Goal: Task Accomplishment & Management: Complete application form

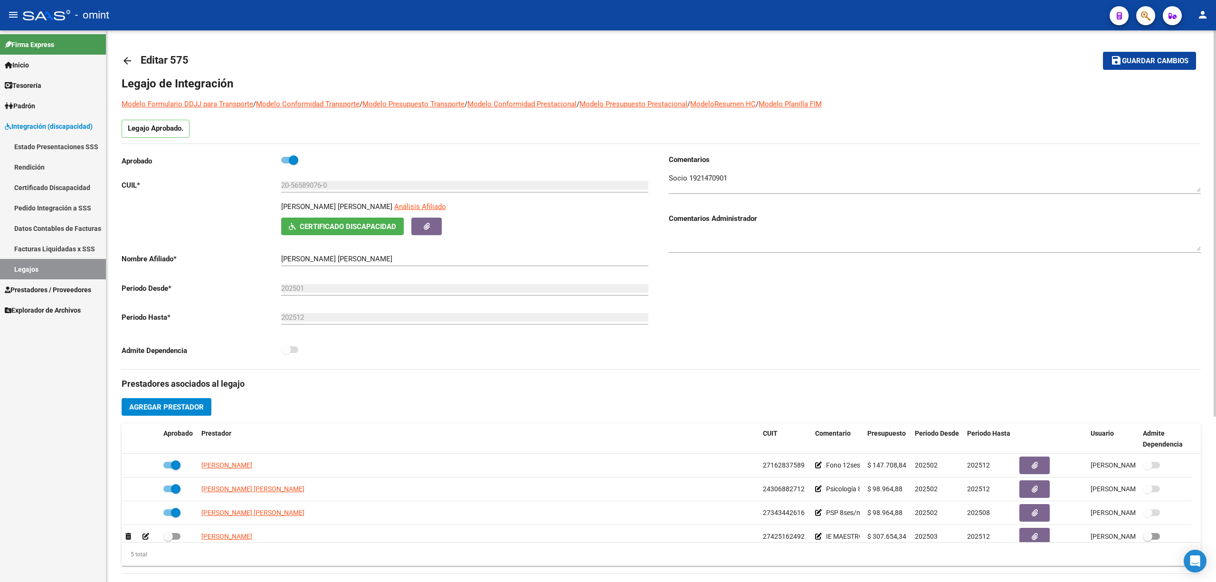
click at [122, 55] on mat-icon "arrow_back" at bounding box center [127, 60] width 11 height 11
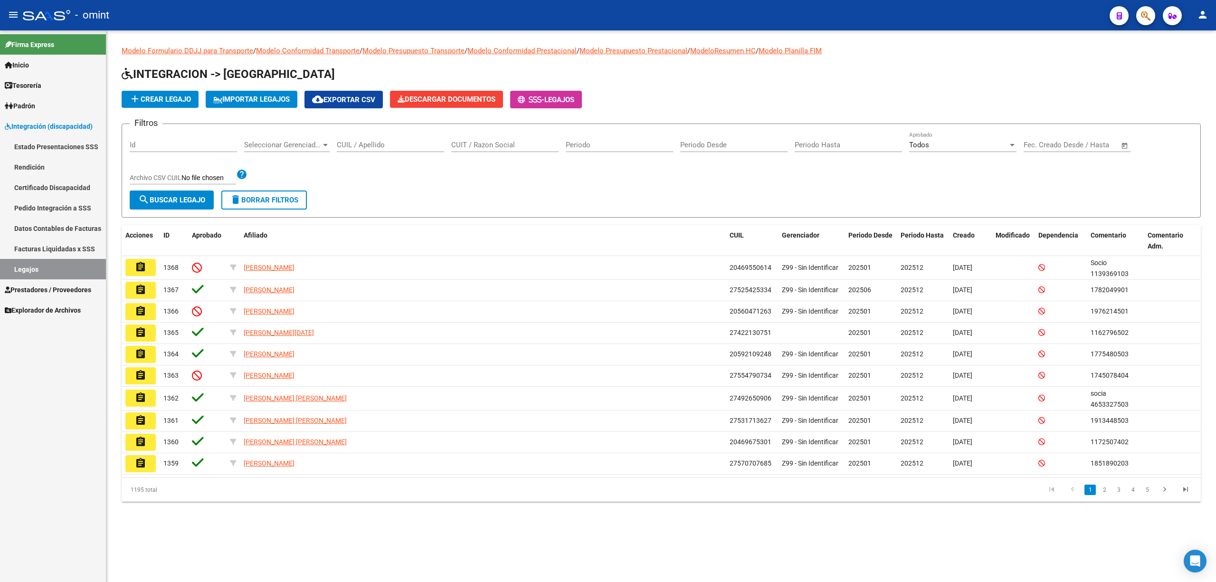
click at [156, 100] on span "add Crear Legajo" at bounding box center [160, 99] width 62 height 9
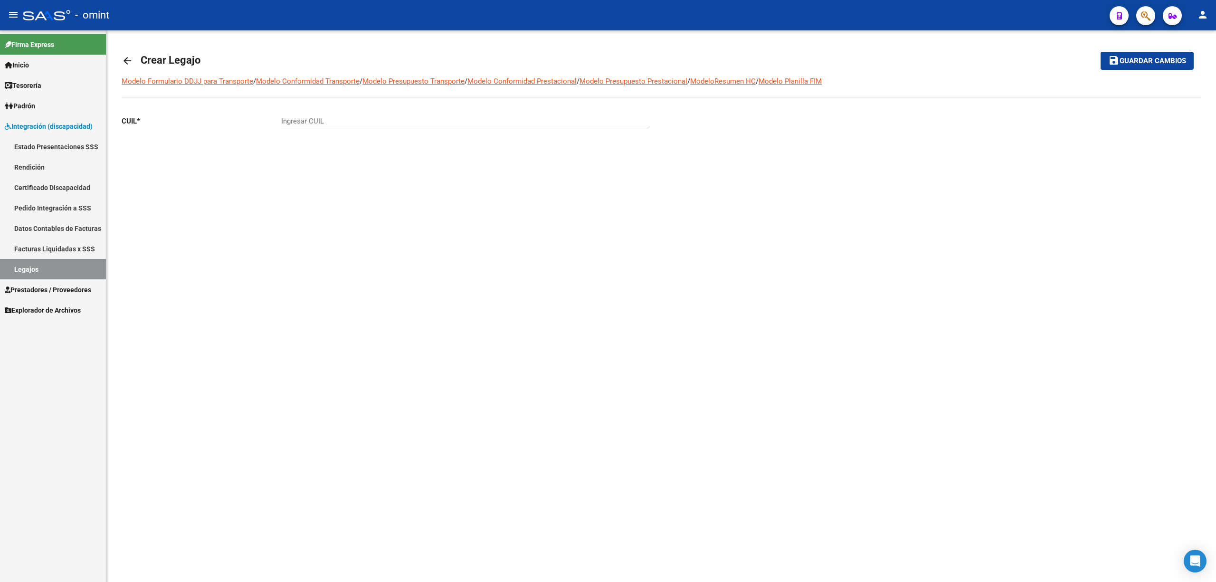
click at [331, 118] on input "Ingresar CUIL" at bounding box center [464, 121] width 367 height 9
paste input "23-46883077-9"
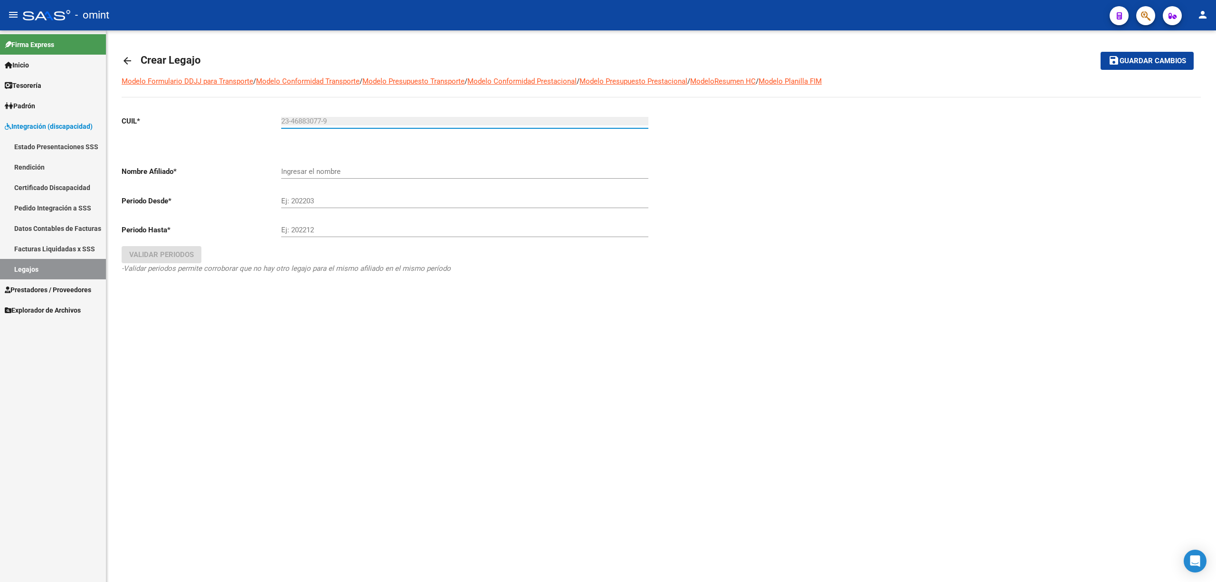
type input "23-46883077-9"
type input "LEONE LUCIO"
type input "202501"
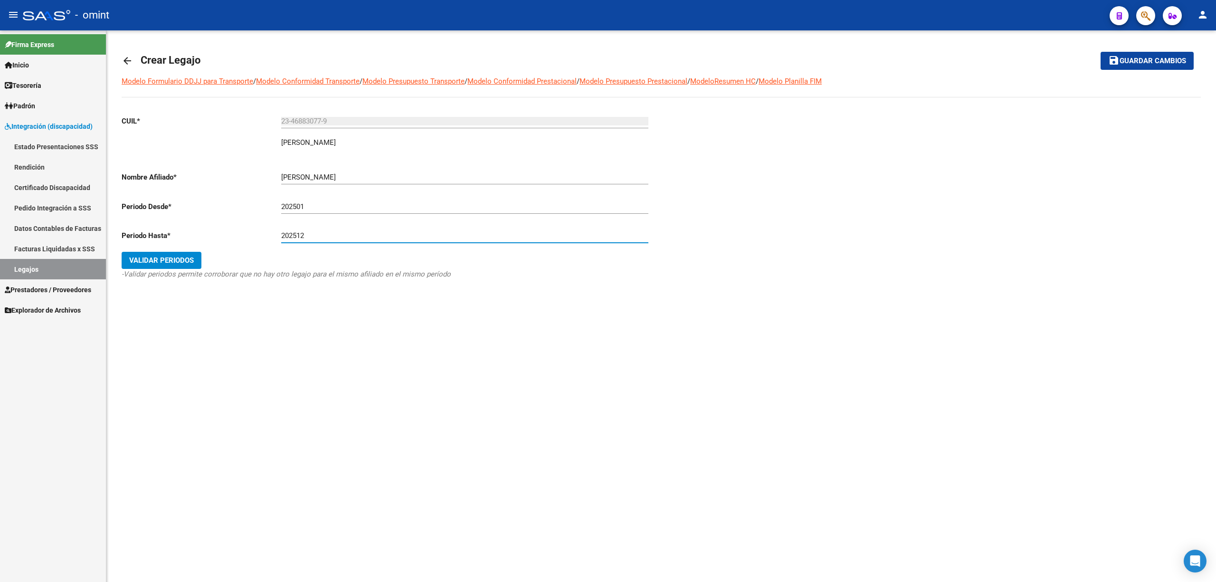
type input "202512"
click at [144, 260] on span "Validar Periodos" at bounding box center [161, 260] width 65 height 9
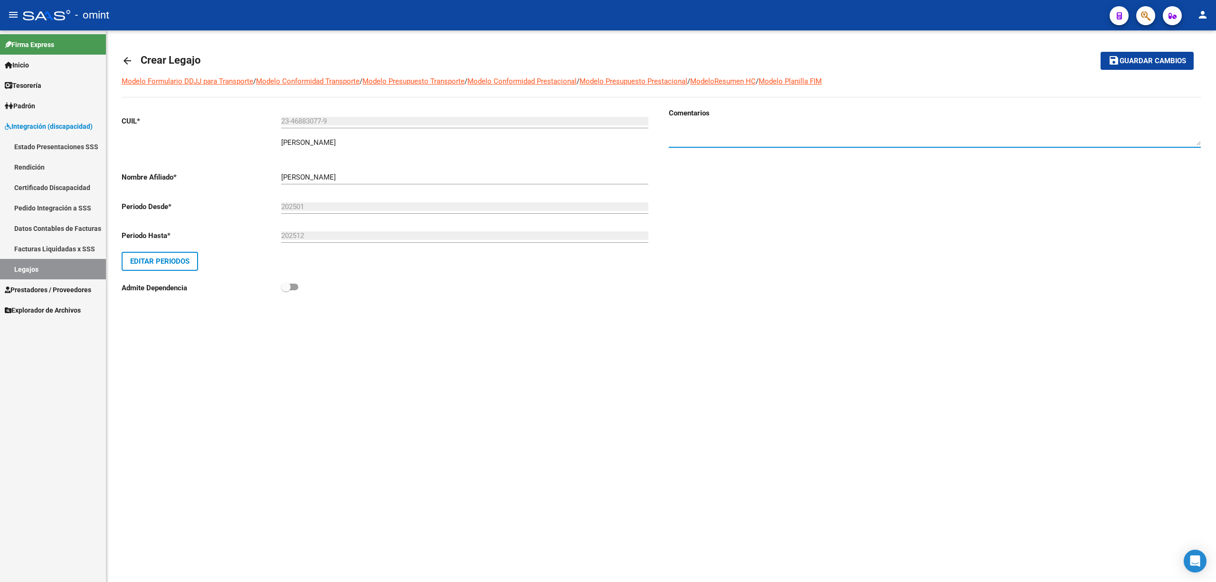
click at [716, 133] on textarea at bounding box center [935, 135] width 532 height 19
paste textarea "1987968301"
type textarea "1987968301"
click at [1138, 52] on button "save Guardar cambios" at bounding box center [1147, 61] width 93 height 18
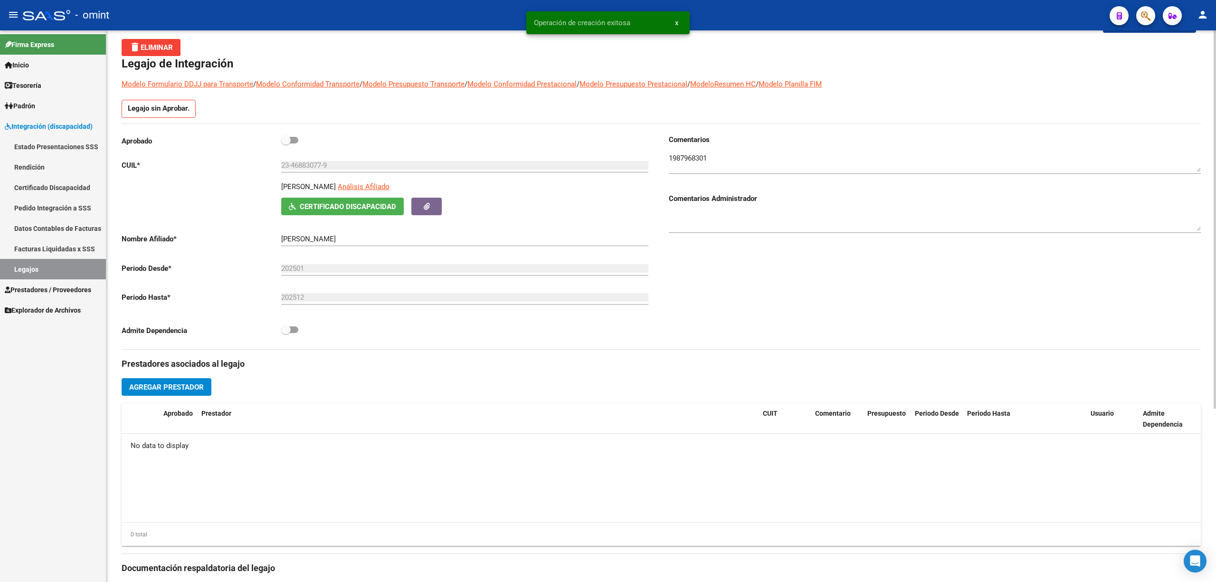
scroll to position [126, 0]
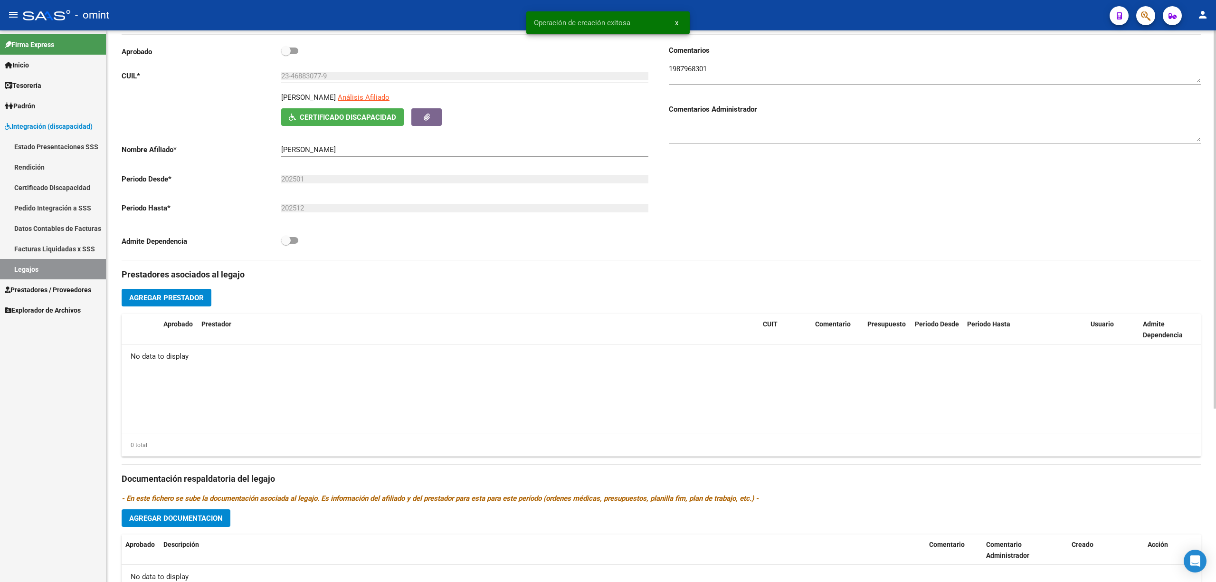
click at [195, 292] on button "Agregar Prestador" at bounding box center [167, 298] width 90 height 18
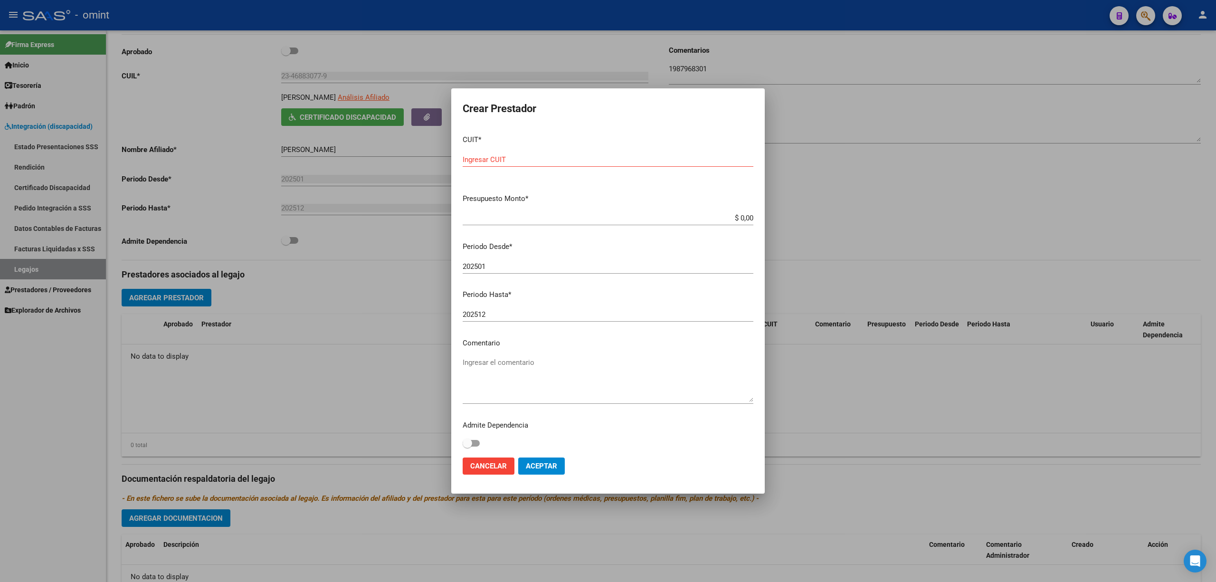
click at [504, 158] on input "Ingresar CUIT" at bounding box center [608, 159] width 291 height 9
paste input "30-71535525-2"
type input "30-71535525-2"
type input "$ 1,00"
type input "202502"
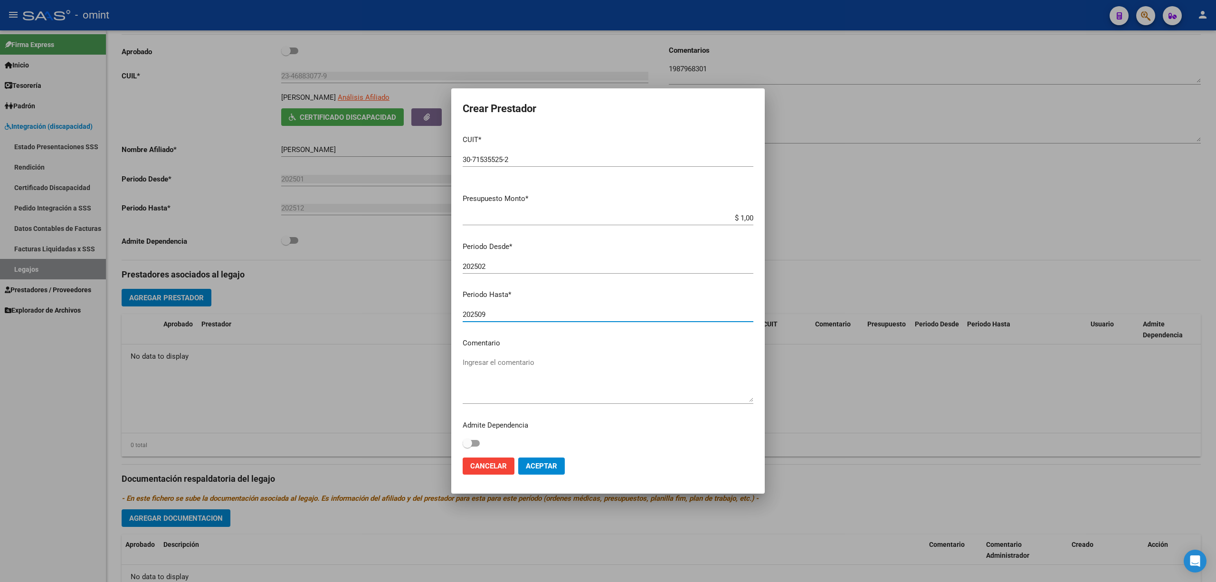
type input "202509"
type textarea "CET JORNADA SIMPLE CAT A C/ DEPENDENCIA"
click at [465, 444] on span at bounding box center [468, 441] width 10 height 10
click at [467, 444] on input "checkbox" at bounding box center [467, 444] width 0 height 0
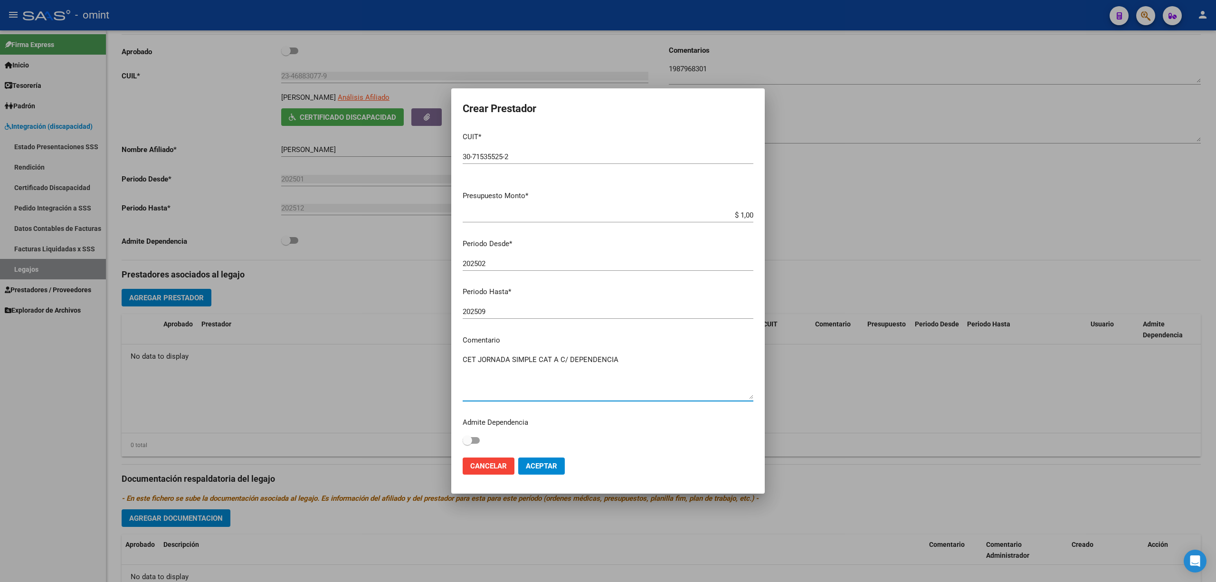
checkbox input "true"
click at [551, 468] on span "Aceptar" at bounding box center [541, 466] width 31 height 9
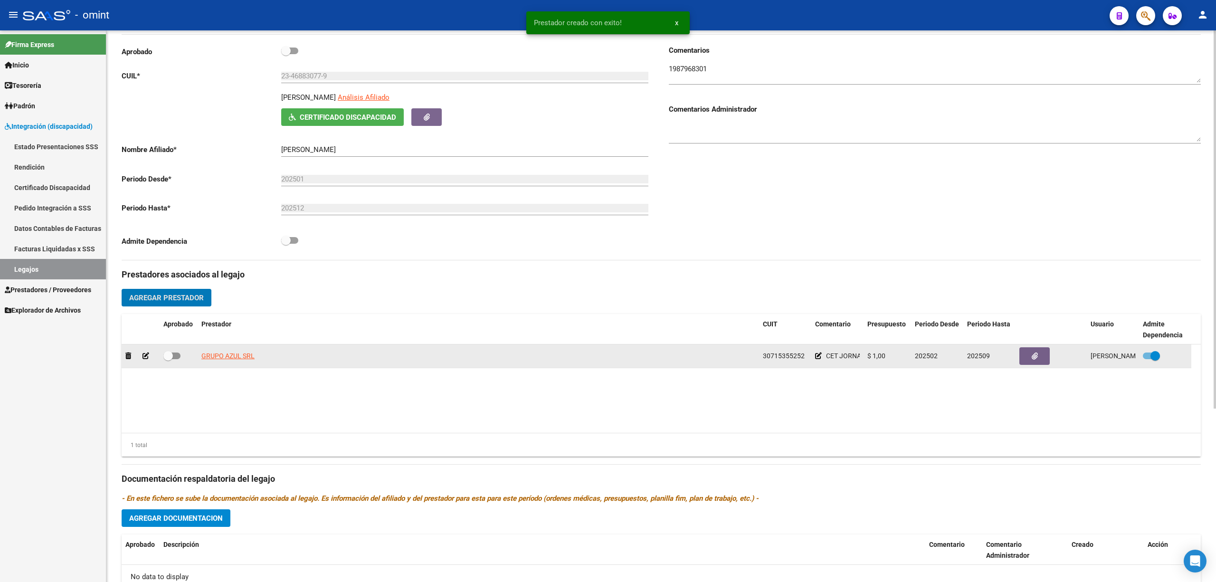
drag, startPoint x: 176, startPoint y: 356, endPoint x: 224, endPoint y: 360, distance: 48.6
click at [177, 356] on span at bounding box center [171, 355] width 17 height 7
click at [168, 359] on input "checkbox" at bounding box center [168, 359] width 0 height 0
checkbox input "true"
click at [1038, 360] on button "button" at bounding box center [1034, 356] width 30 height 18
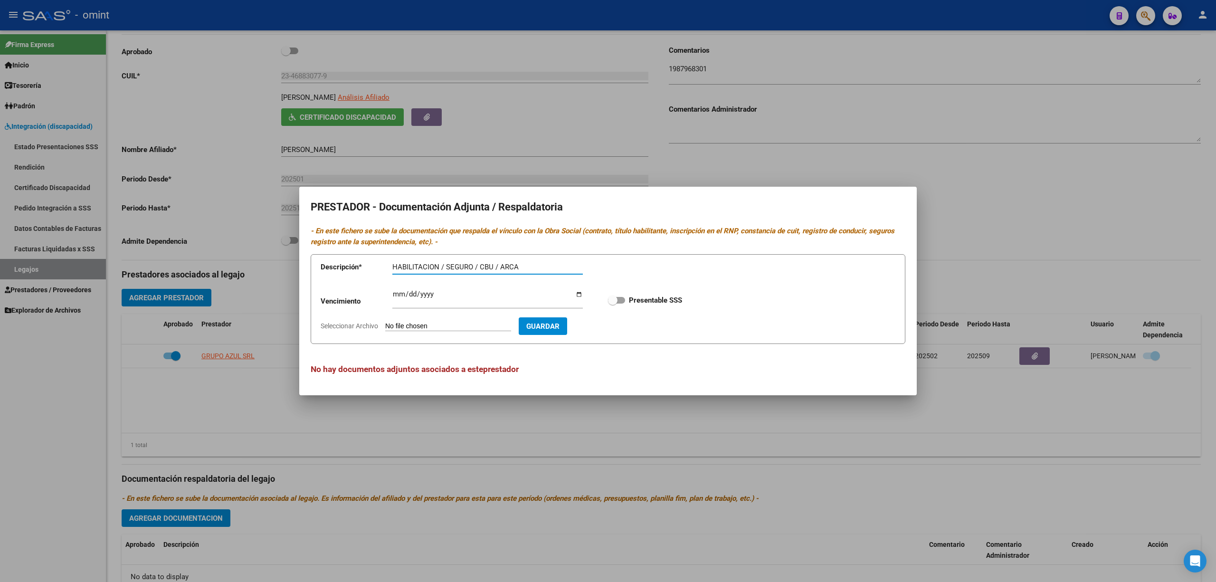
type input "HABILITACION / SEGURO / CBU / ARCA"
type input "2025-12-31"
click at [620, 299] on span at bounding box center [616, 300] width 17 height 7
click at [613, 304] on input "Presentable SSS" at bounding box center [612, 304] width 0 height 0
checkbox input "true"
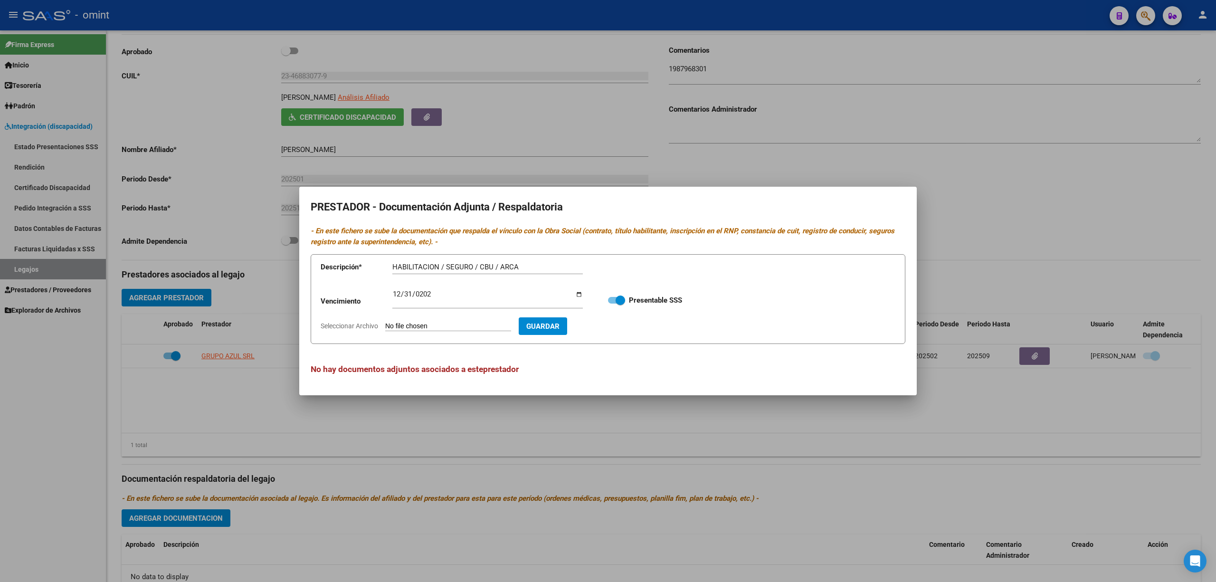
click at [473, 323] on input "Seleccionar Archivo" at bounding box center [448, 326] width 126 height 9
type input "C:\fakepath\cet prestador.pdf"
click at [618, 331] on button "Guardar" at bounding box center [598, 326] width 48 height 18
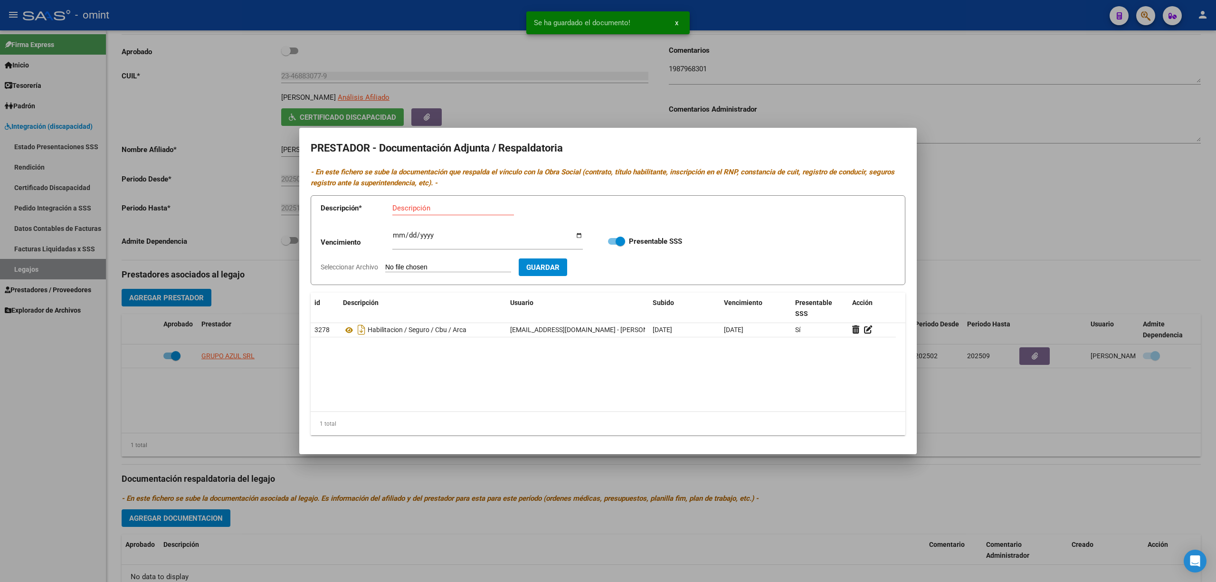
click at [392, 470] on div at bounding box center [608, 291] width 1216 height 582
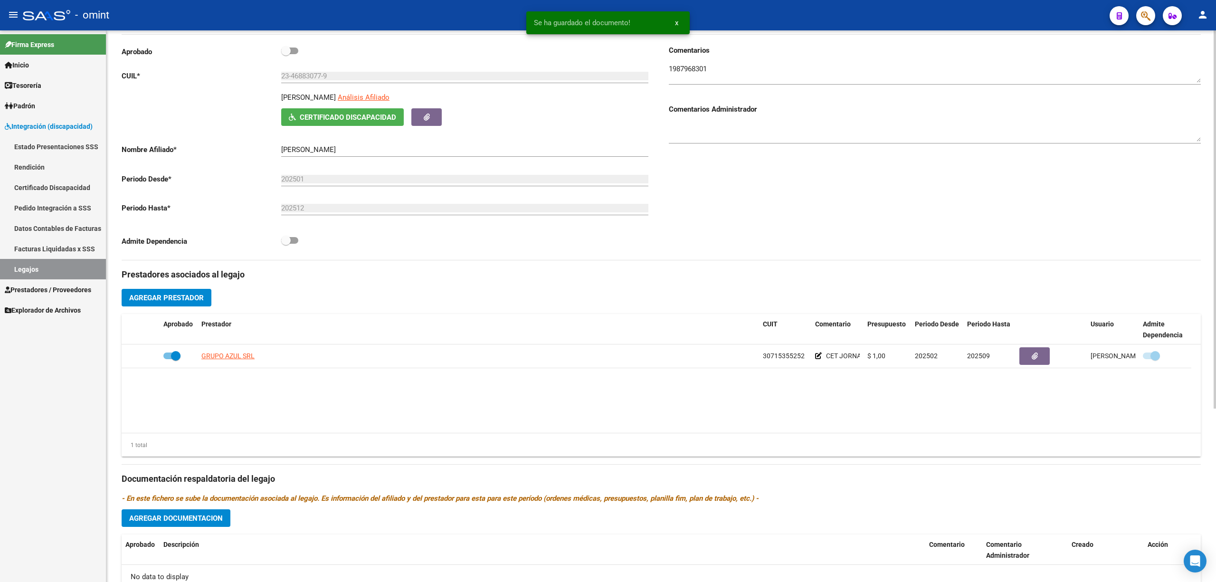
click at [171, 298] on span "Agregar Prestador" at bounding box center [166, 298] width 75 height 9
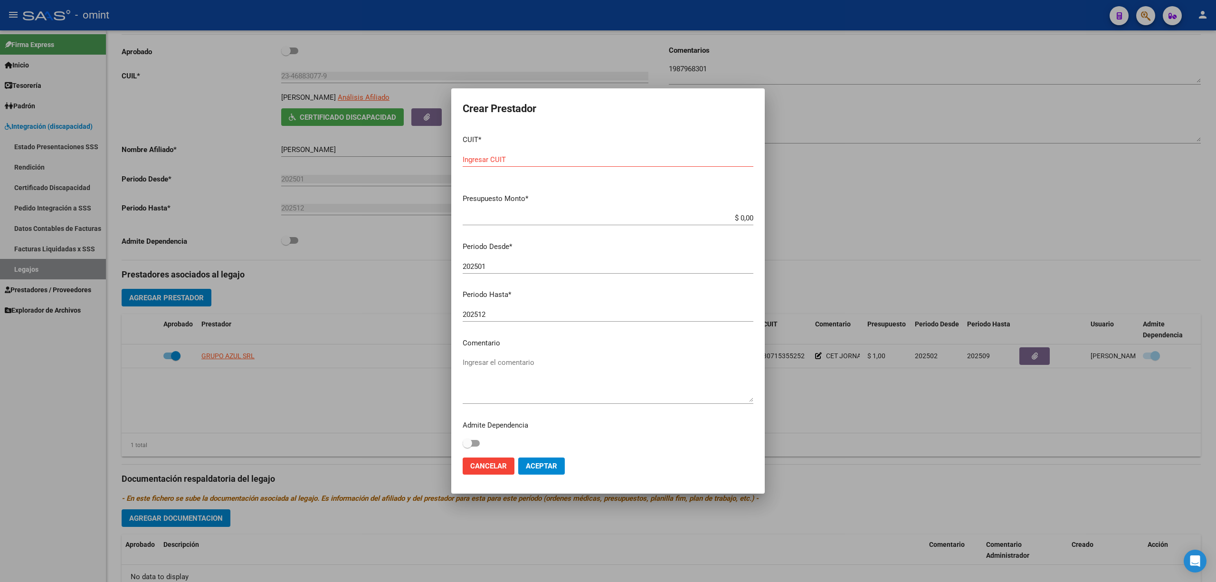
click at [550, 154] on div "Ingresar CUIT" at bounding box center [608, 159] width 291 height 14
paste input "20-24568563"
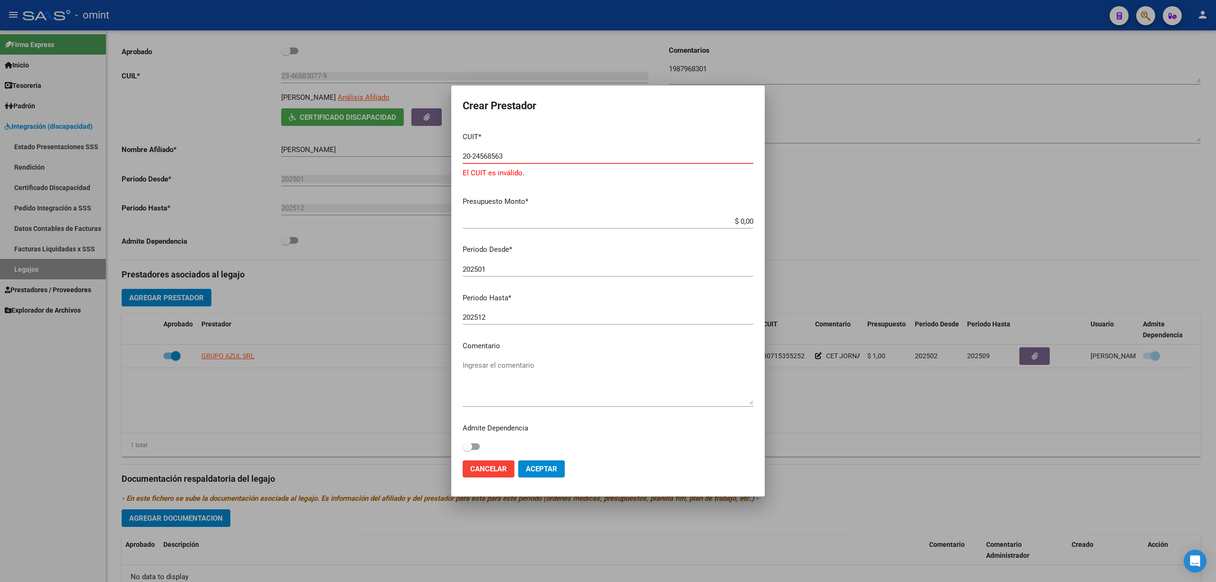
type input "20-24568563"
type input "$ 1,00"
type input "202502"
click at [502, 314] on input "202512" at bounding box center [608, 317] width 291 height 9
type input "202509"
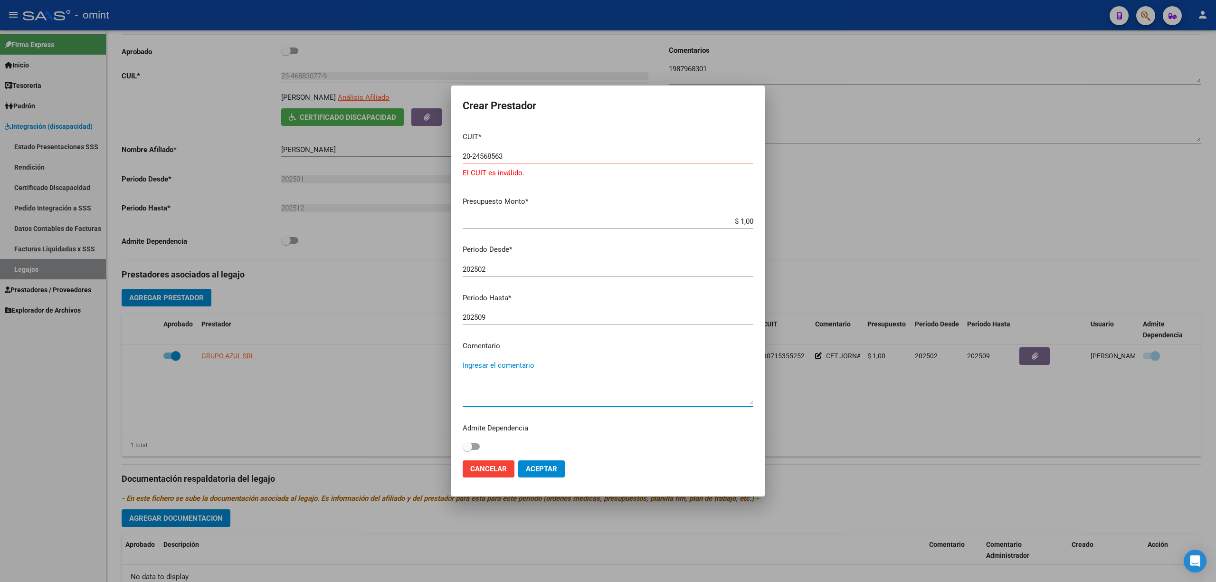
click at [523, 369] on textarea "Ingresar el comentario" at bounding box center [608, 382] width 291 height 45
click at [529, 370] on textarea "Ingresar el comentario" at bounding box center [608, 382] width 291 height 45
type textarea "p"
type textarea "PSICOLOGÍA 12 X MES"
click at [549, 466] on span "Aceptar" at bounding box center [541, 469] width 31 height 9
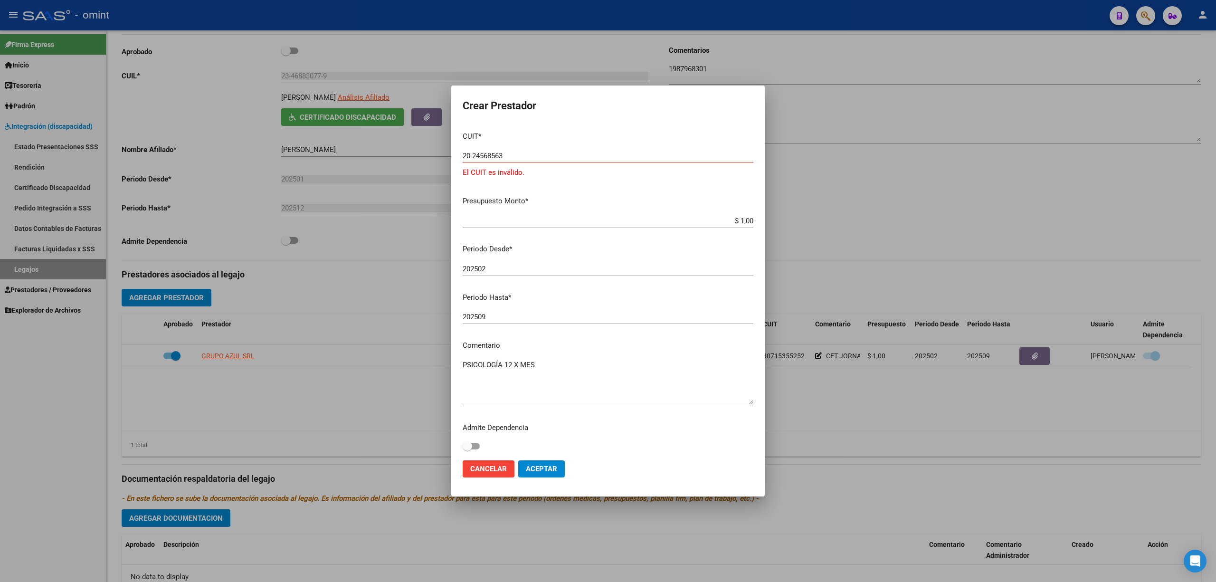
scroll to position [0, 0]
click at [512, 152] on input "20-24568563" at bounding box center [608, 156] width 291 height 9
click at [517, 158] on input "20-24568563" at bounding box center [608, 156] width 291 height 9
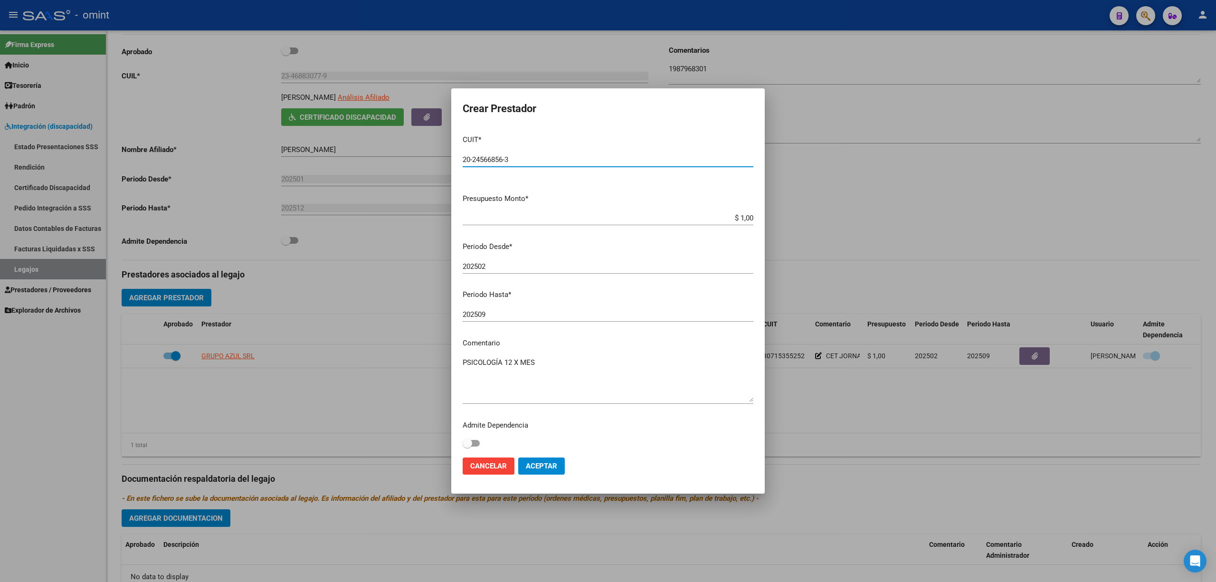
type input "20-24566856-3"
click at [550, 467] on span "Aceptar" at bounding box center [541, 466] width 31 height 9
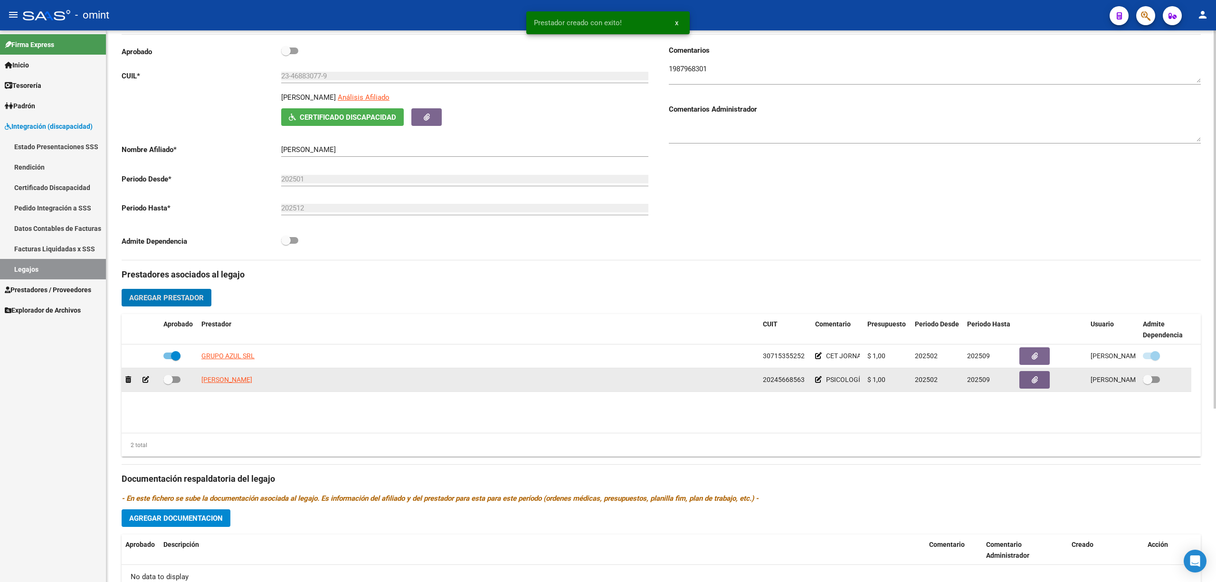
click at [178, 381] on span at bounding box center [171, 379] width 17 height 7
click at [168, 383] on input "checkbox" at bounding box center [168, 383] width 0 height 0
checkbox input "true"
click at [1030, 384] on button "button" at bounding box center [1034, 380] width 30 height 18
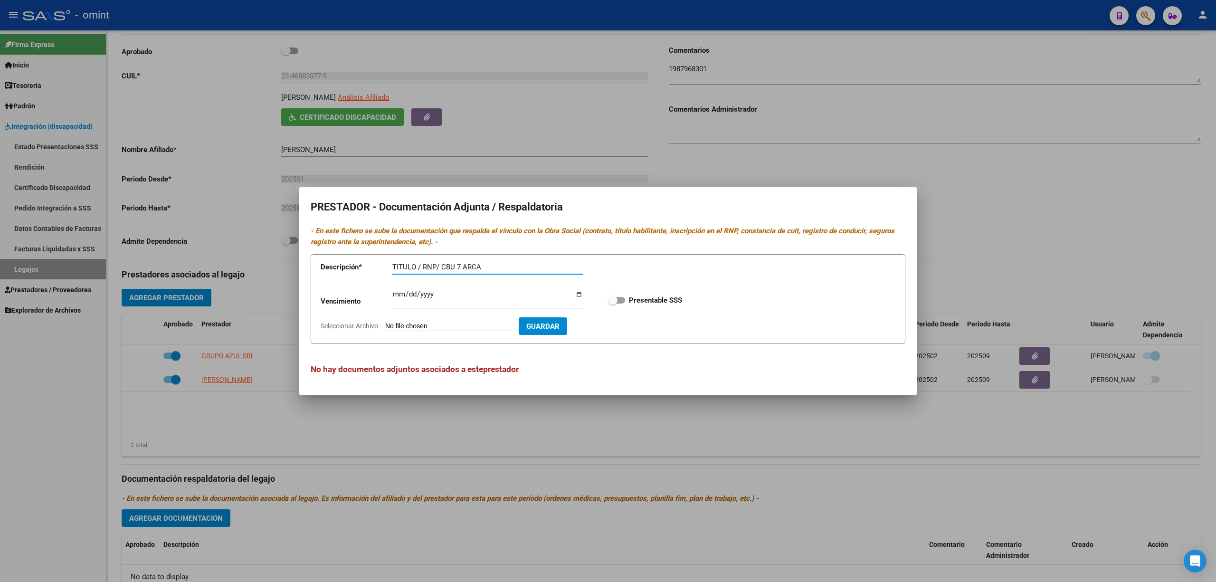
type input "TITULO / RNP/ CBU 7 ARCA"
type input "2025-12-31"
drag, startPoint x: 627, startPoint y: 300, endPoint x: 620, endPoint y: 300, distance: 7.1
click at [627, 299] on label "Presentable SSS" at bounding box center [645, 300] width 74 height 11
click at [613, 304] on input "Presentable SSS" at bounding box center [612, 304] width 0 height 0
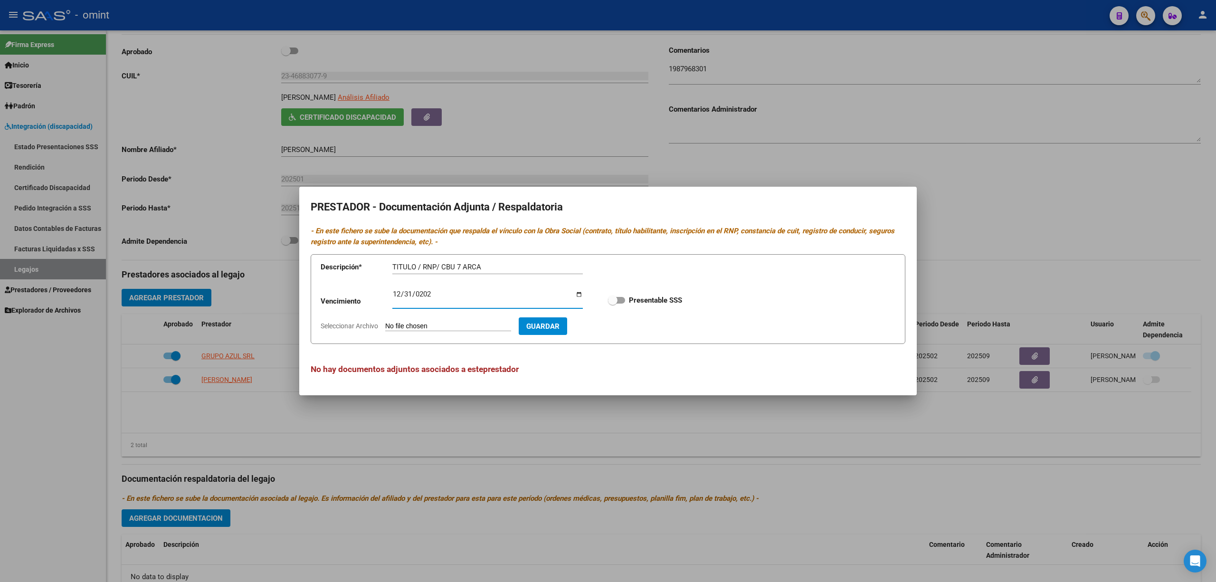
checkbox input "true"
click at [469, 323] on input "Seleccionar Archivo" at bounding box center [448, 326] width 126 height 9
type input "C:\fakepath\psc prestadpr.pdf"
click at [615, 327] on span "Guardar" at bounding box center [597, 326] width 33 height 9
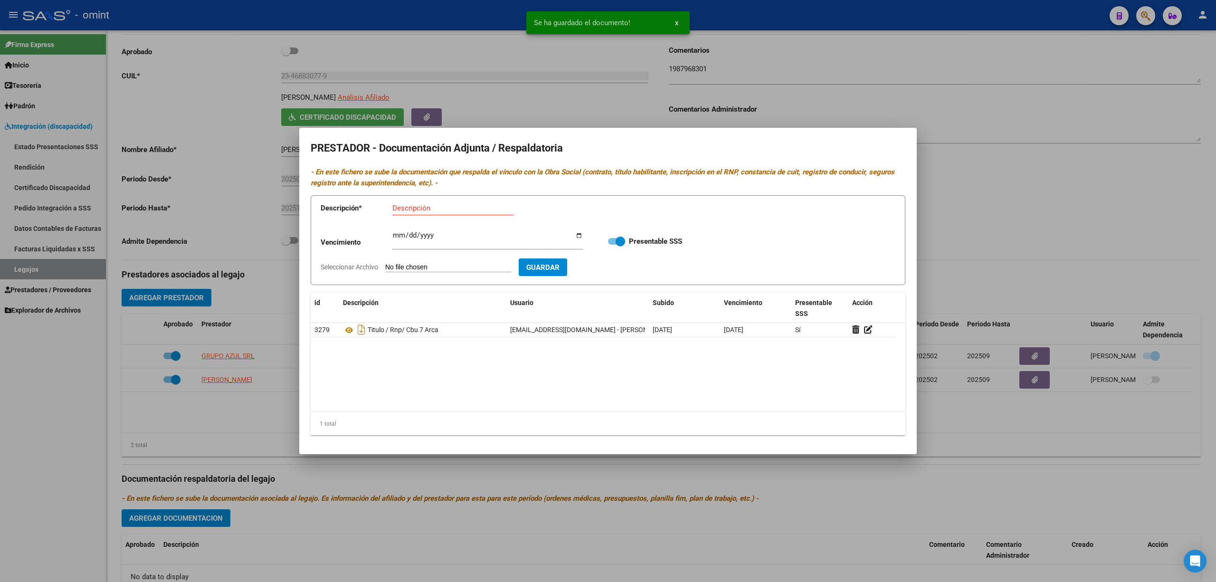
click at [203, 409] on div at bounding box center [608, 291] width 1216 height 582
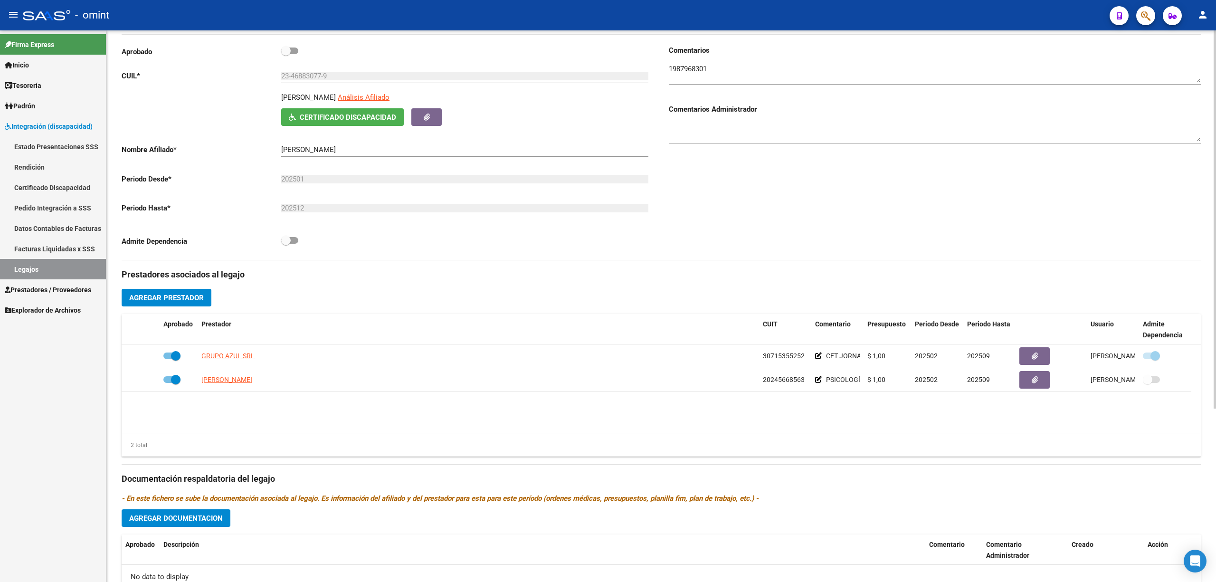
click at [177, 297] on span "Agregar Prestador" at bounding box center [166, 298] width 75 height 9
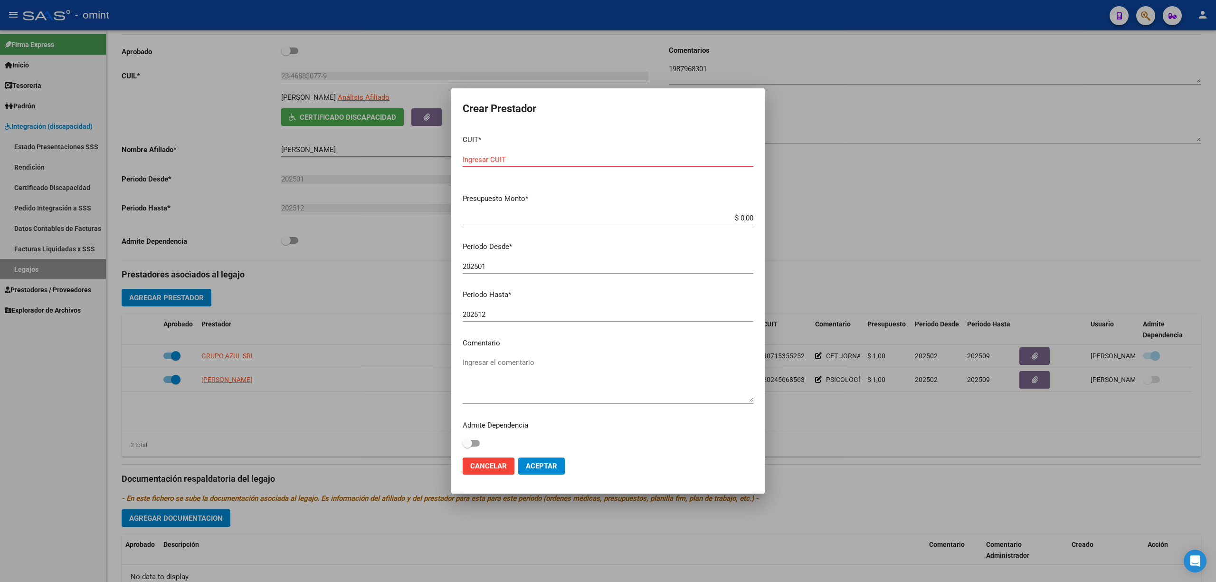
click at [522, 164] on div "Ingresar CUIT" at bounding box center [608, 159] width 291 height 14
paste input "27-36102982-3"
type input "27-36102982-3"
type input "$ 1,00"
type input "202502"
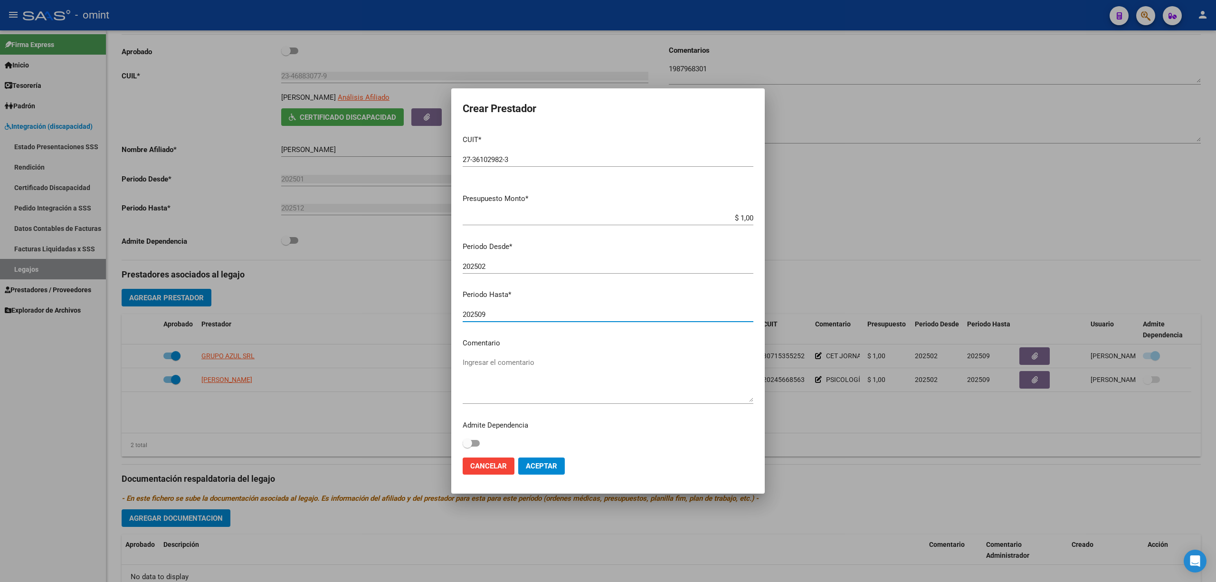
type input "202509"
type textarea "FONOAUDIOLOGÍA 12 X MES"
click at [555, 466] on span "Aceptar" at bounding box center [541, 466] width 31 height 9
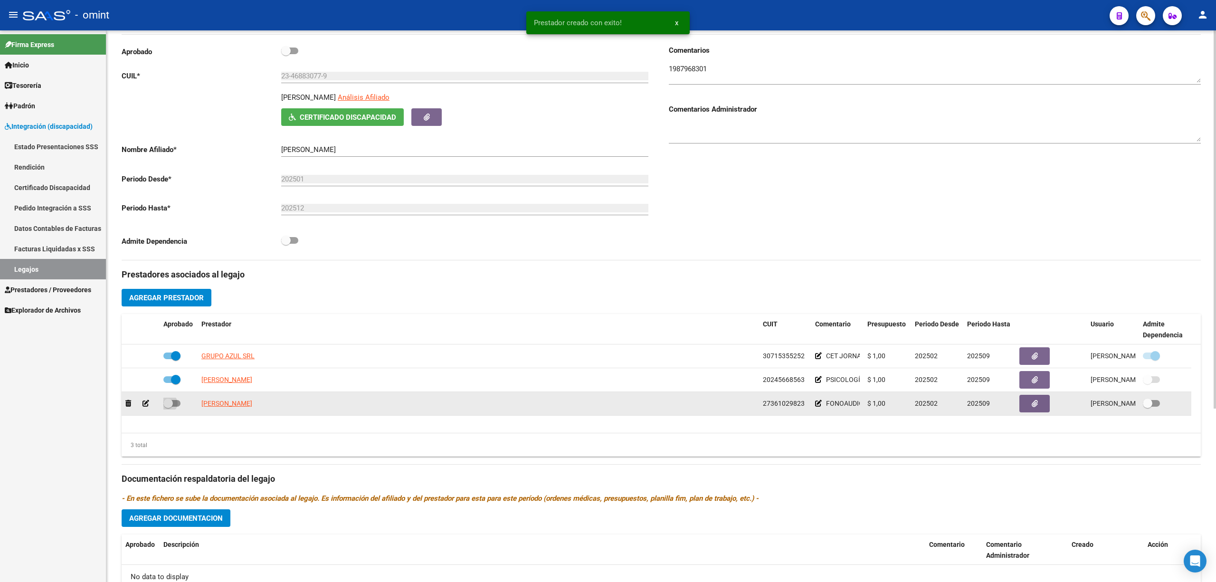
click at [172, 407] on span at bounding box center [168, 404] width 10 height 10
click at [168, 407] on input "checkbox" at bounding box center [168, 407] width 0 height 0
checkbox input "true"
click at [1032, 405] on icon "button" at bounding box center [1035, 403] width 6 height 7
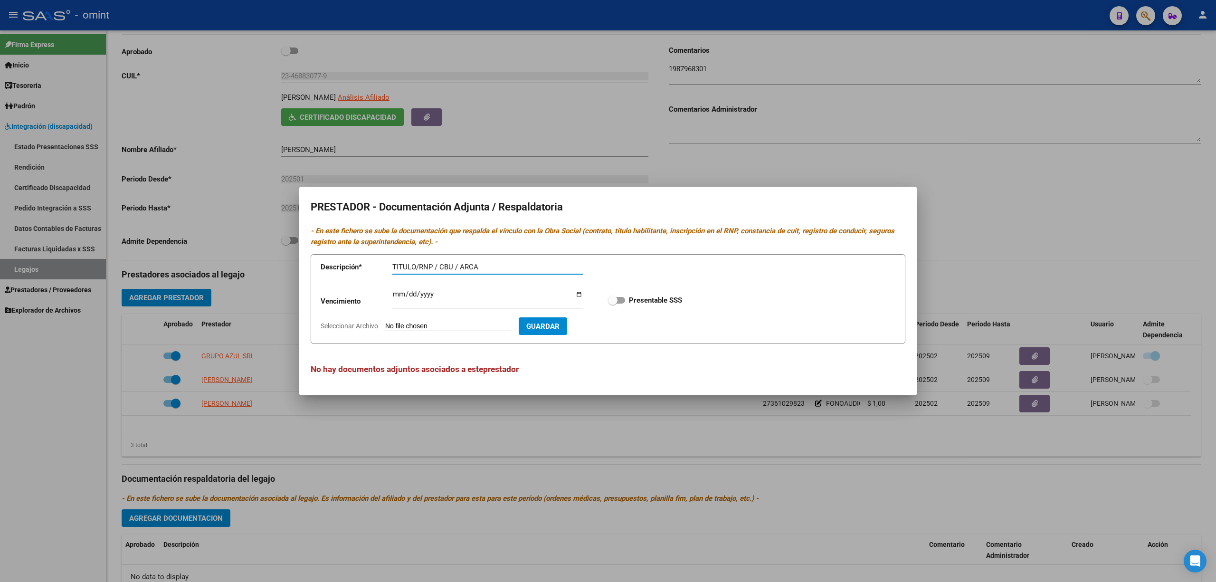
type input "TITULO/RNP / CBU / ARCA"
type input "2025-12-31"
click at [445, 321] on form "Descripción * TITULO/RNP / CBU / ARCA Descripción Vencimiento 2025-12-31 Ingres…" at bounding box center [608, 299] width 595 height 90
click at [414, 326] on input "Seleccionar Archivo" at bounding box center [448, 326] width 126 height 9
type input "C:\fakepath\fono prestador.pdf"
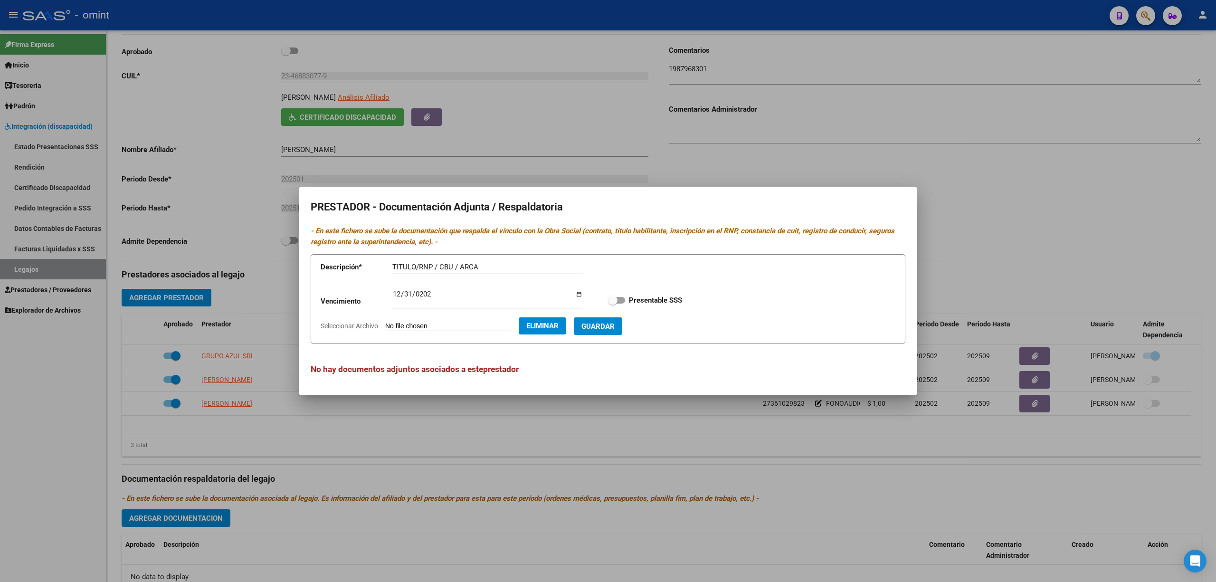
click at [615, 326] on span "Guardar" at bounding box center [597, 326] width 33 height 9
checkbox input "true"
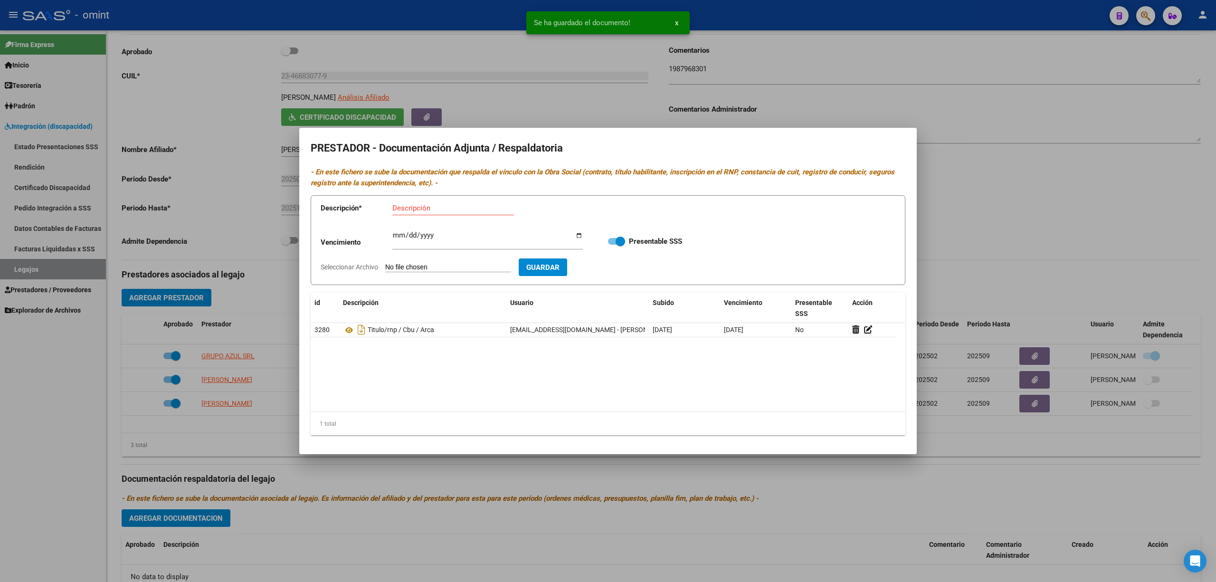
click at [253, 384] on div at bounding box center [608, 291] width 1216 height 582
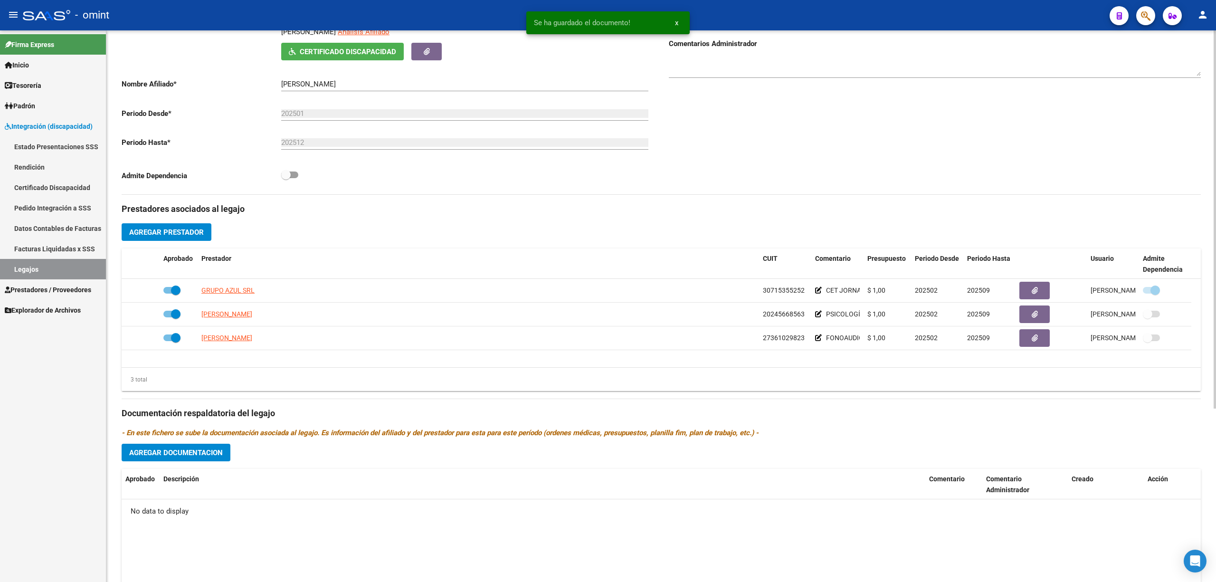
scroll to position [253, 0]
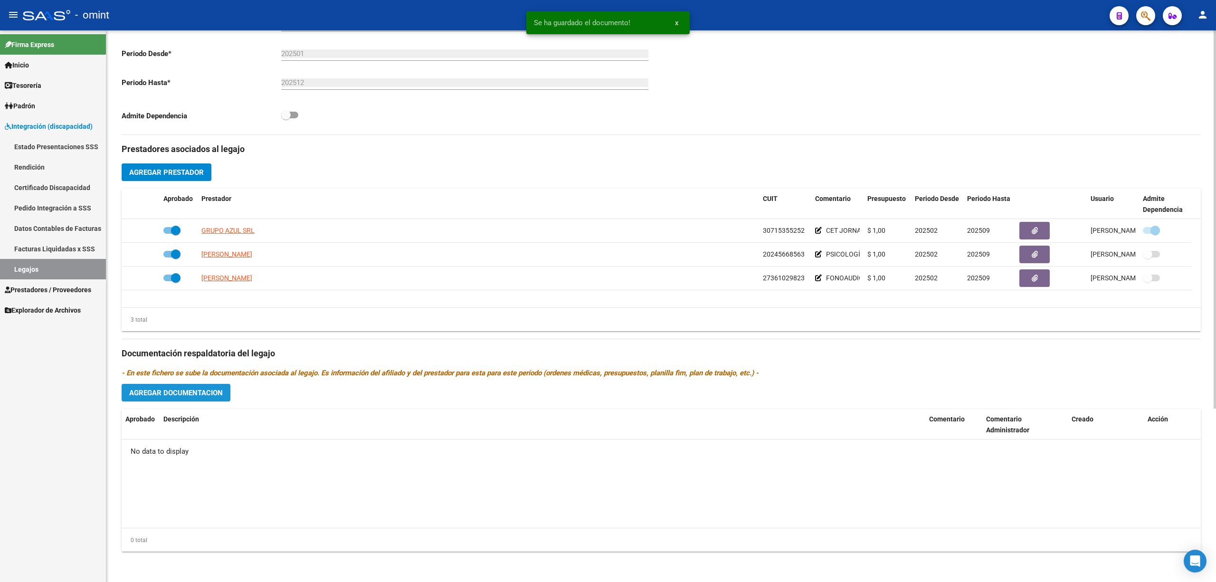
click at [173, 393] on span "Agregar Documentacion" at bounding box center [176, 393] width 94 height 9
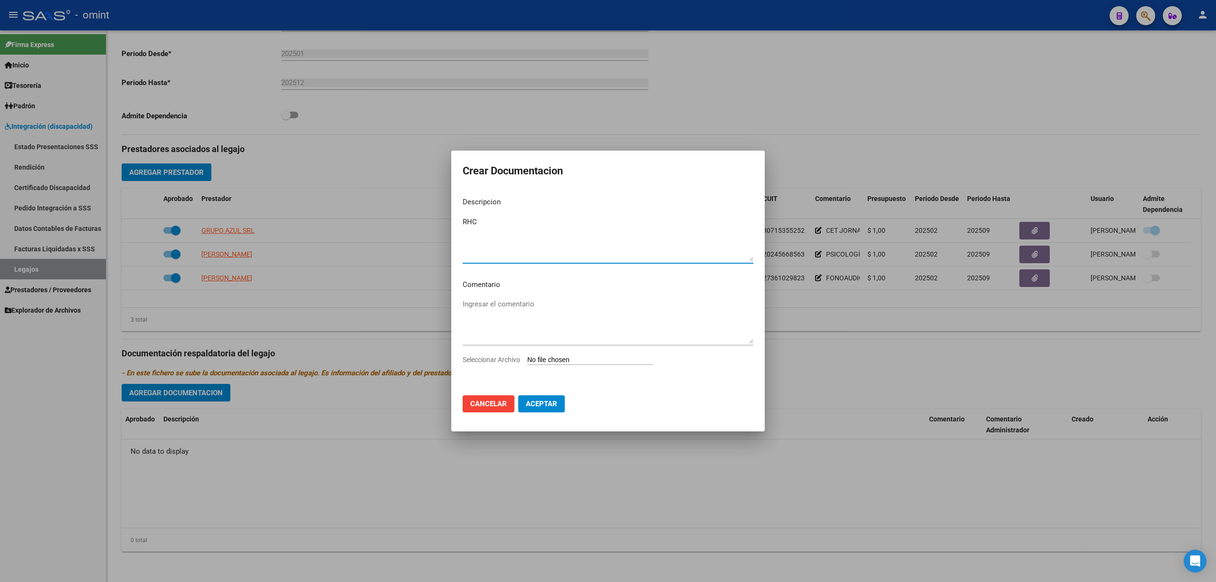
type textarea "RHC"
click at [560, 353] on div "Ingresar el comentario" at bounding box center [608, 325] width 291 height 57
click at [585, 356] on input "Seleccionar Archivo" at bounding box center [590, 360] width 126 height 9
type input "C:\fakepath\RHC.pdf"
click at [545, 403] on span "Aceptar" at bounding box center [541, 405] width 31 height 9
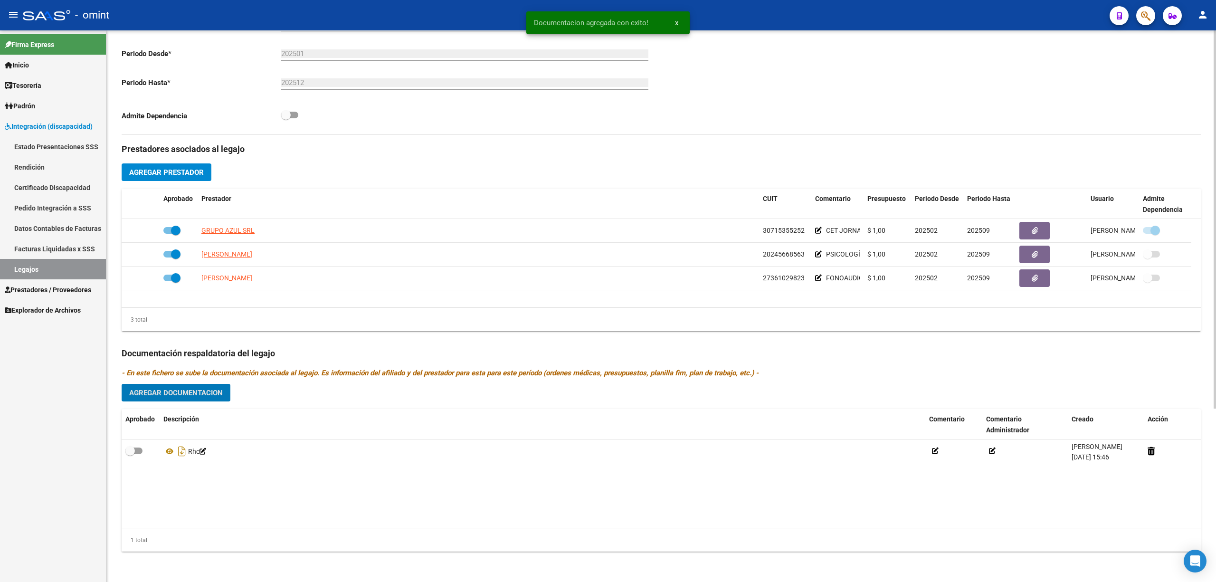
click at [184, 391] on span "Agregar Documentacion" at bounding box center [176, 393] width 94 height 9
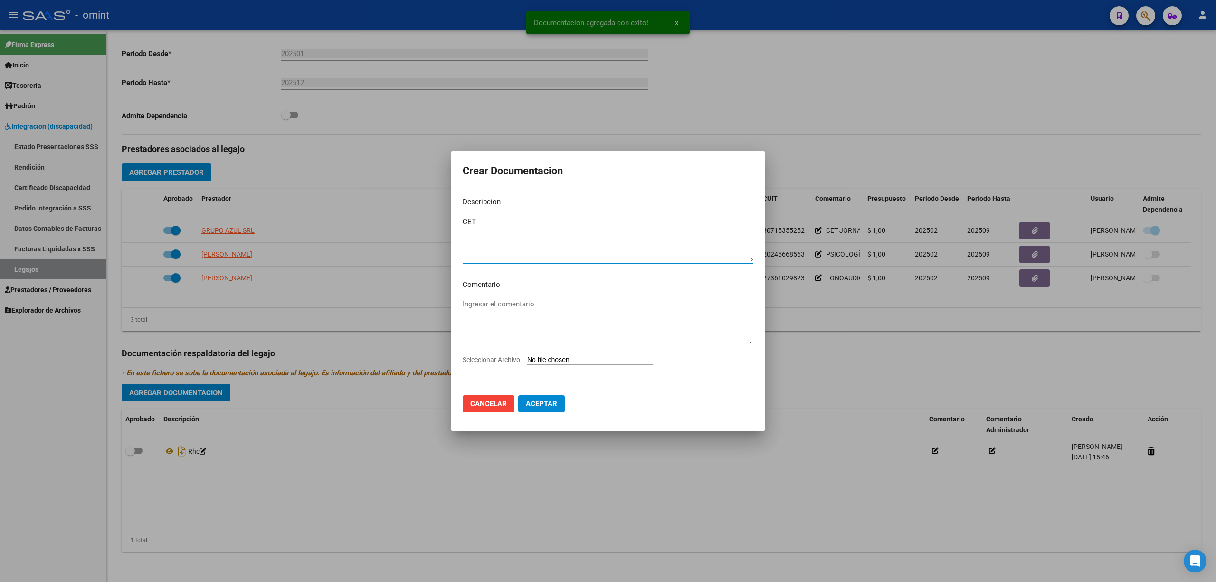
type textarea "CET"
click at [557, 353] on div "Ingresar el comentario" at bounding box center [608, 325] width 291 height 57
click at [555, 358] on input "Seleccionar Archivo" at bounding box center [590, 360] width 126 height 9
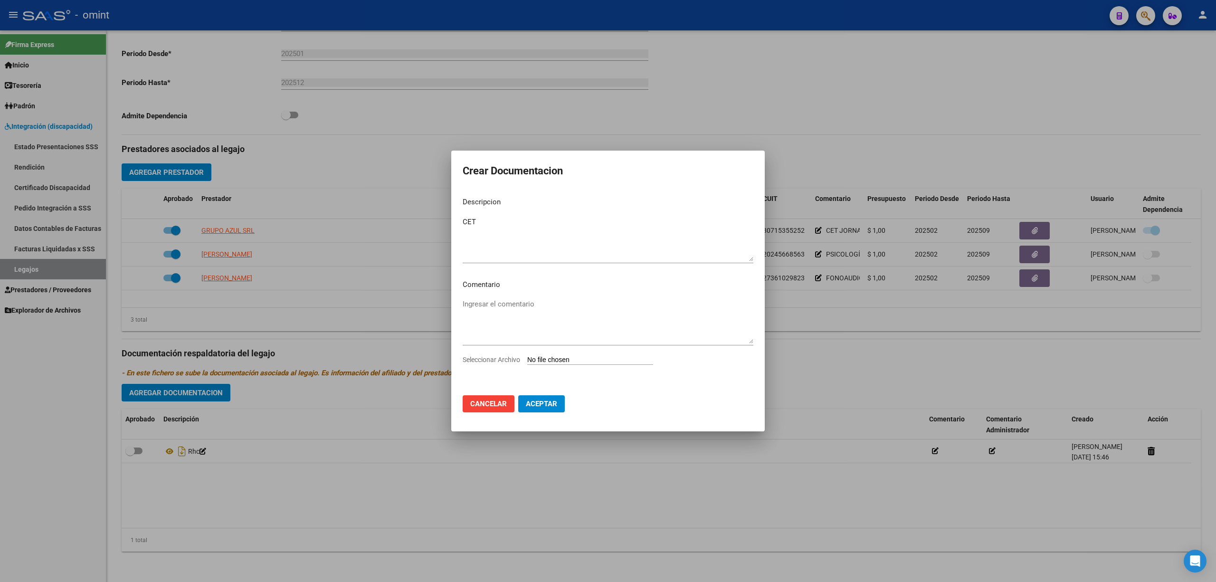
type input "C:\fakepath\cet prestacion.pdf"
click at [548, 408] on span "Aceptar" at bounding box center [541, 405] width 31 height 9
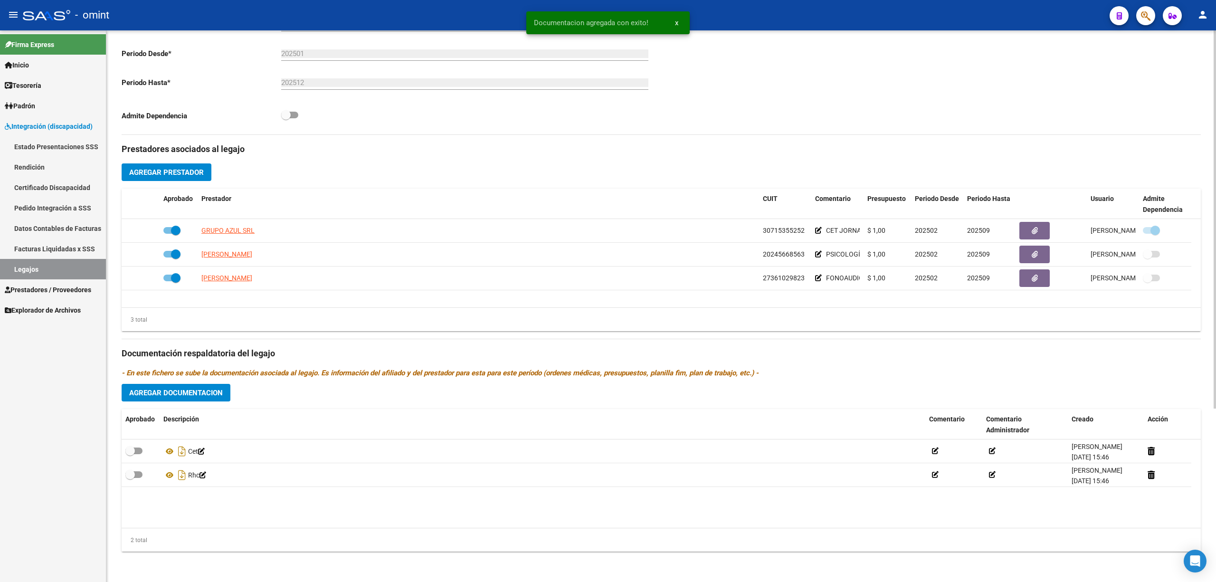
click at [185, 402] on div "Prestadores asociados al legajo Agregar Prestador Aprobado Prestador CUIT Comen…" at bounding box center [661, 347] width 1079 height 424
click at [185, 396] on span "Agregar Documentacion" at bounding box center [176, 393] width 94 height 9
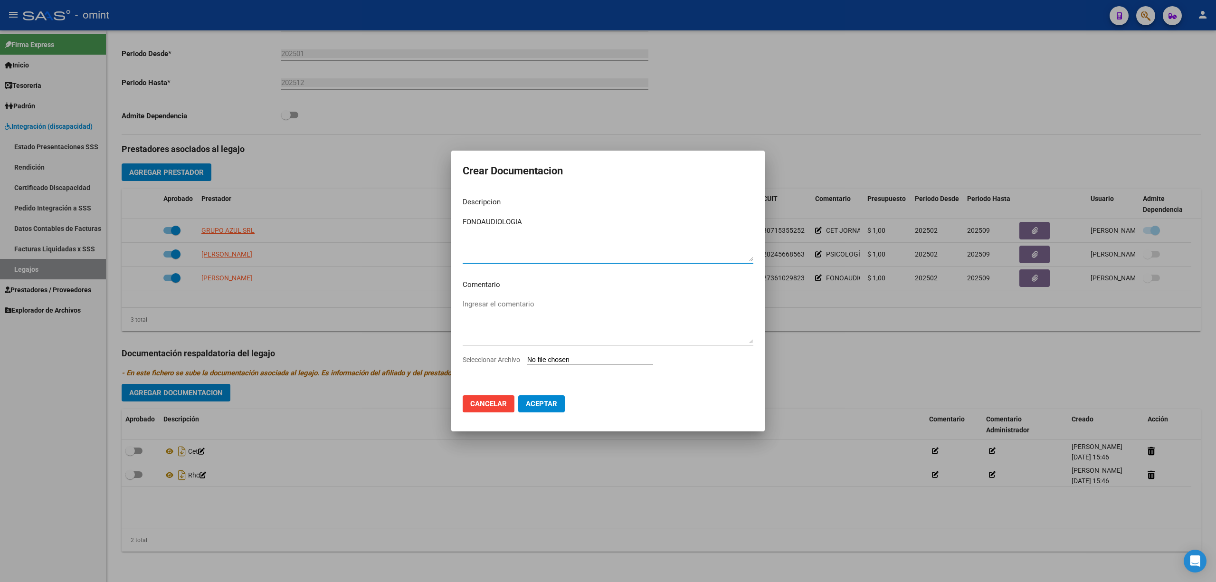
type textarea "FONOAUDIOLOGIA"
click at [569, 362] on input "Seleccionar Archivo" at bounding box center [590, 360] width 126 height 9
type input "C:\fakepath\fono prestacion.pdf"
click at [536, 406] on span "Aceptar" at bounding box center [541, 405] width 31 height 9
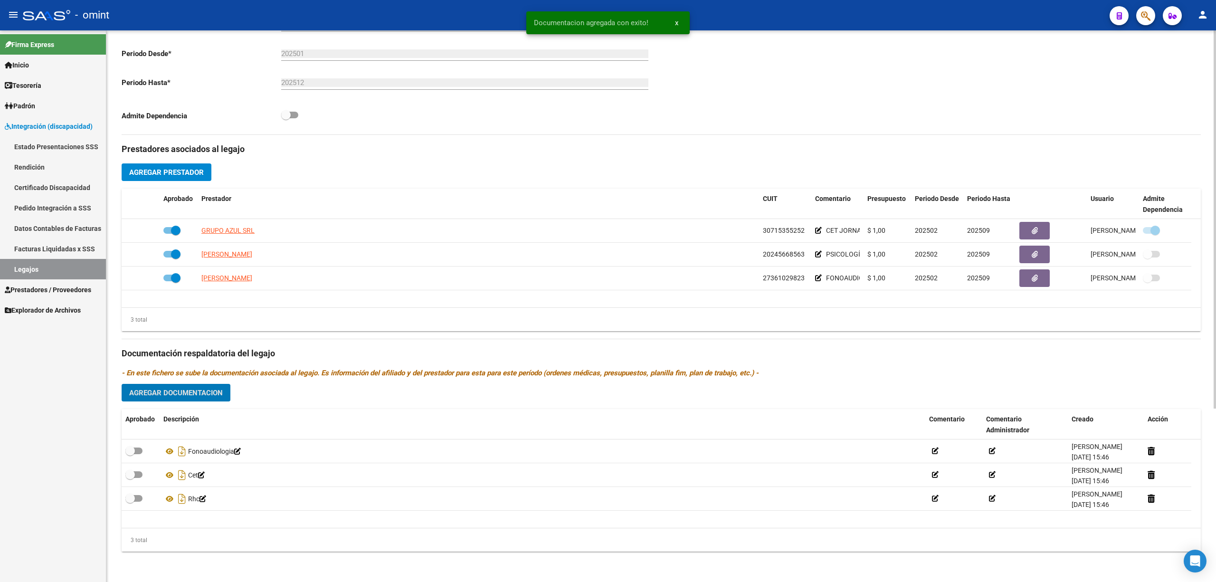
click at [169, 400] on button "Agregar Documentacion" at bounding box center [176, 393] width 109 height 18
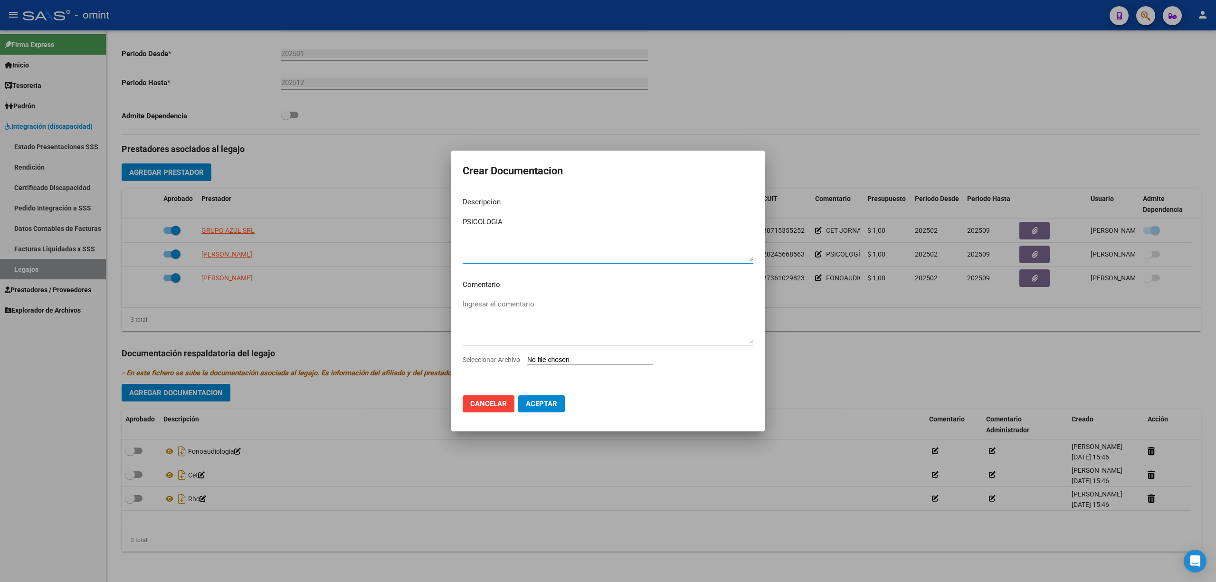
type textarea "PSICOLOGIA"
click at [570, 363] on input "Seleccionar Archivo" at bounding box center [590, 360] width 126 height 9
type input "C:\fakepath\psc prestacion.pdf"
click at [547, 409] on span "Aceptar" at bounding box center [541, 405] width 31 height 9
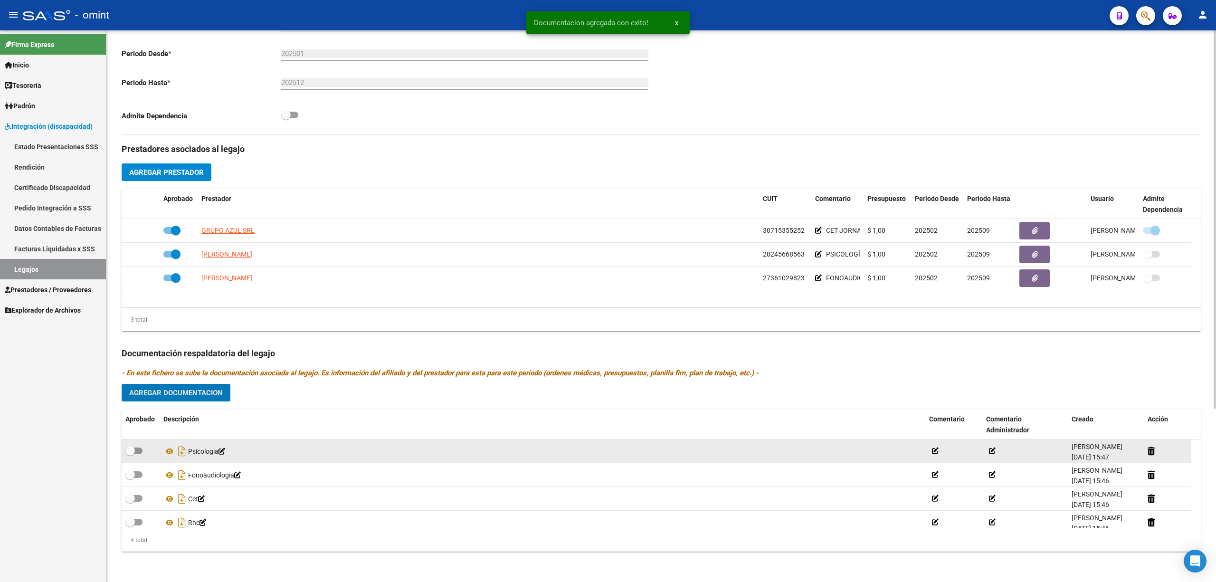
click at [130, 456] on label at bounding box center [133, 450] width 17 height 11
click at [130, 455] on input "checkbox" at bounding box center [130, 454] width 0 height 0
checkbox input "true"
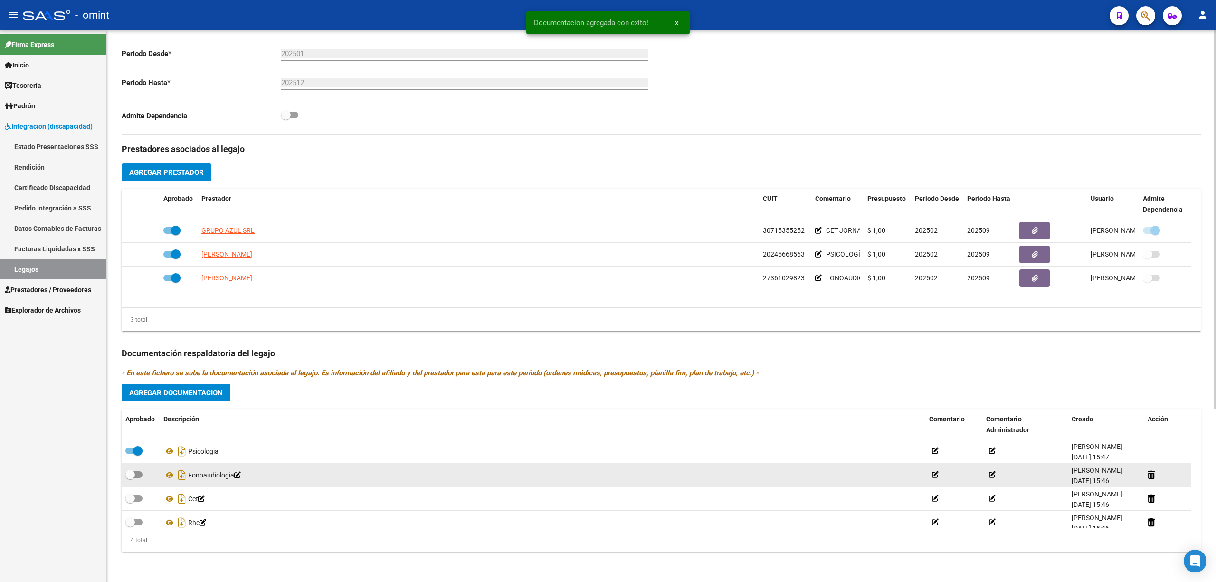
click at [132, 474] on span at bounding box center [130, 475] width 10 height 10
click at [130, 478] on input "checkbox" at bounding box center [130, 478] width 0 height 0
checkbox input "true"
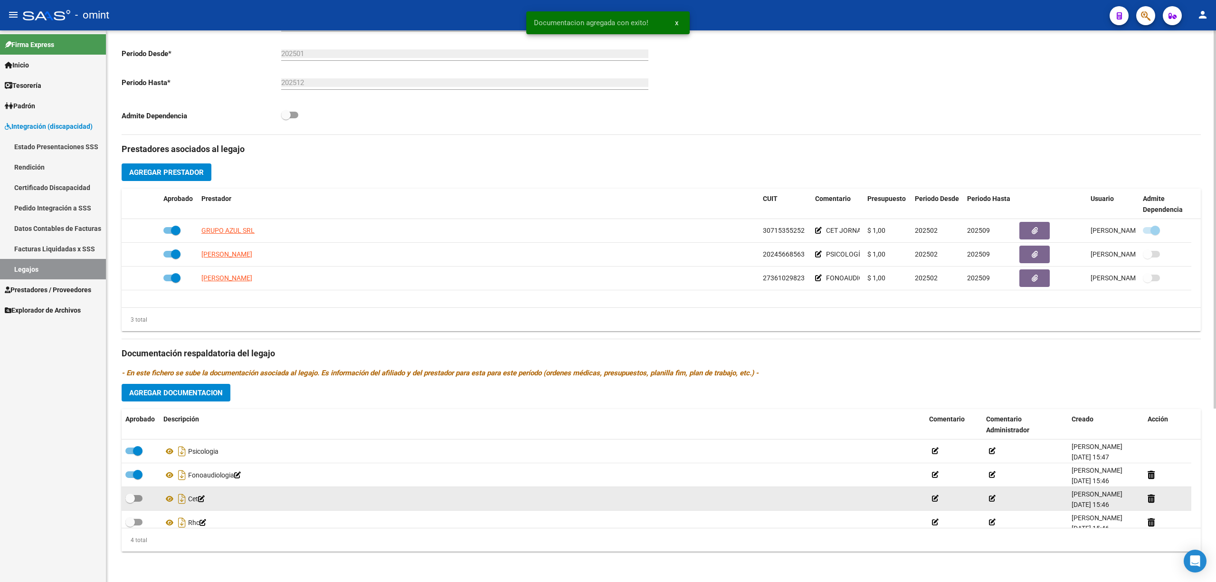
click at [135, 493] on label at bounding box center [133, 498] width 17 height 11
click at [130, 502] on input "checkbox" at bounding box center [130, 502] width 0 height 0
checkbox input "true"
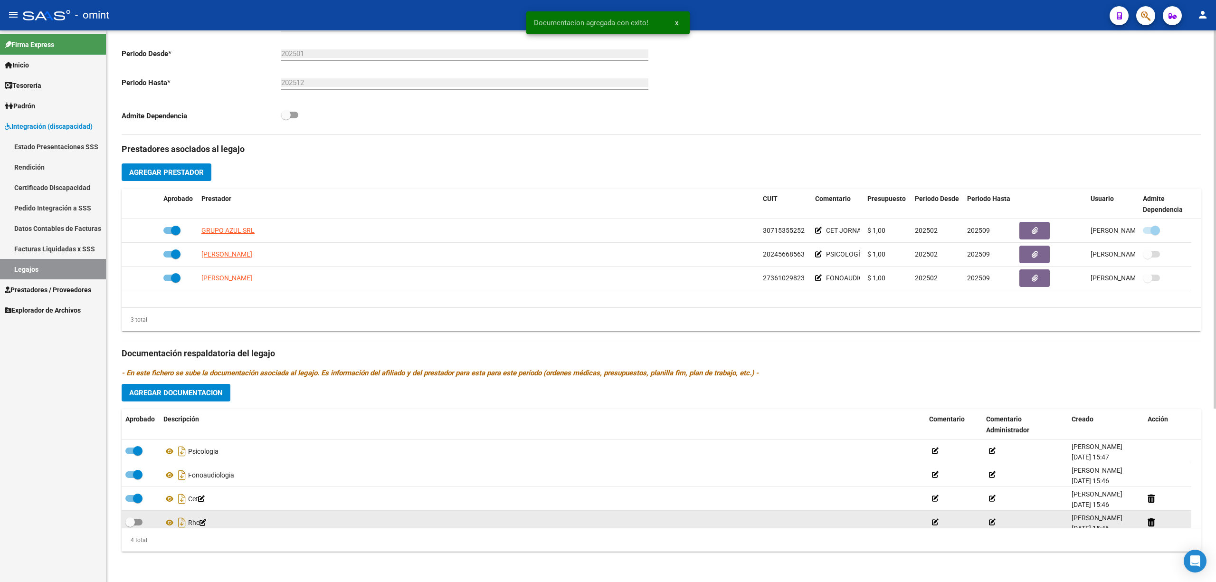
click at [140, 521] on span at bounding box center [133, 522] width 17 height 7
click at [130, 525] on input "checkbox" at bounding box center [130, 525] width 0 height 0
checkbox input "true"
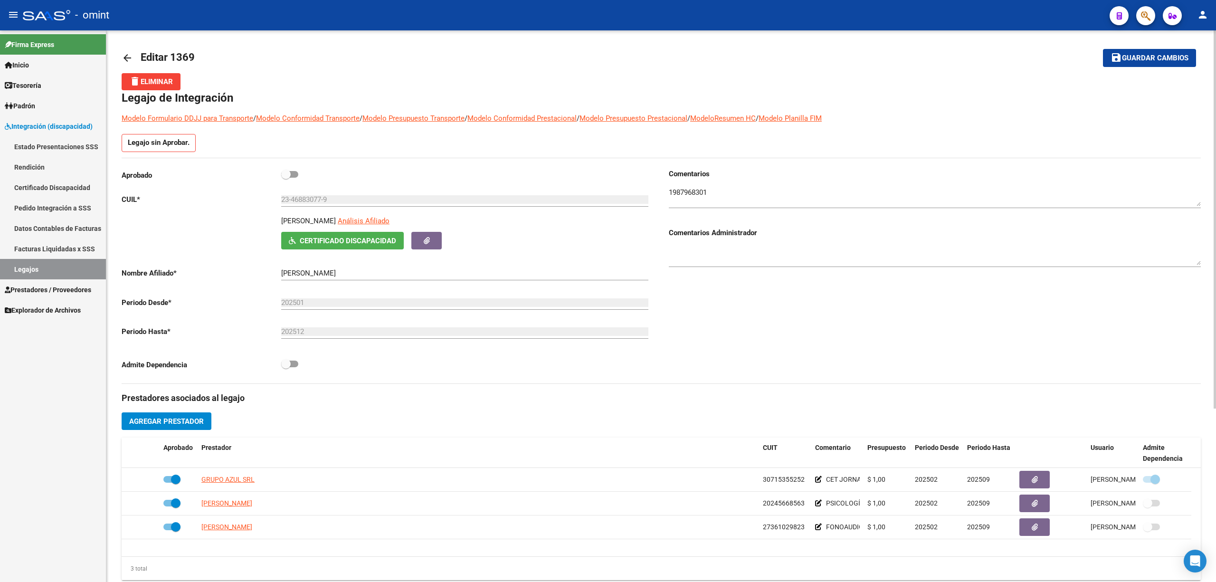
scroll to position [0, 0]
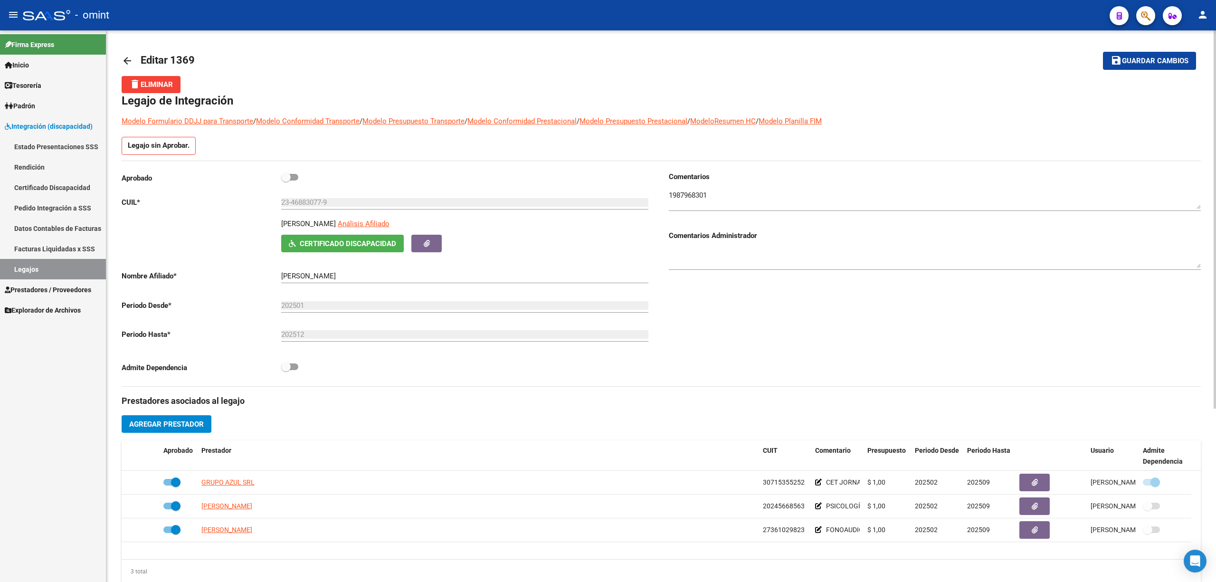
click at [293, 174] on span at bounding box center [289, 177] width 17 height 7
click at [286, 181] on input "checkbox" at bounding box center [285, 181] width 0 height 0
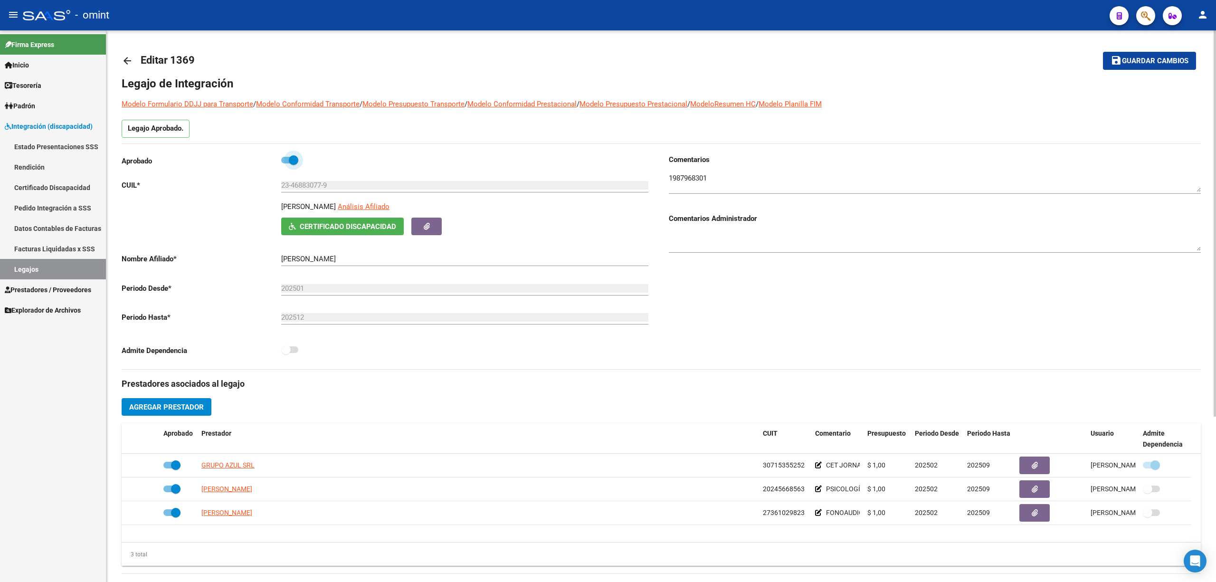
click at [293, 155] on label at bounding box center [289, 159] width 17 height 11
click at [286, 163] on input "checkbox" at bounding box center [285, 163] width 0 height 0
checkbox input "false"
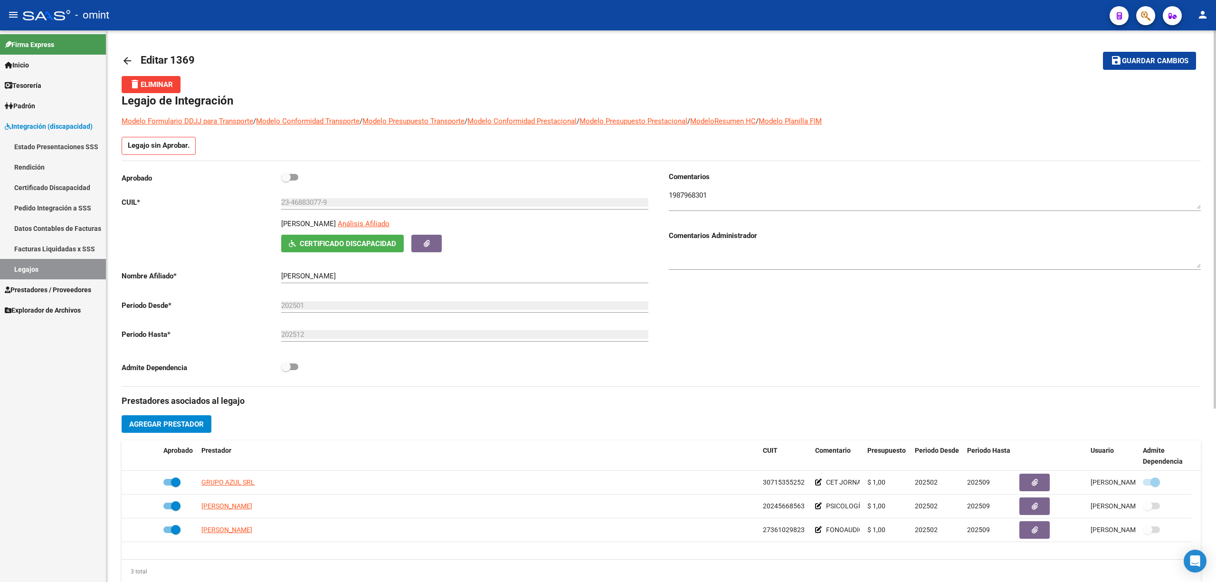
click at [287, 369] on label at bounding box center [289, 366] width 17 height 11
click at [286, 370] on input "checkbox" at bounding box center [285, 370] width 0 height 0
checkbox input "true"
click at [286, 177] on span at bounding box center [286, 177] width 10 height 10
click at [286, 181] on input "checkbox" at bounding box center [285, 181] width 0 height 0
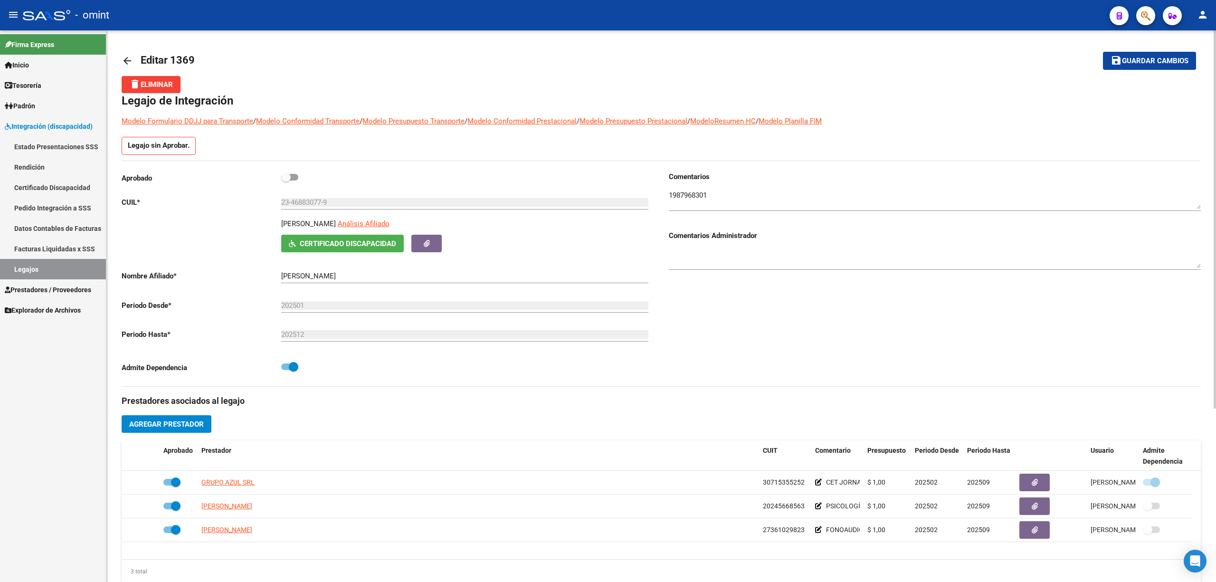
checkbox input "true"
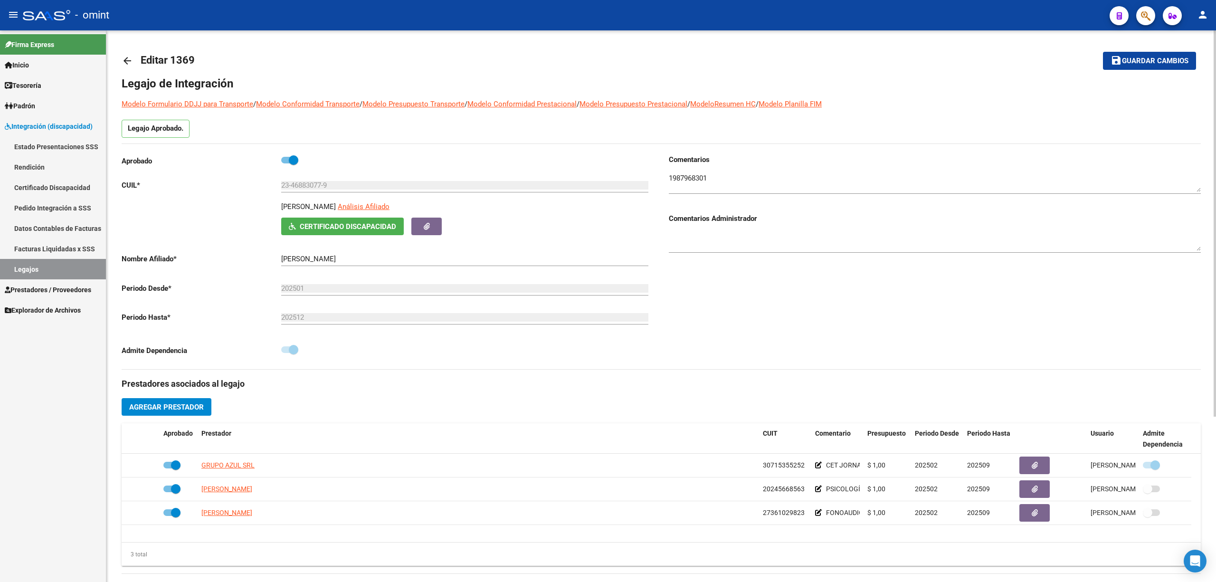
click at [1136, 61] on span "Guardar cambios" at bounding box center [1155, 61] width 67 height 9
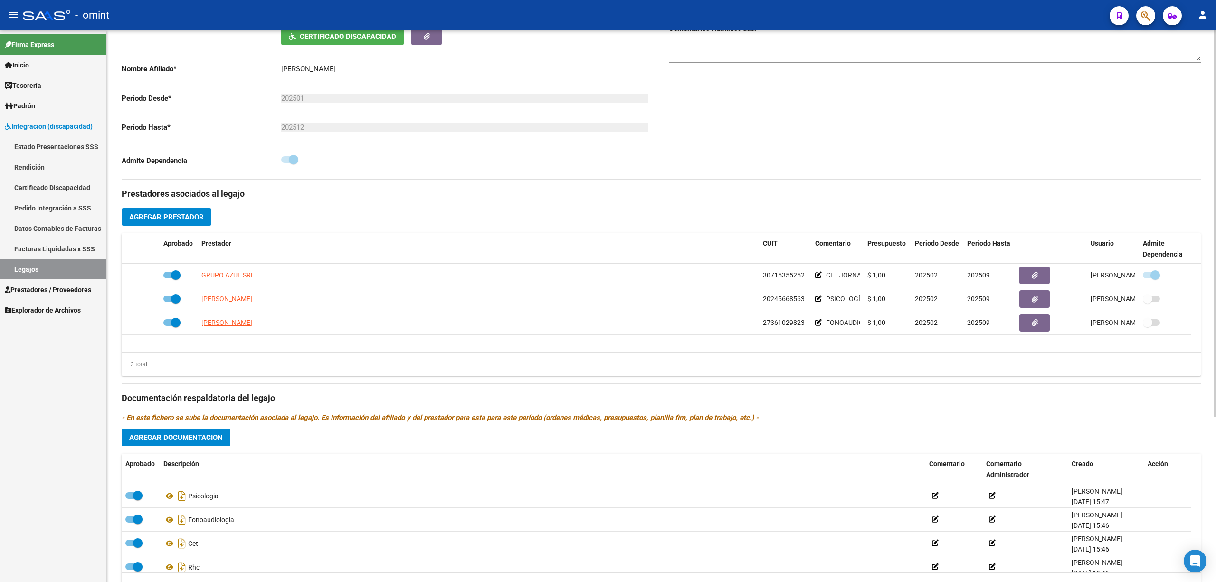
scroll to position [236, 0]
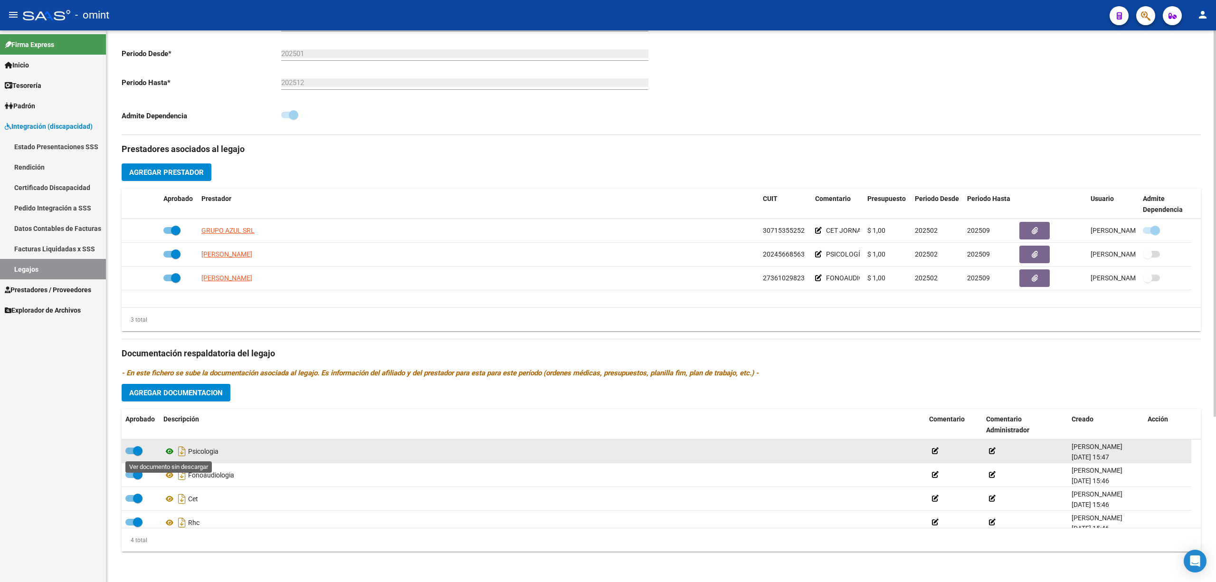
click at [171, 453] on icon at bounding box center [169, 451] width 12 height 11
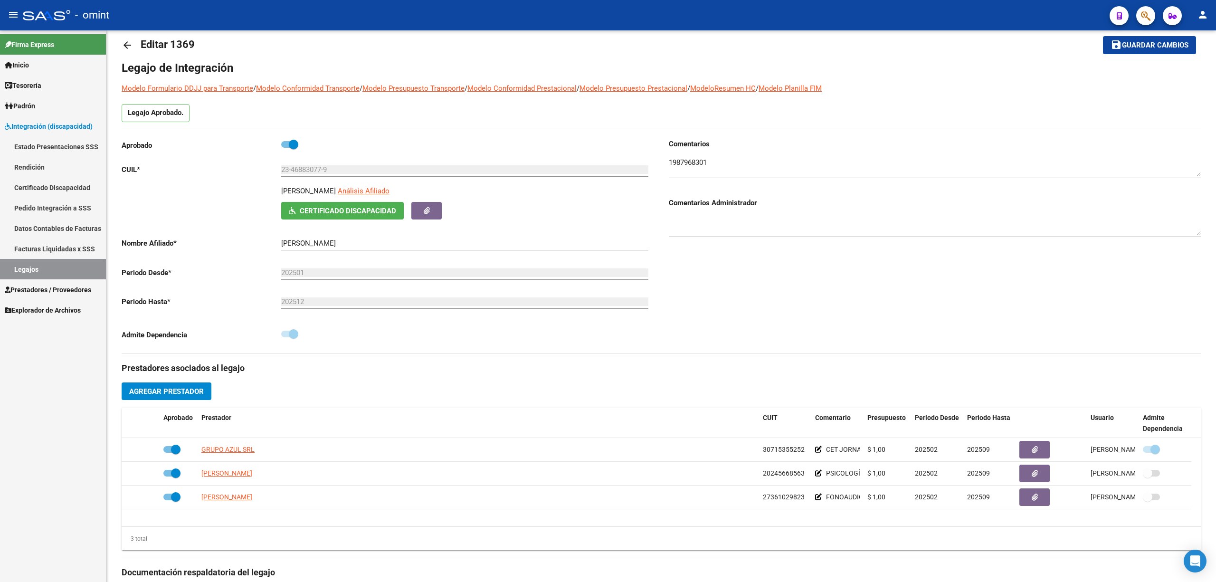
scroll to position [0, 0]
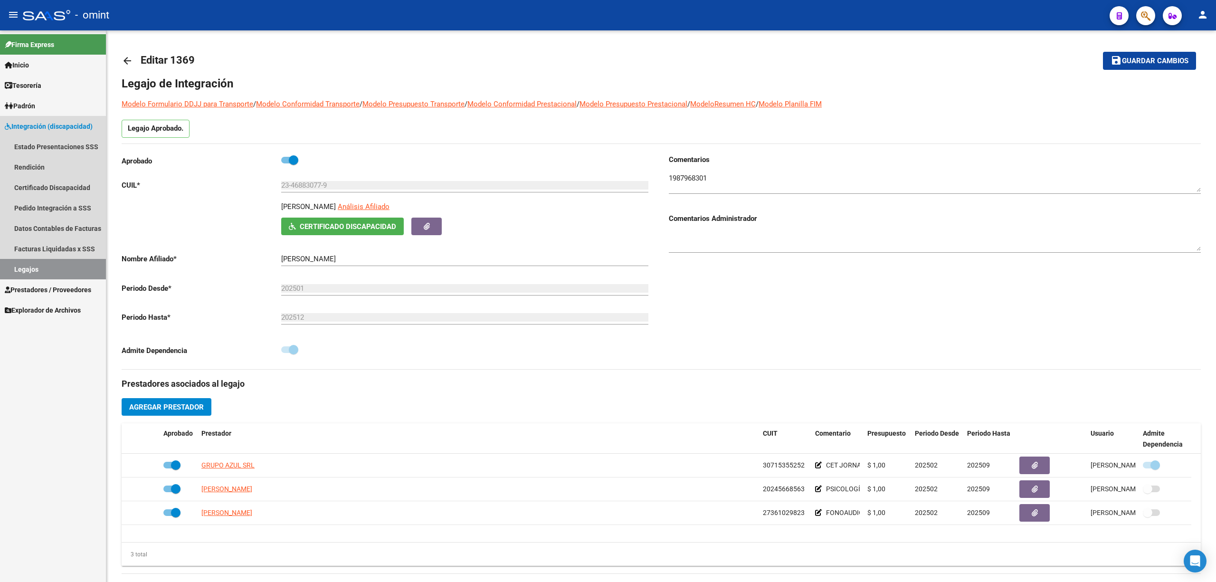
click at [33, 273] on link "Legajos" at bounding box center [53, 269] width 106 height 20
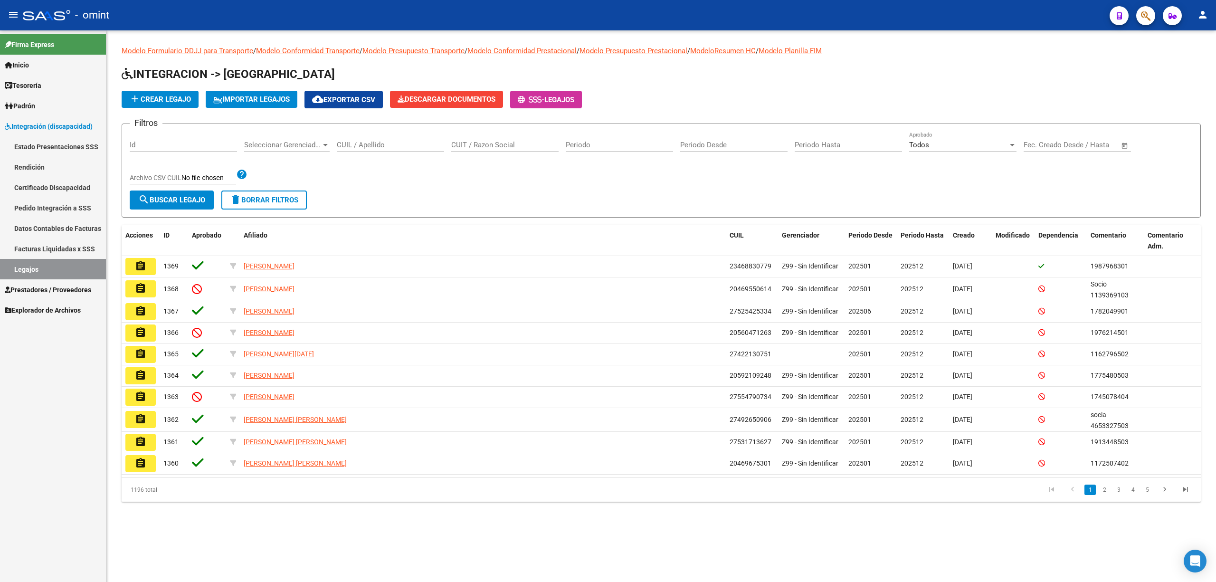
click at [48, 187] on link "Certificado Discapacidad" at bounding box center [53, 187] width 106 height 20
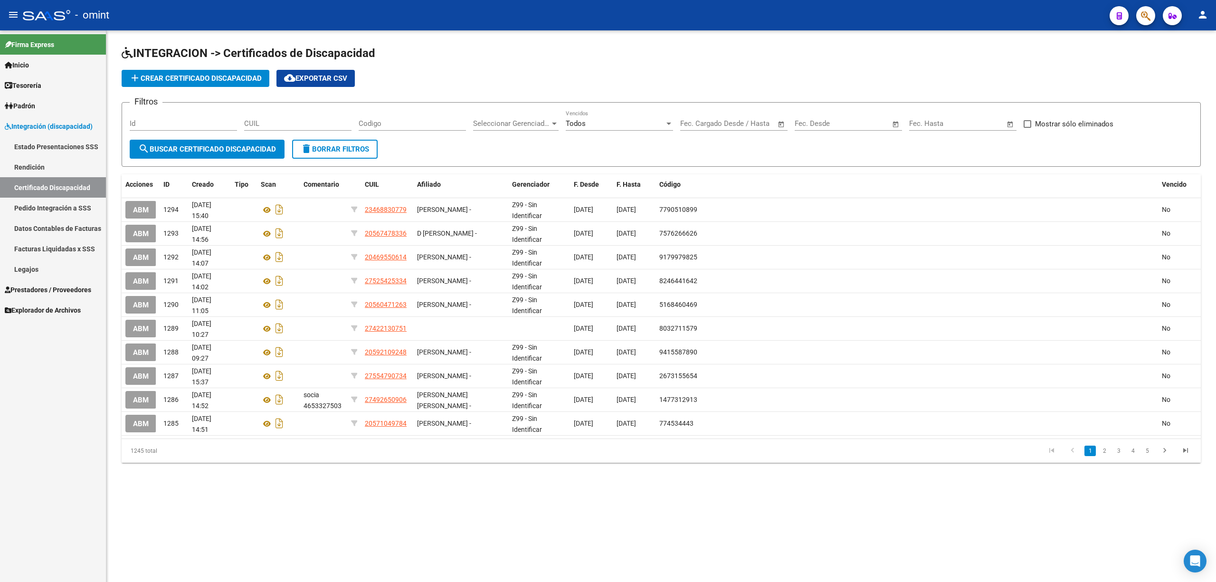
click at [188, 76] on span "add Crear Certificado Discapacidad" at bounding box center [195, 78] width 133 height 9
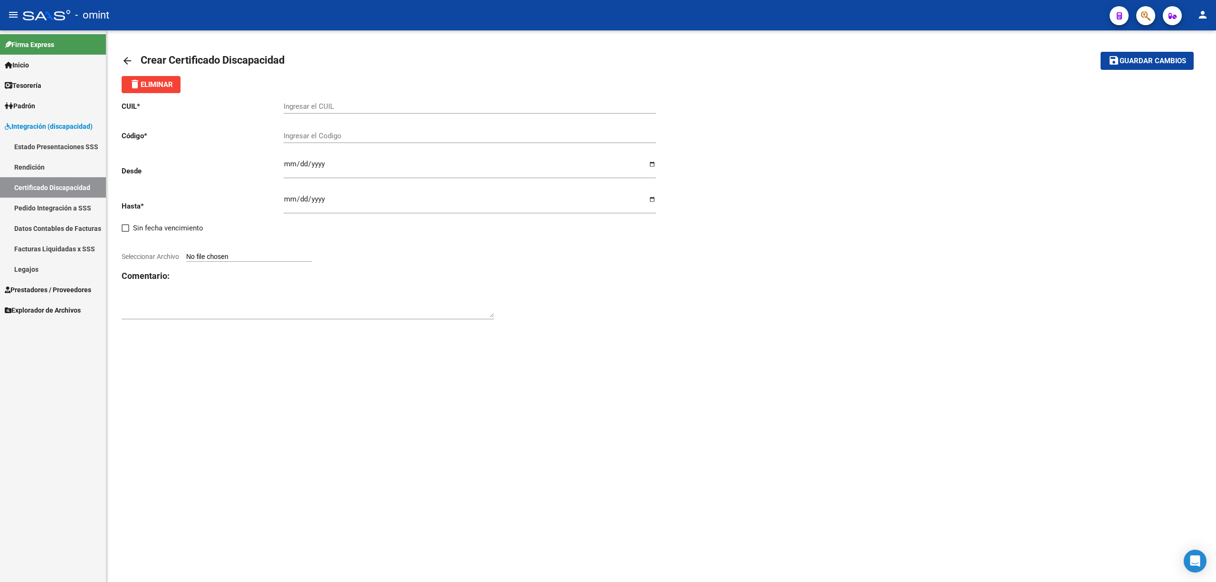
click at [329, 103] on input "Ingresar el CUIL" at bounding box center [470, 106] width 372 height 9
paste input "20-58587997-6"
type input "20-58587997-6"
click at [320, 136] on input "Ingresar el Codigo" at bounding box center [470, 136] width 372 height 9
paste input "7092471404"
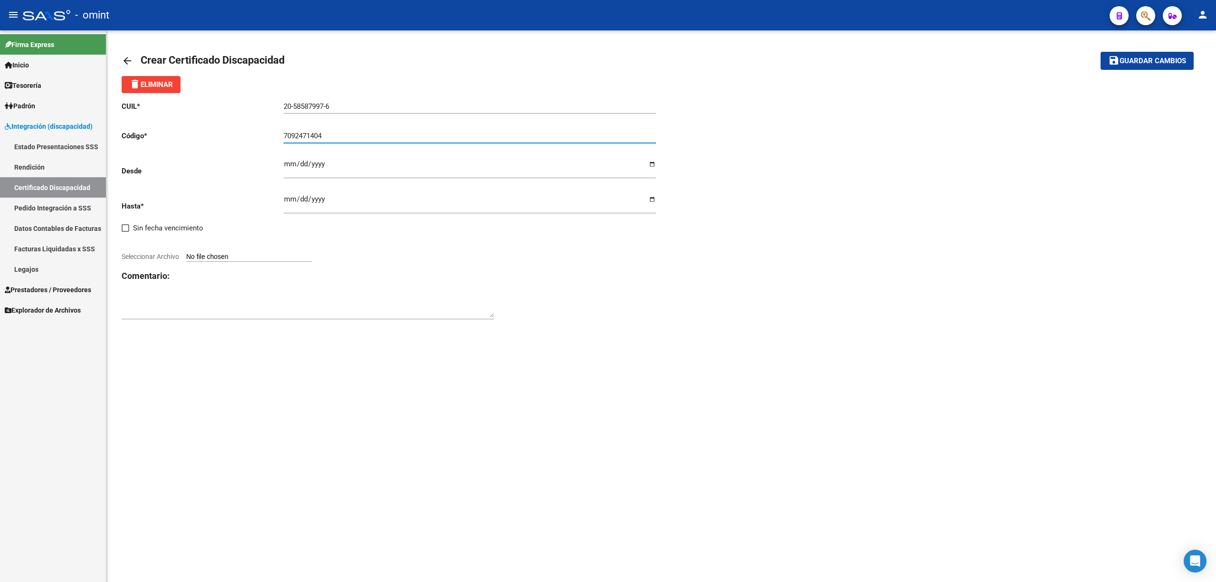
type input "7092471404"
type input "2025-05-29"
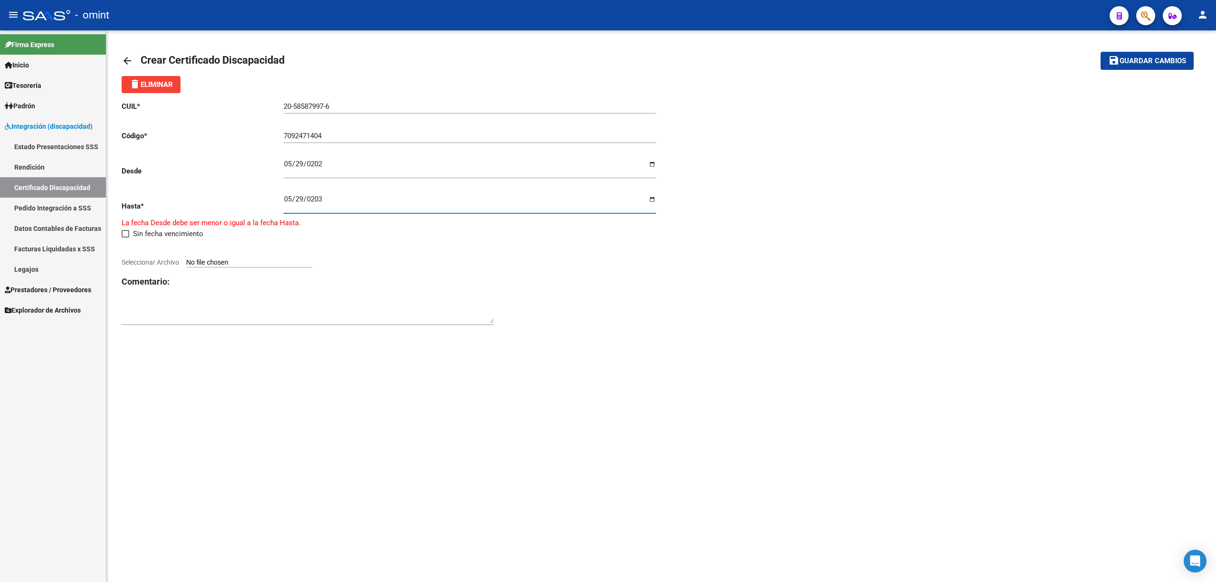
type input "2030-05-29"
click at [224, 255] on input "Seleccionar Archivo" at bounding box center [249, 257] width 126 height 9
type input "C:\fakepath\1977085802_25072211320_cud.pdf"
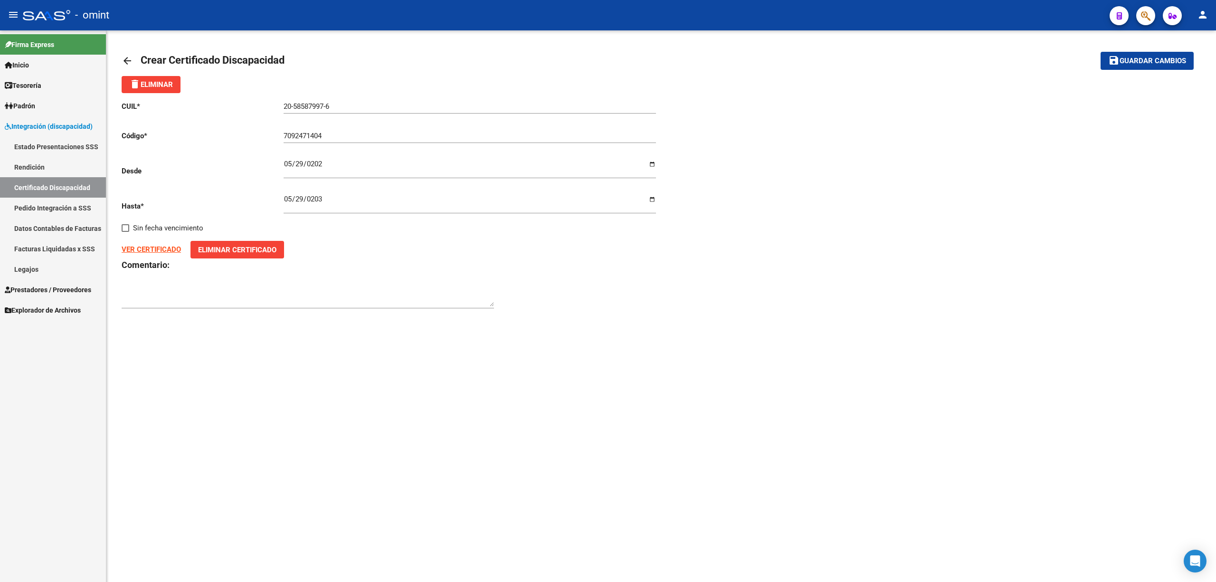
click at [1144, 67] on button "save Guardar cambios" at bounding box center [1147, 61] width 93 height 18
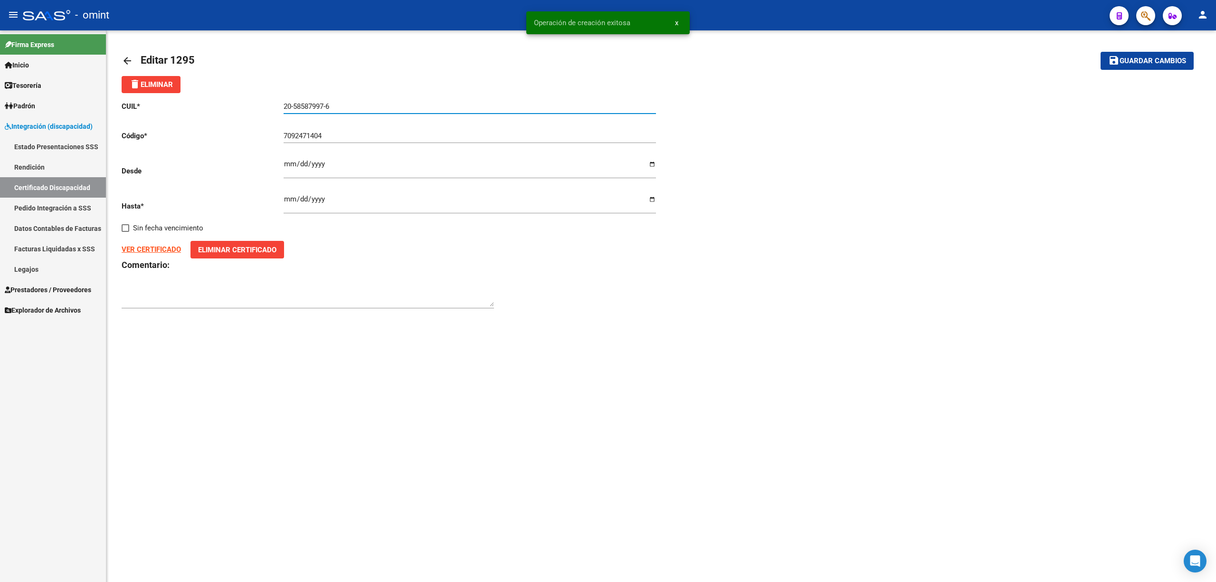
click at [312, 105] on input "20-58587997-6" at bounding box center [470, 106] width 372 height 9
click at [37, 267] on link "Legajos" at bounding box center [53, 269] width 106 height 20
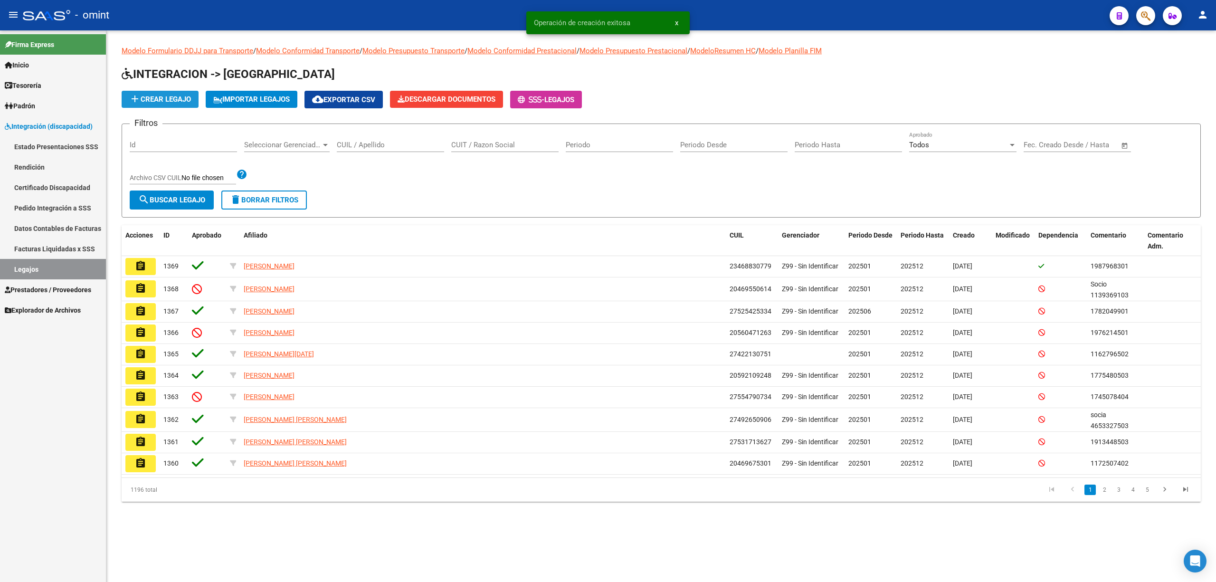
click at [137, 101] on mat-icon "add" at bounding box center [134, 98] width 11 height 11
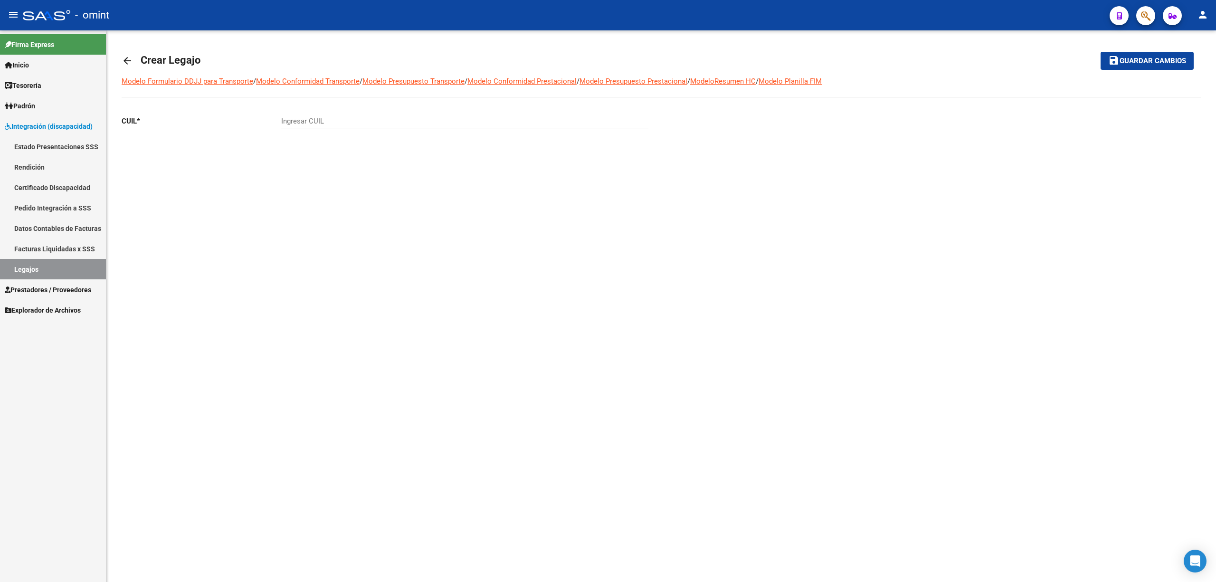
click at [327, 122] on input "Ingresar CUIL" at bounding box center [464, 121] width 367 height 9
paste input "20-58587997-6"
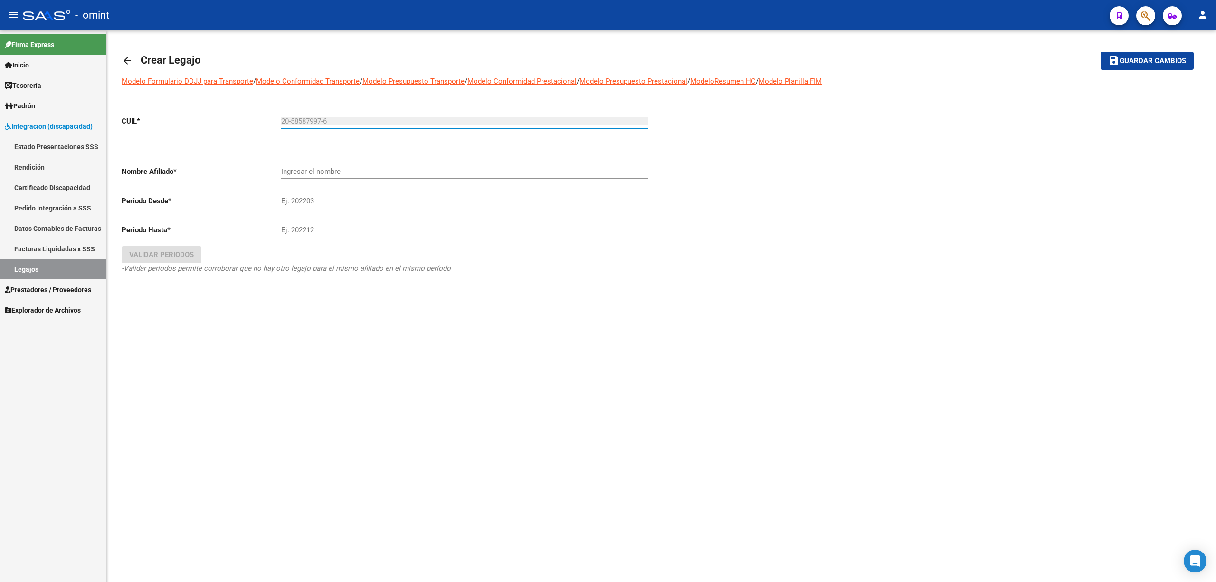
type input "20-58587997-6"
type input "NEME GUIDI ANTONIO"
type input "0"
type input "202501"
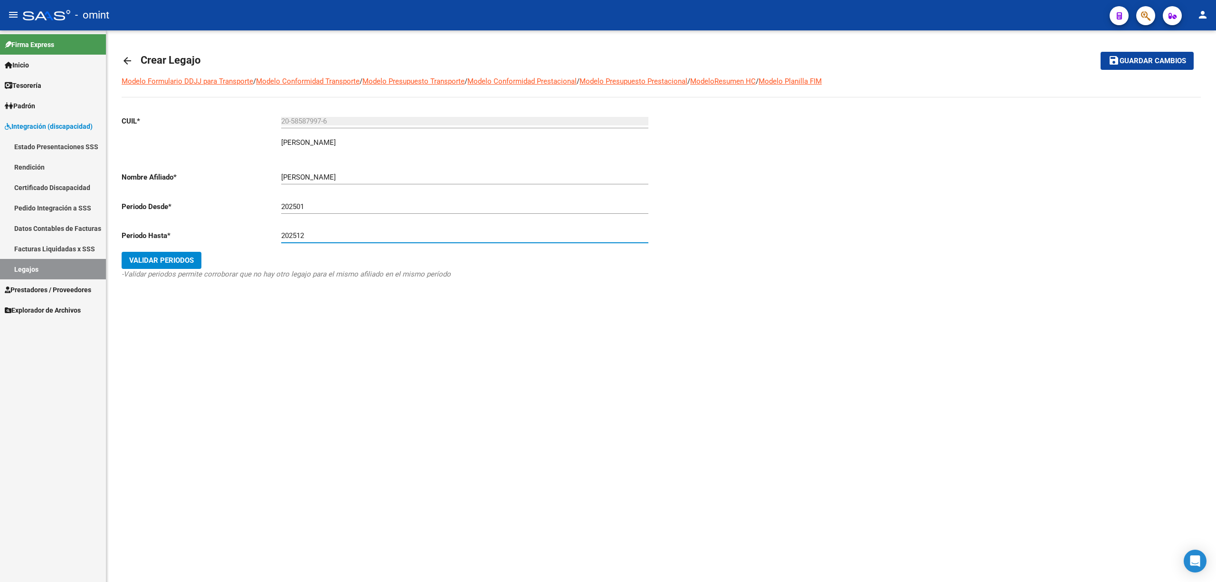
type input "202512"
drag, startPoint x: 136, startPoint y: 266, endPoint x: 143, endPoint y: 274, distance: 10.7
click at [138, 266] on button "Validar Periodos" at bounding box center [162, 260] width 80 height 17
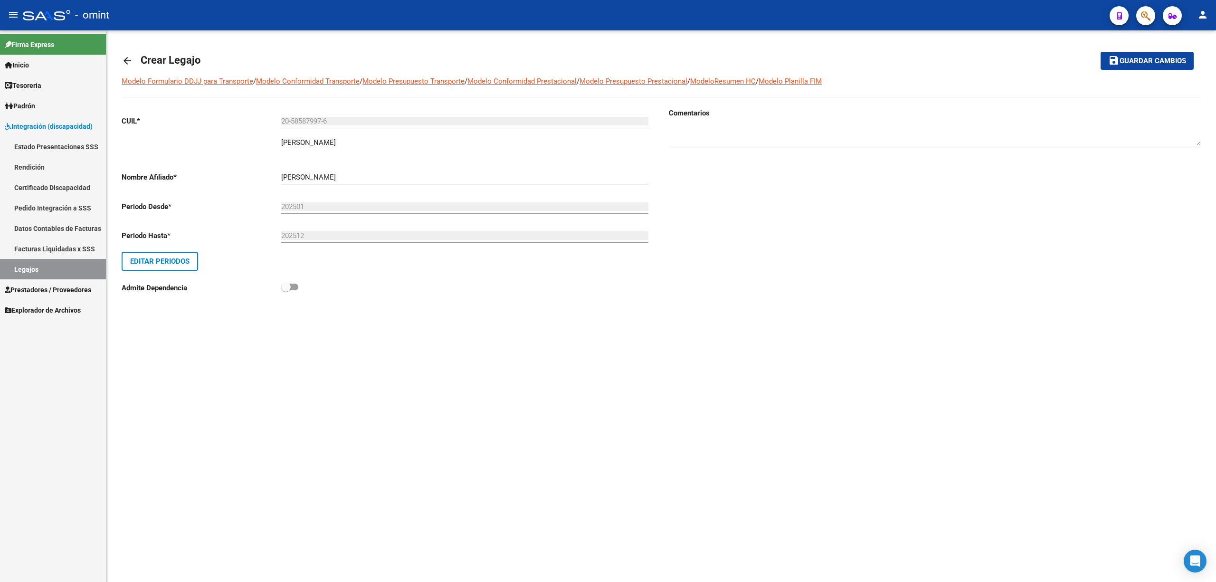
click at [727, 125] on div at bounding box center [935, 132] width 532 height 29
paste textarea "1977085802"
type textarea "1977085802"
click at [1131, 63] on span "Guardar cambios" at bounding box center [1153, 61] width 67 height 9
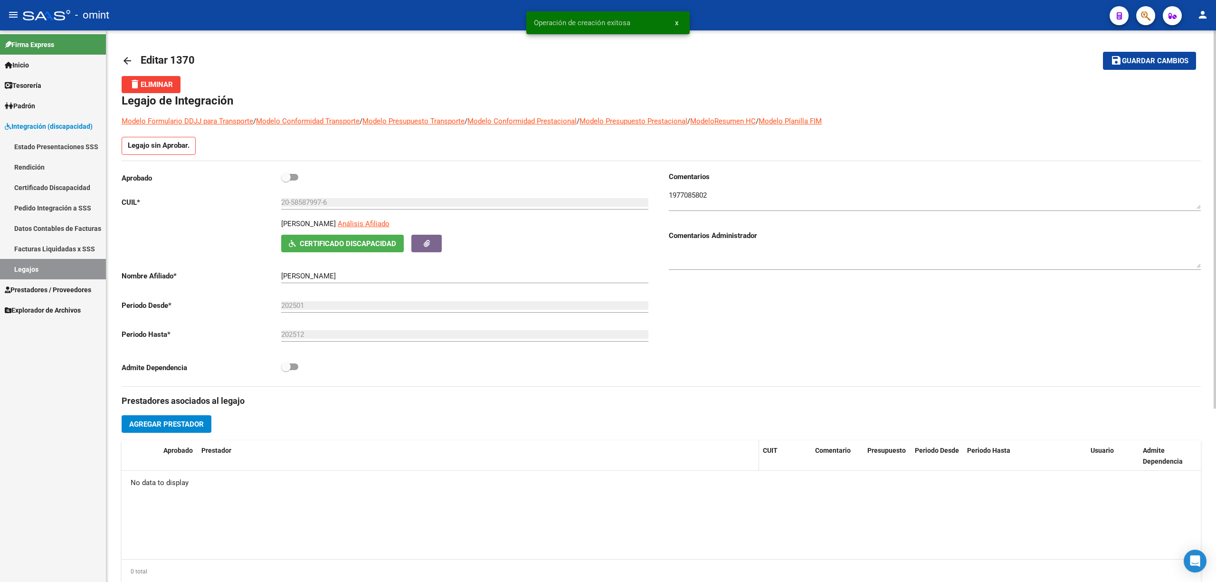
scroll to position [126, 0]
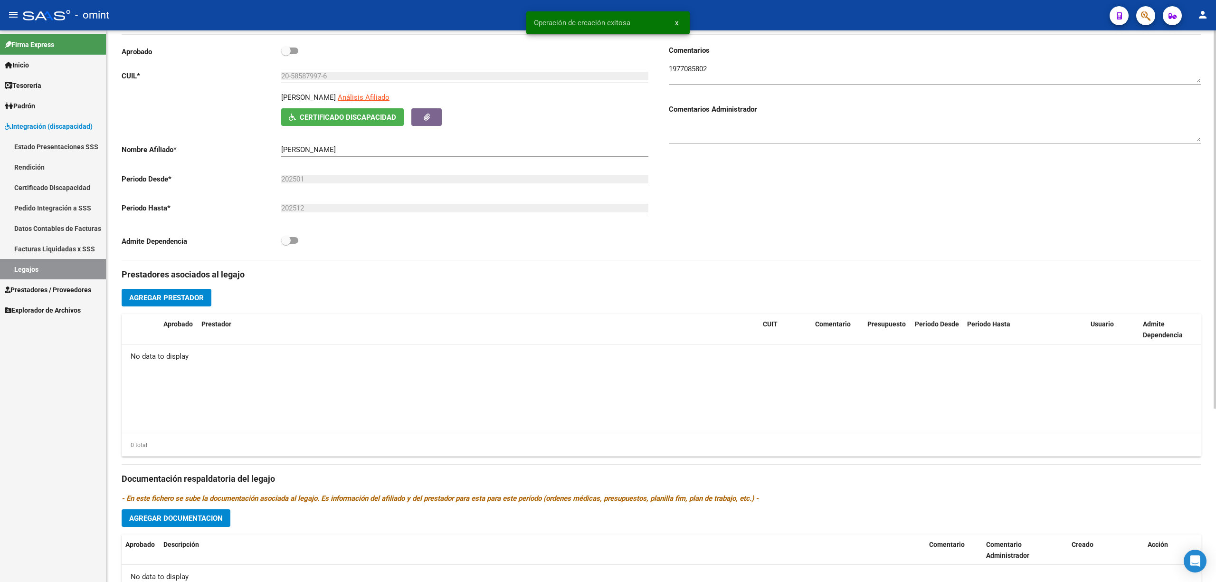
click at [189, 302] on span "Agregar Prestador" at bounding box center [166, 298] width 75 height 9
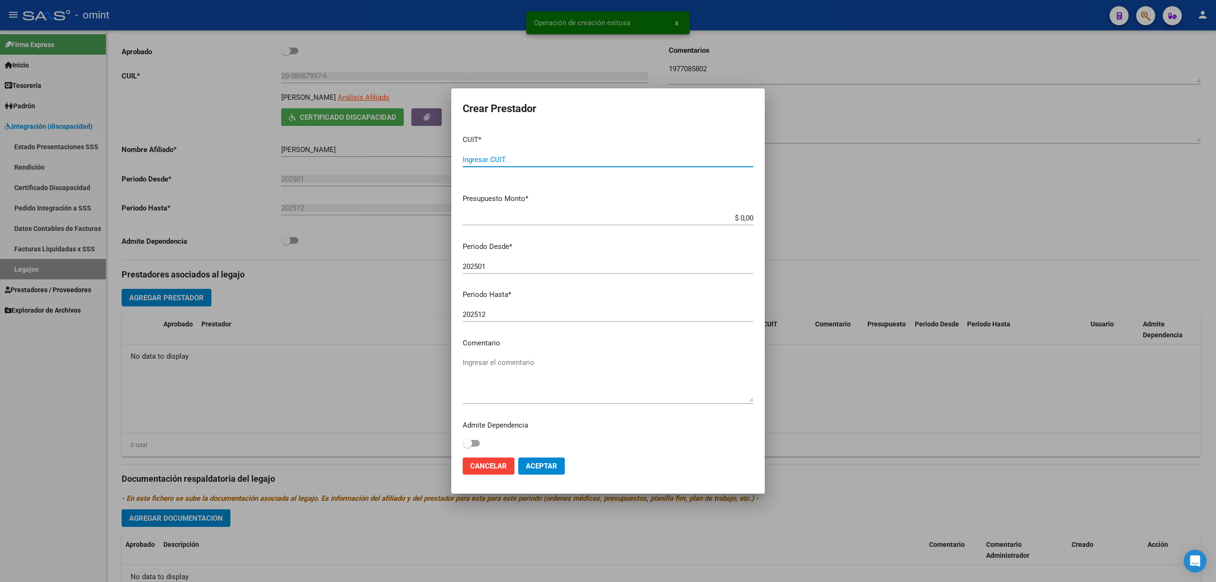
click at [483, 158] on input "Ingresar CUIT" at bounding box center [608, 159] width 291 height 9
click at [510, 264] on input "202501" at bounding box center [608, 266] width 291 height 9
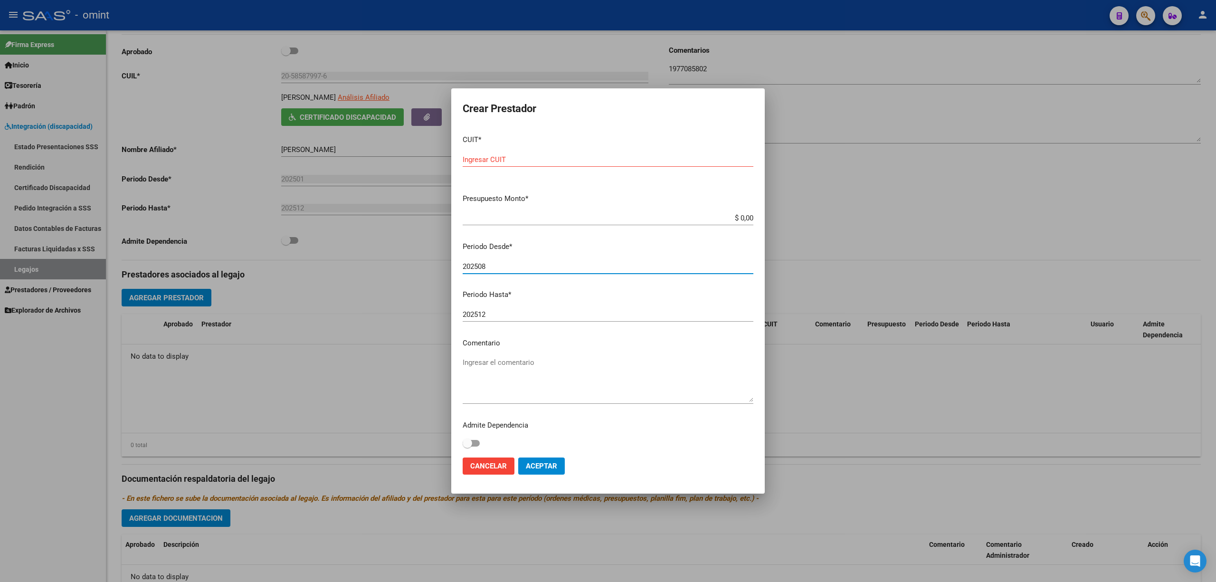
scroll to position [3, 0]
type input "202508"
click at [551, 367] on textarea "Ingresar el comentario" at bounding box center [608, 376] width 291 height 45
type textarea "Psicología 12 x Mes"
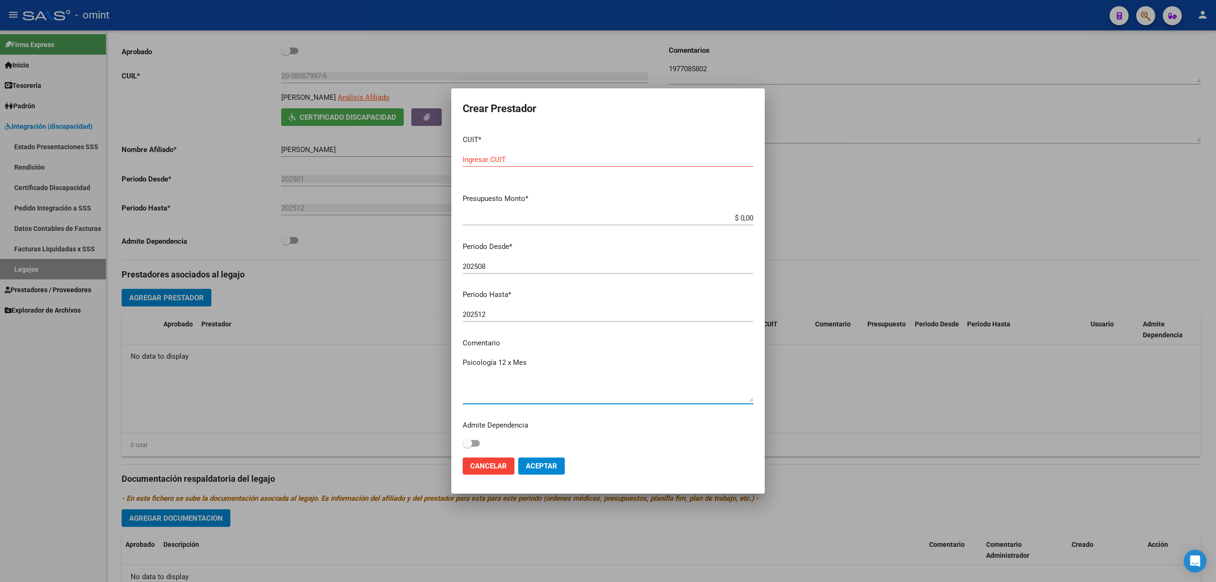
click at [499, 152] on div "Ingresar CUIT" at bounding box center [608, 159] width 291 height 14
paste input "27-41849365-3"
type input "27-41849365-3"
drag, startPoint x: 548, startPoint y: 468, endPoint x: 551, endPoint y: 464, distance: 5.0
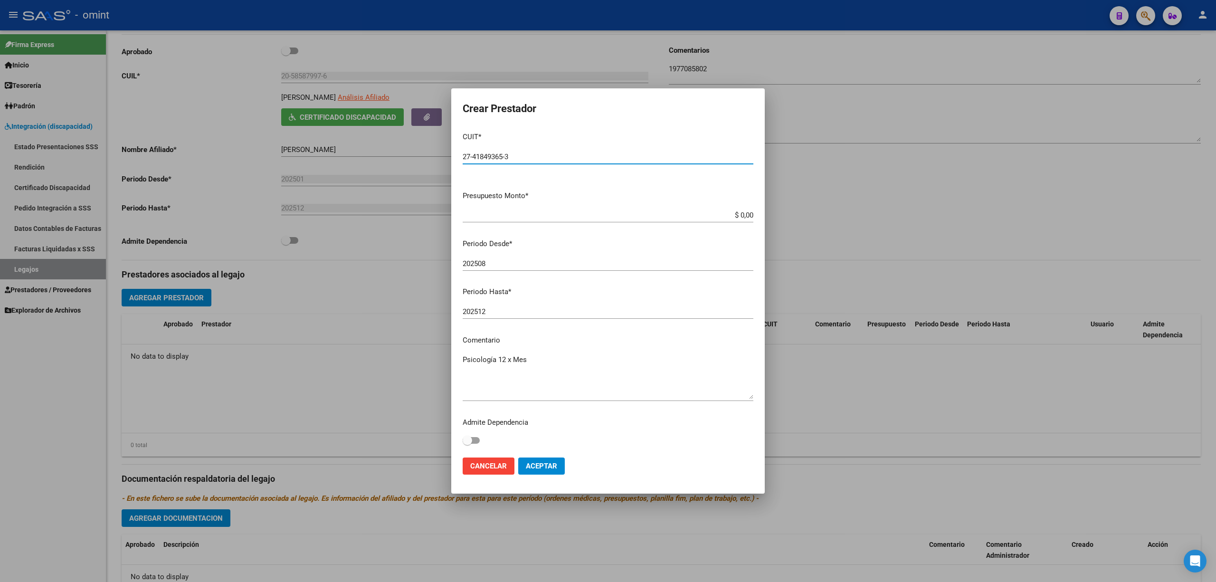
click at [548, 467] on span "Aceptar" at bounding box center [541, 466] width 31 height 9
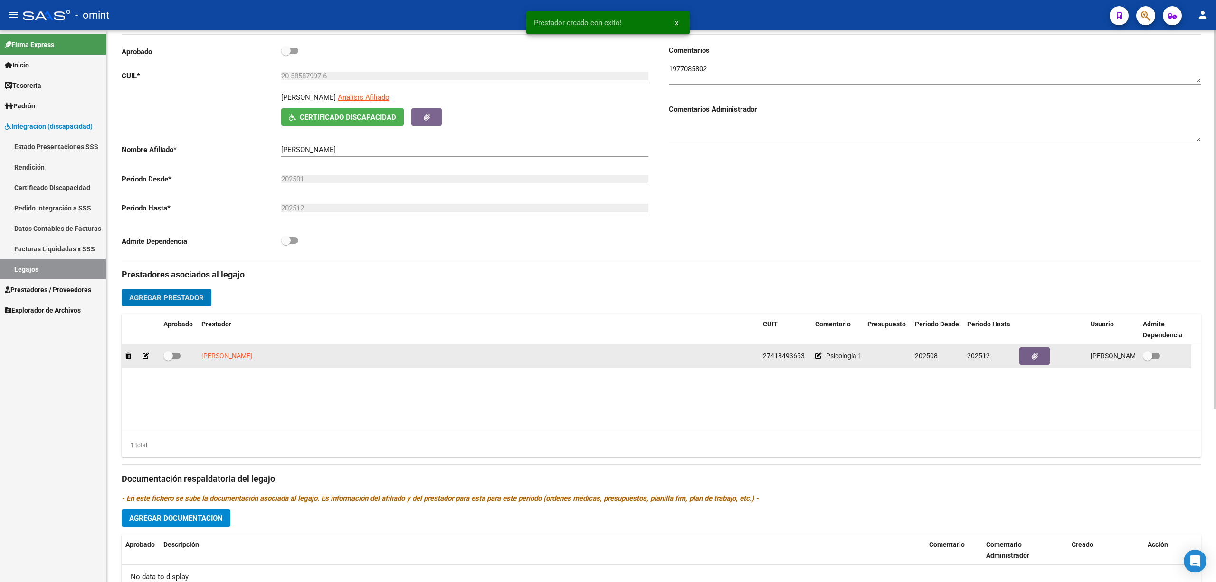
click at [172, 356] on span at bounding box center [168, 356] width 10 height 10
click at [168, 359] on input "checkbox" at bounding box center [168, 359] width 0 height 0
checkbox input "true"
click at [1032, 354] on icon "button" at bounding box center [1035, 355] width 6 height 7
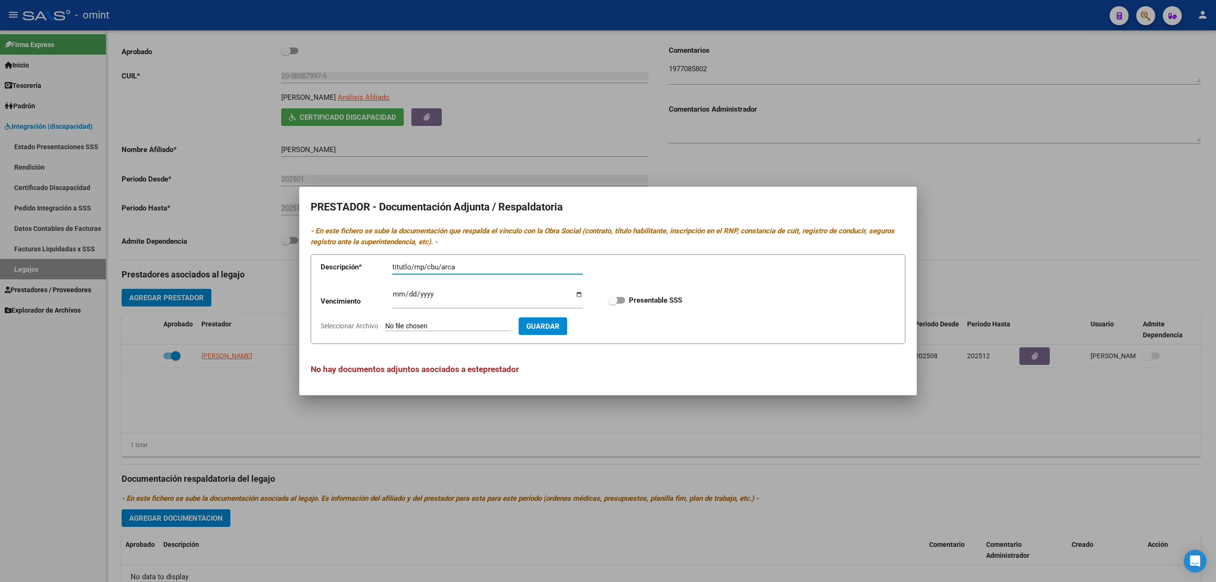
type input "titutlo/rnp/cbu/arca"
type input "2025-12-31"
click at [620, 298] on span at bounding box center [616, 300] width 17 height 7
click at [613, 304] on input "Presentable SSS" at bounding box center [612, 304] width 0 height 0
checkbox input "true"
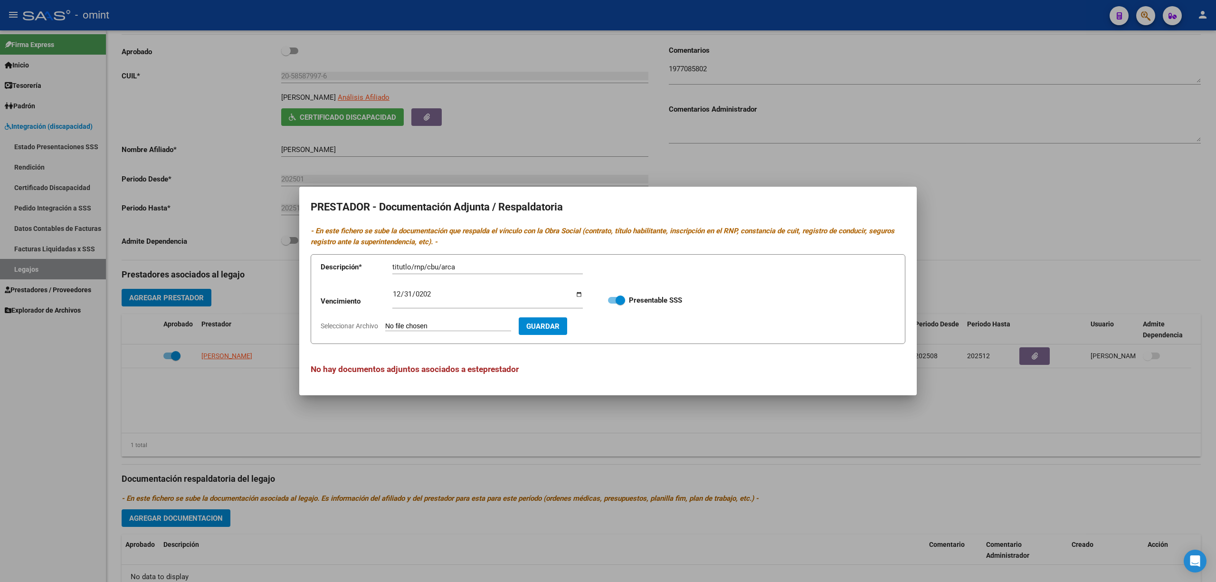
click at [560, 322] on span "Guardar" at bounding box center [542, 326] width 33 height 9
click at [451, 324] on input "Seleccionar Archivo" at bounding box center [448, 326] width 126 height 9
type input "C:\fakepath\psc prestador.pdf"
click at [615, 329] on span "Guardar" at bounding box center [597, 326] width 33 height 9
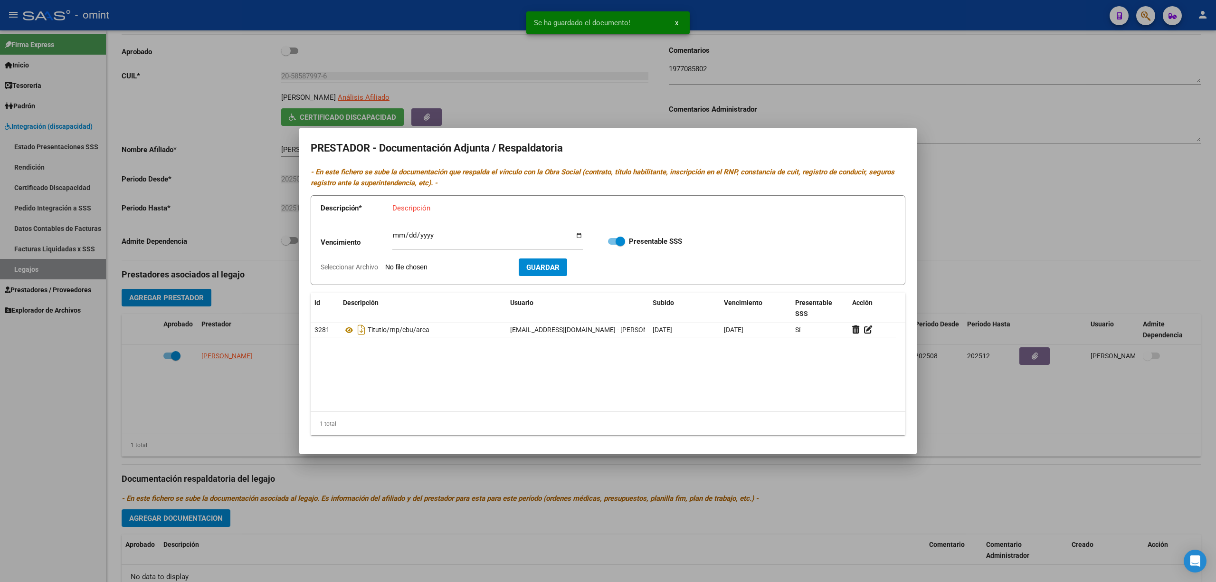
click at [247, 373] on div at bounding box center [608, 291] width 1216 height 582
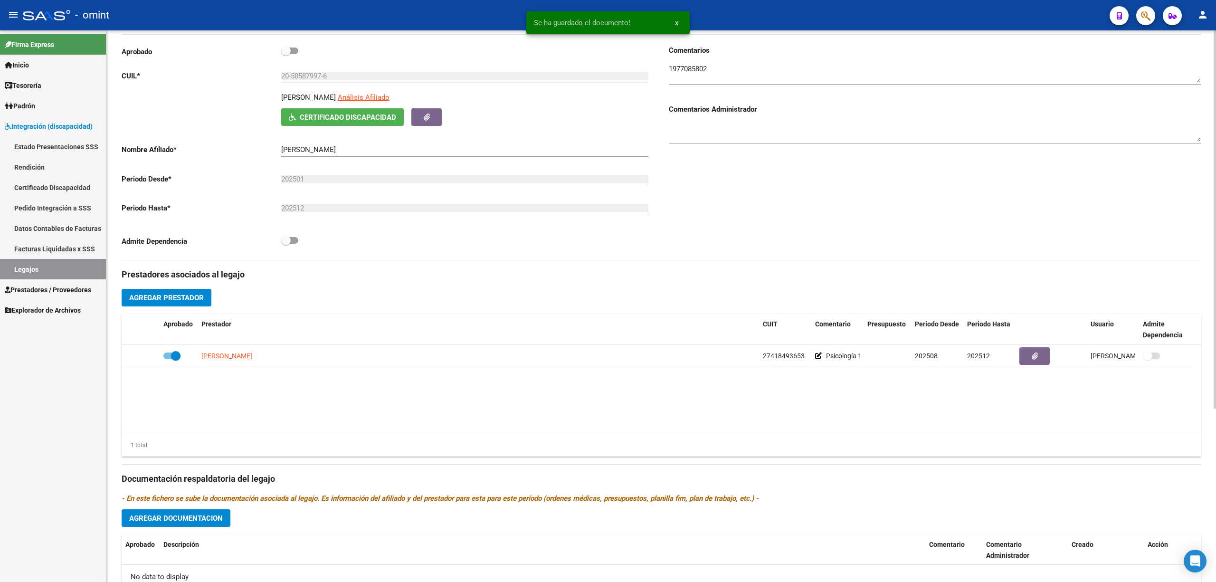
click at [191, 296] on span "Agregar Prestador" at bounding box center [166, 298] width 75 height 9
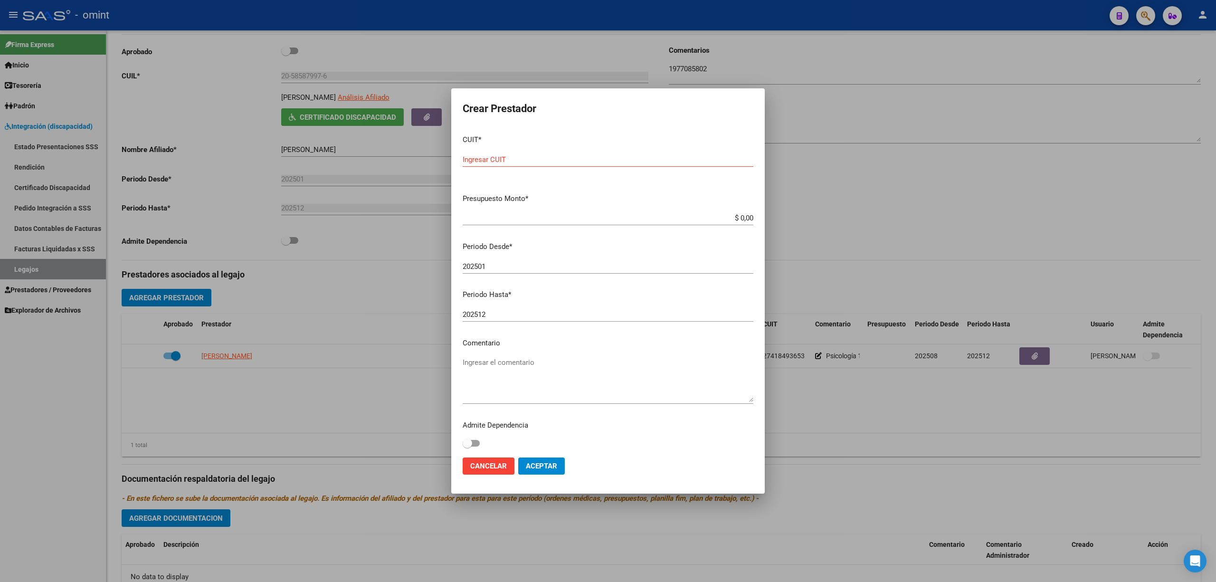
click at [394, 230] on div at bounding box center [608, 291] width 1216 height 582
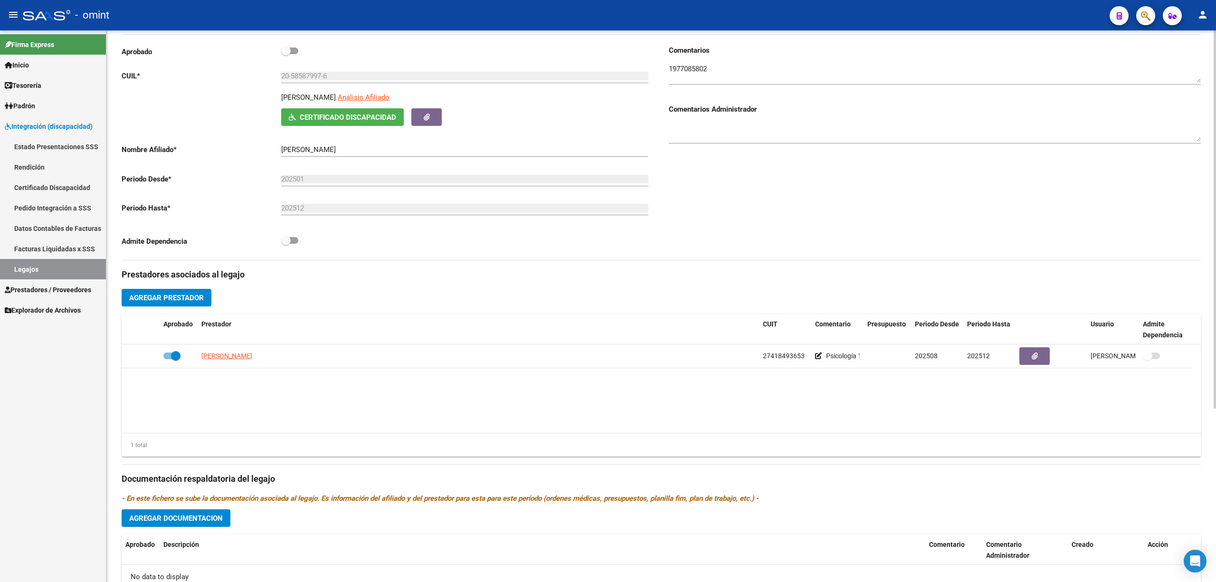
click at [184, 302] on span "Agregar Prestador" at bounding box center [166, 298] width 75 height 9
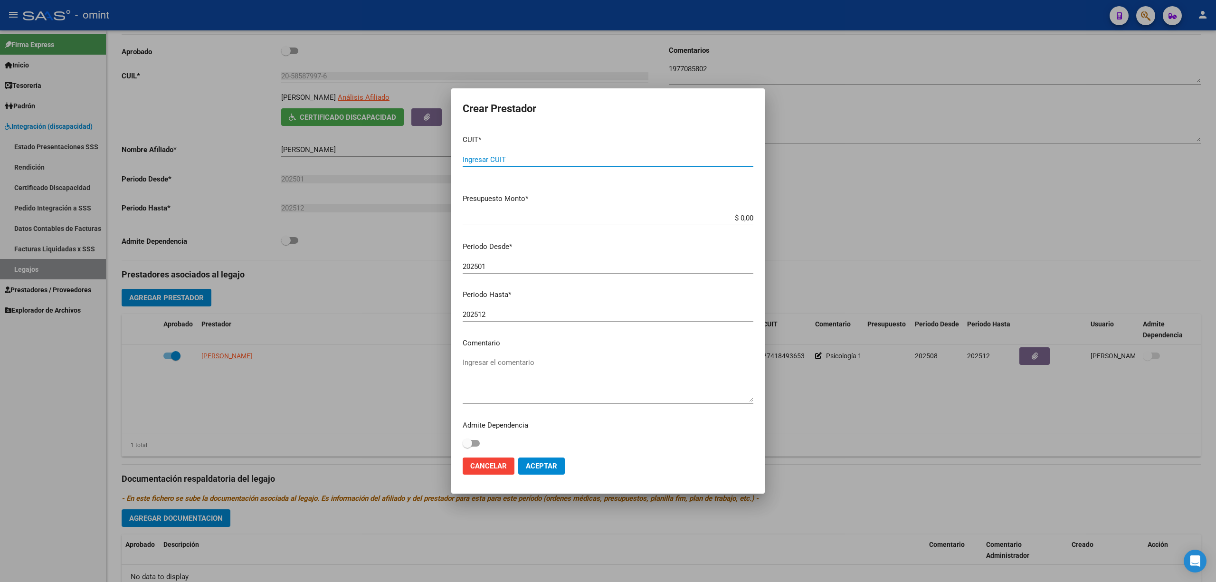
paste input "23-35157677-4"
type input "23-35157677-4"
type input "$ 1,00"
type input "202508"
type textarea "Fonoaudiología 12 x MEs"
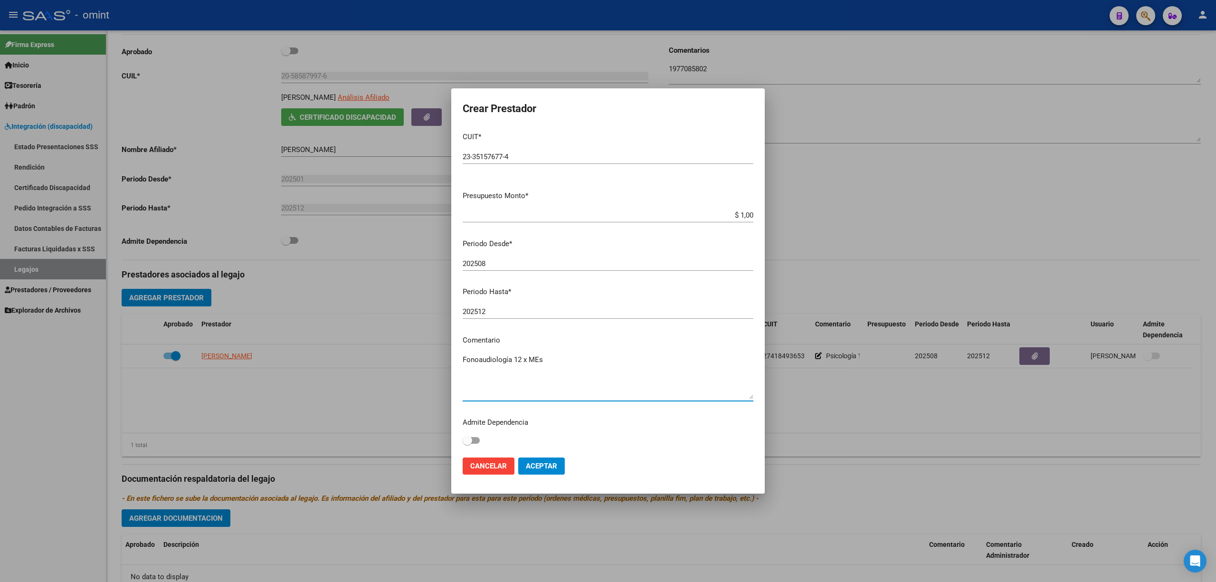
click at [559, 463] on button "Aceptar" at bounding box center [541, 465] width 47 height 17
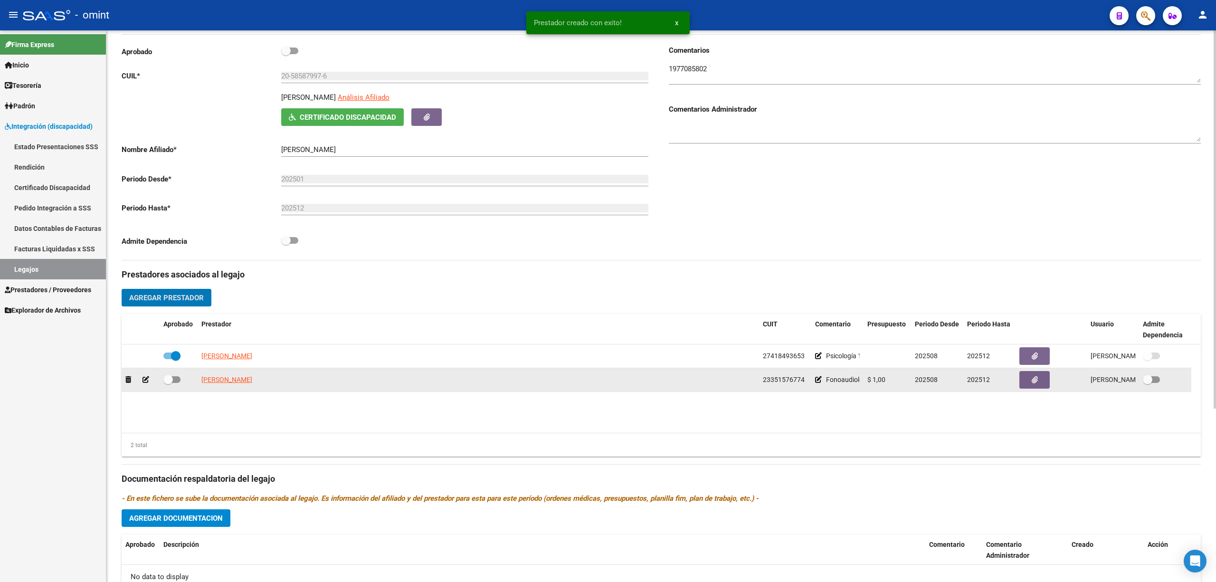
click at [179, 378] on span at bounding box center [171, 379] width 17 height 7
click at [168, 383] on input "checkbox" at bounding box center [168, 383] width 0 height 0
checkbox input "true"
click at [1030, 379] on button "button" at bounding box center [1034, 380] width 30 height 18
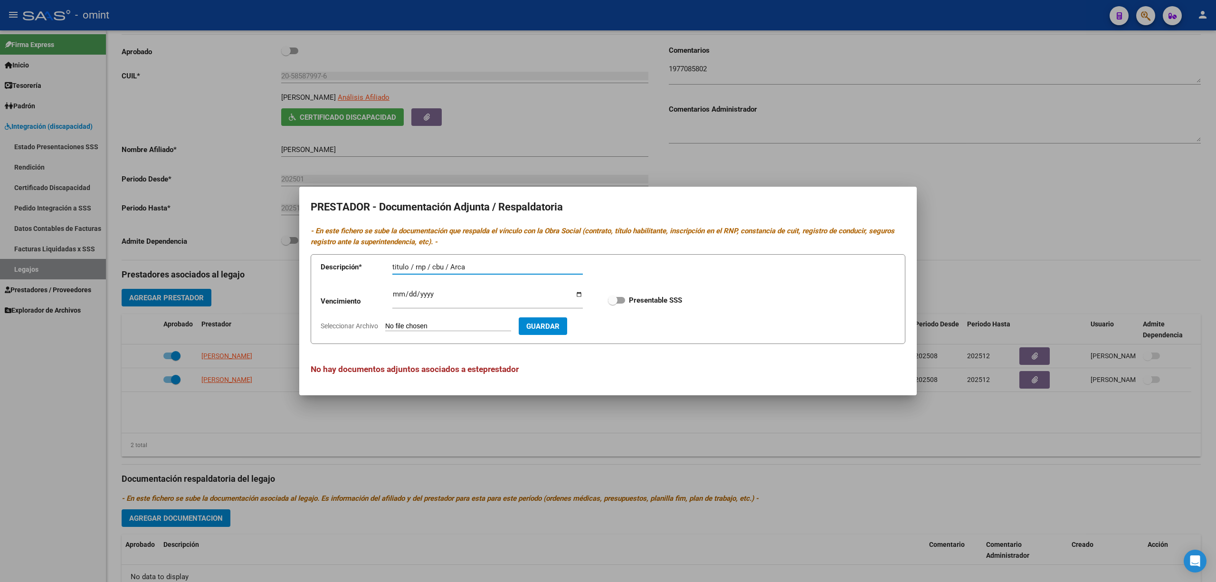
type input "titulo / rnp / cbu / Arca"
type input "0002-12-31"
type input "2025-12-31"
click at [432, 328] on input "Seleccionar Archivo" at bounding box center [448, 326] width 126 height 9
type input "C:\fakepath\fono prestacion.pdf"
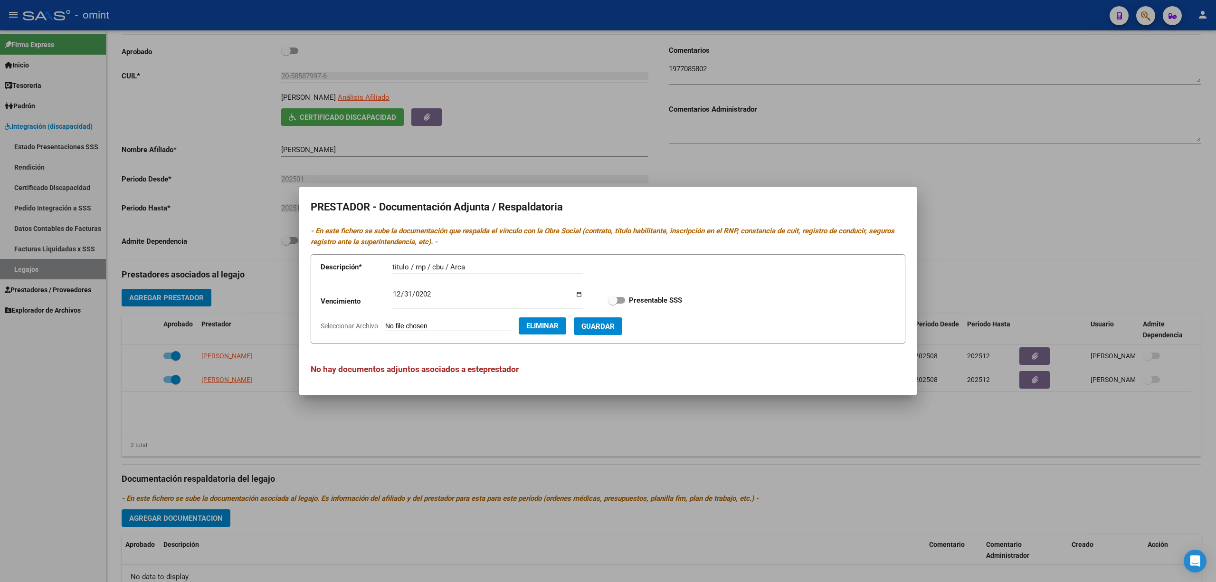
click at [566, 332] on button "Eliminar" at bounding box center [543, 325] width 48 height 17
click at [430, 324] on input "Seleccionar Archivo" at bounding box center [448, 326] width 126 height 9
type input "C:\fakepath\fono prestador.pdf"
click at [622, 301] on span at bounding box center [616, 300] width 17 height 7
click at [613, 304] on input "Presentable SSS" at bounding box center [612, 304] width 0 height 0
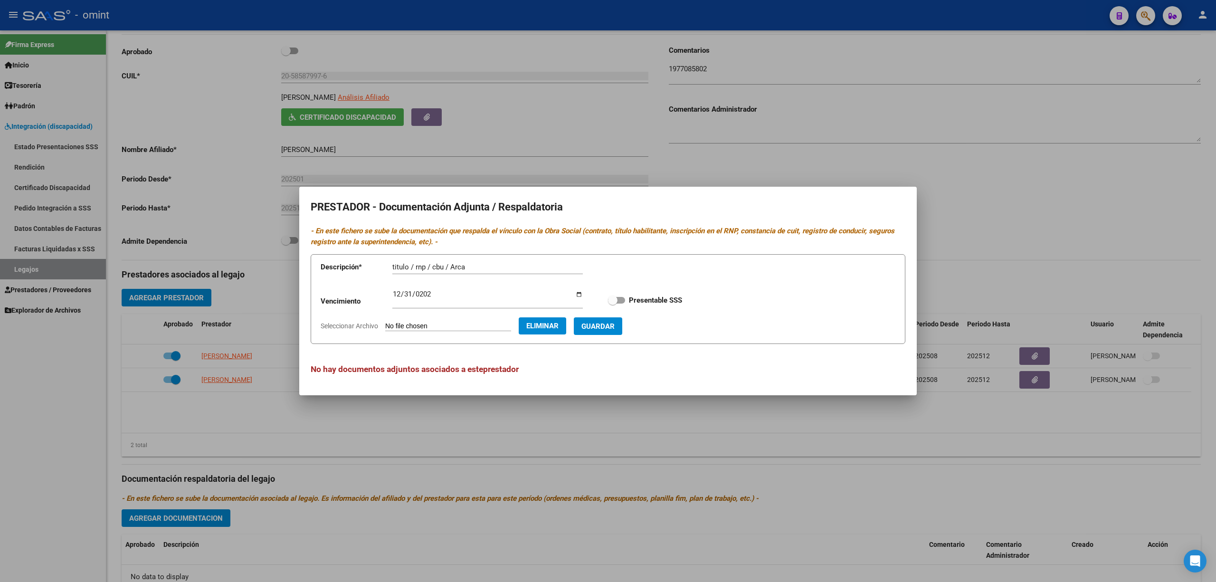
checkbox input "true"
click at [615, 324] on span "Guardar" at bounding box center [597, 326] width 33 height 9
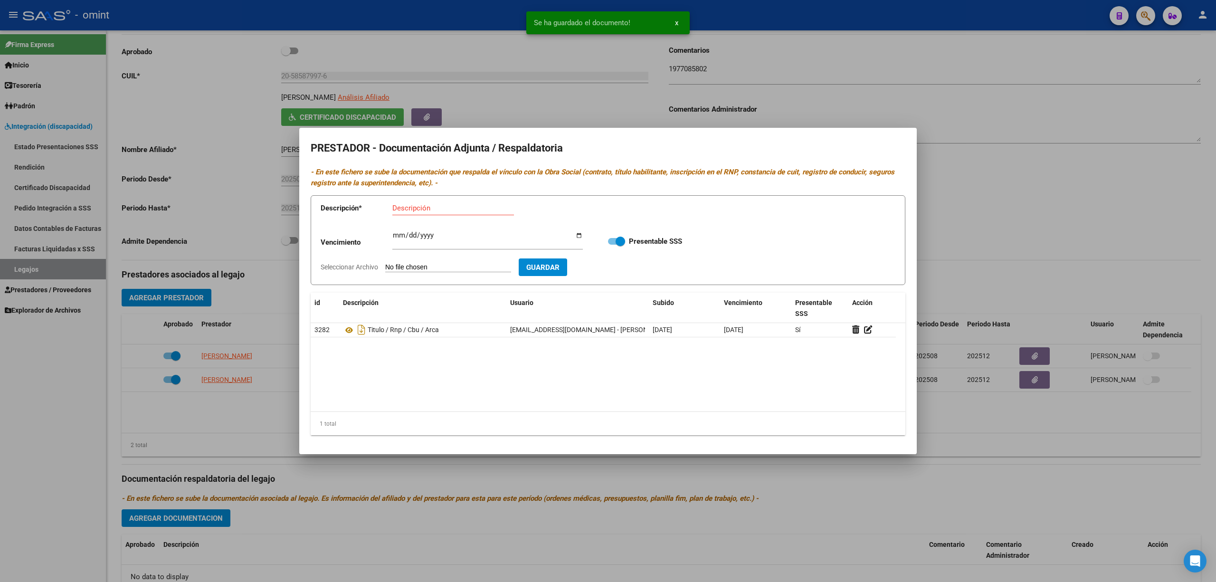
click at [268, 404] on div at bounding box center [608, 291] width 1216 height 582
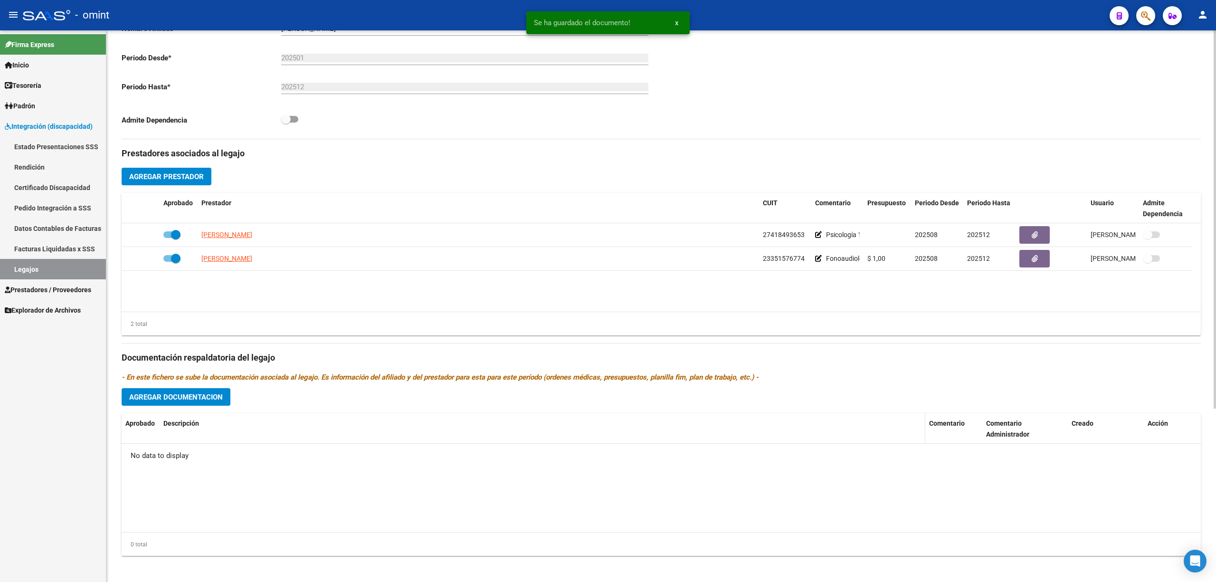
scroll to position [253, 0]
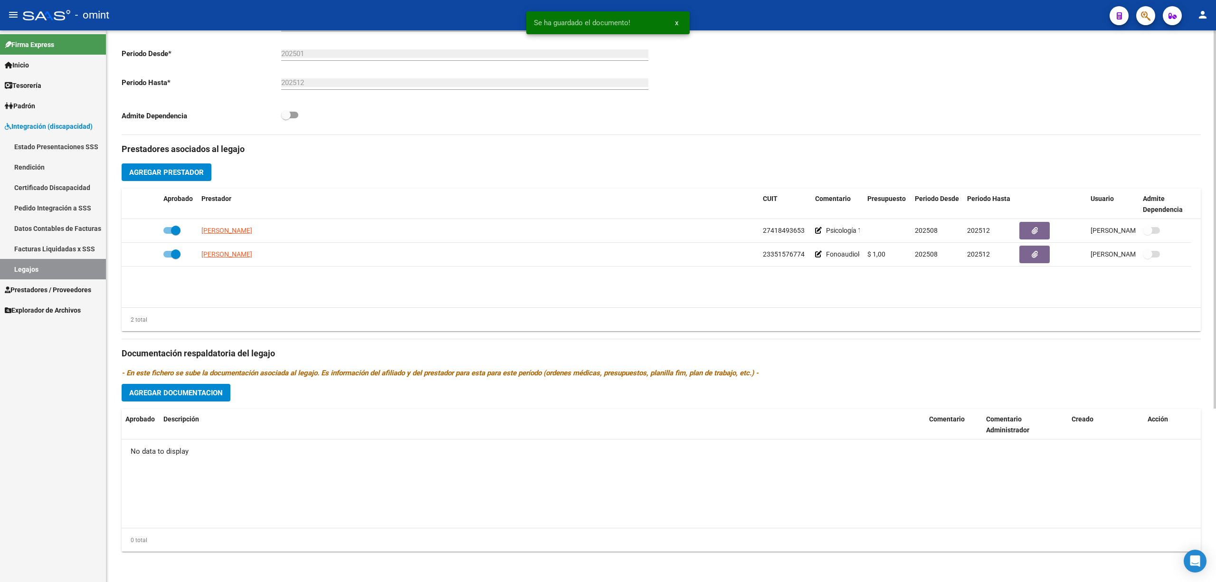
click at [183, 384] on button "Agregar Documentacion" at bounding box center [176, 393] width 109 height 18
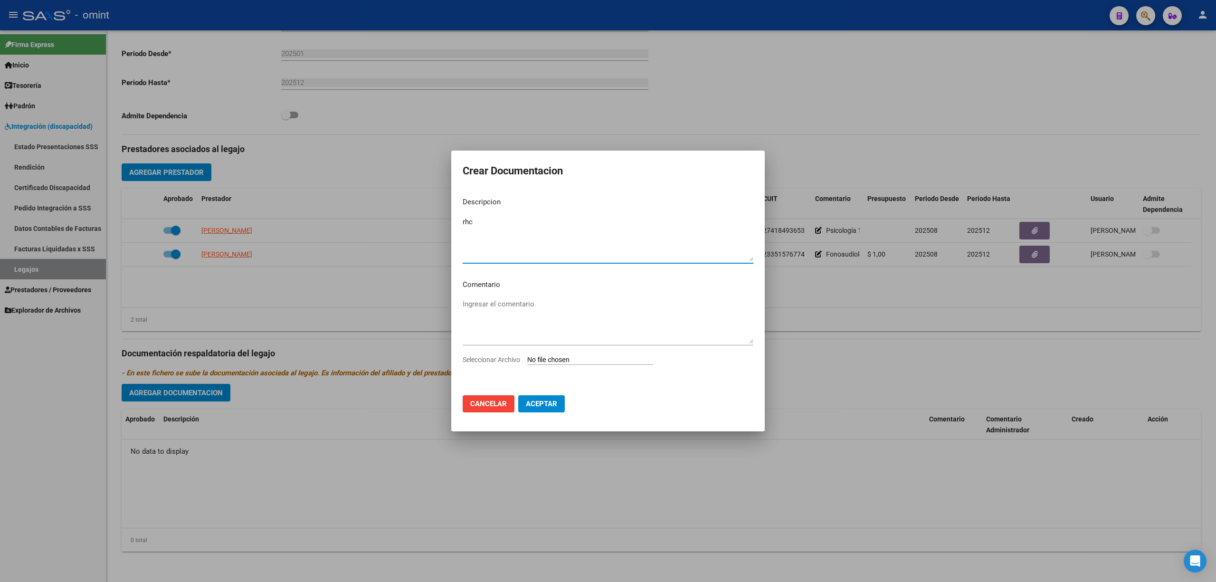
type textarea "rhc"
click at [584, 356] on input "Seleccionar Archivo" at bounding box center [590, 360] width 126 height 9
type input "C:\fakepath\rhc.pdf"
click at [544, 399] on button "Aceptar" at bounding box center [541, 405] width 47 height 17
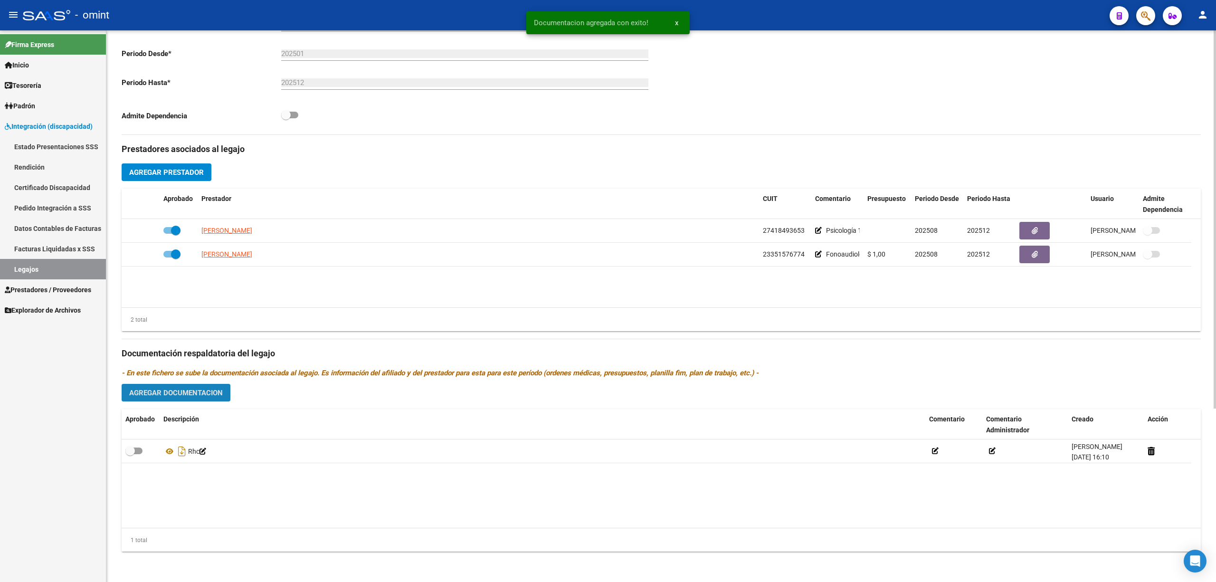
click at [202, 392] on span "Agregar Documentacion" at bounding box center [176, 393] width 94 height 9
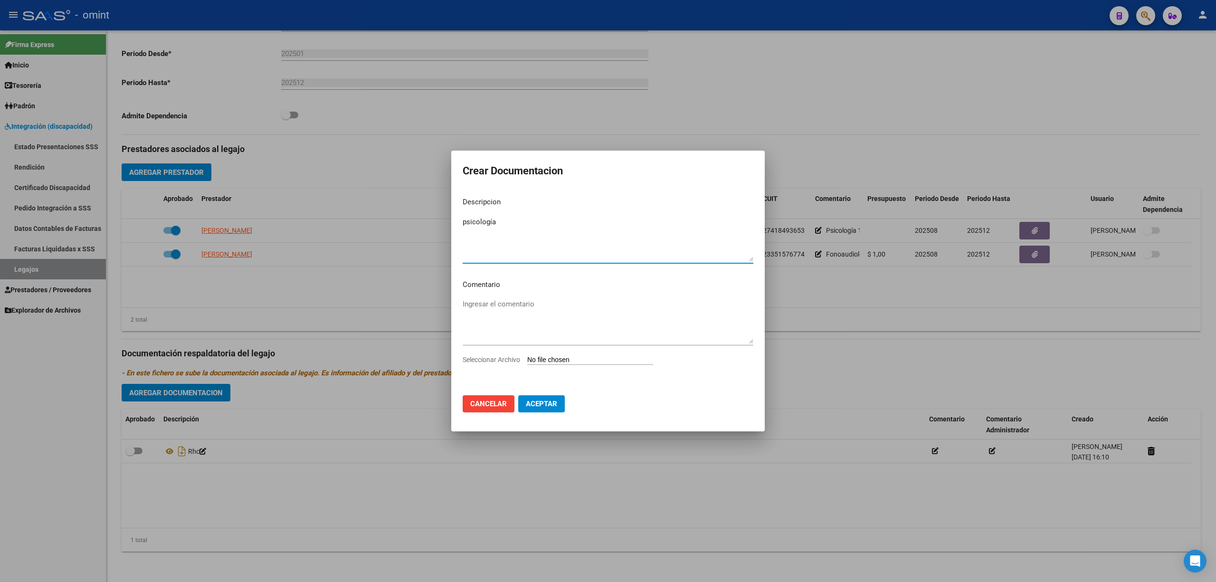
type textarea "psicología"
click at [578, 357] on input "Seleccionar Archivo" at bounding box center [590, 360] width 126 height 9
type input "C:\fakepath\psc prestacion.pdf"
click at [543, 407] on span "Aceptar" at bounding box center [541, 405] width 31 height 9
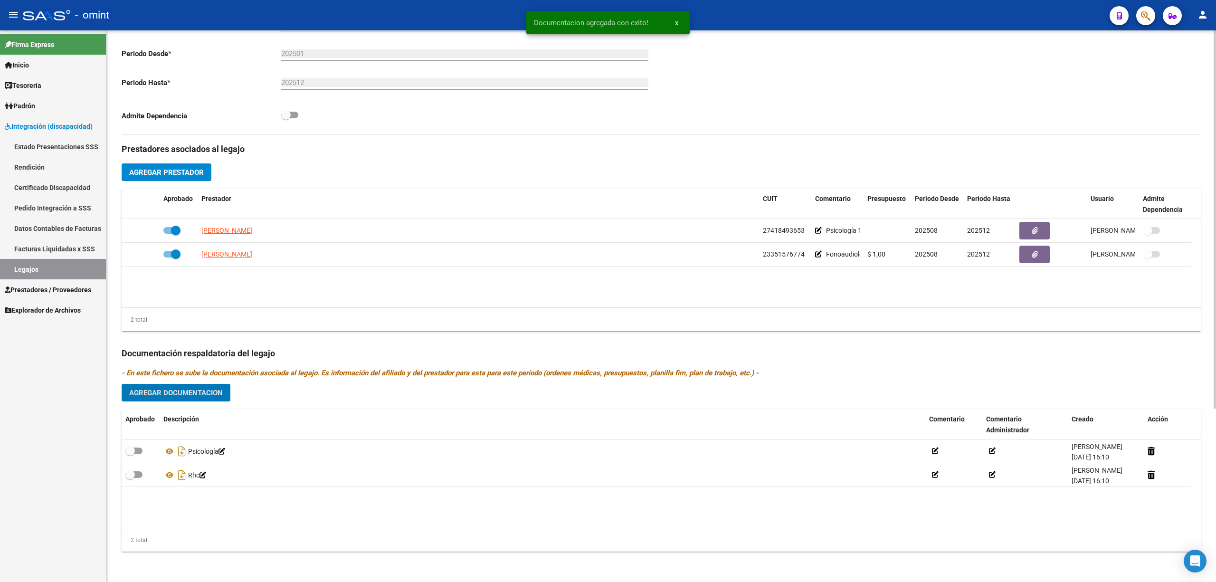
click at [182, 168] on span "Agregar Prestador" at bounding box center [166, 172] width 75 height 9
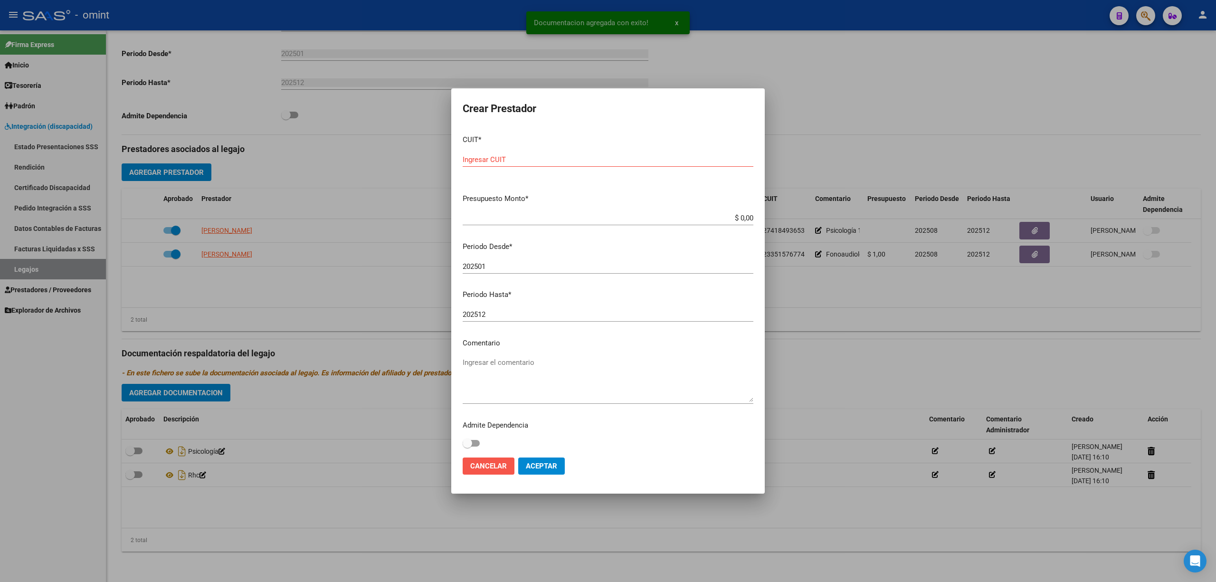
click at [495, 460] on button "Cancelar" at bounding box center [489, 465] width 52 height 17
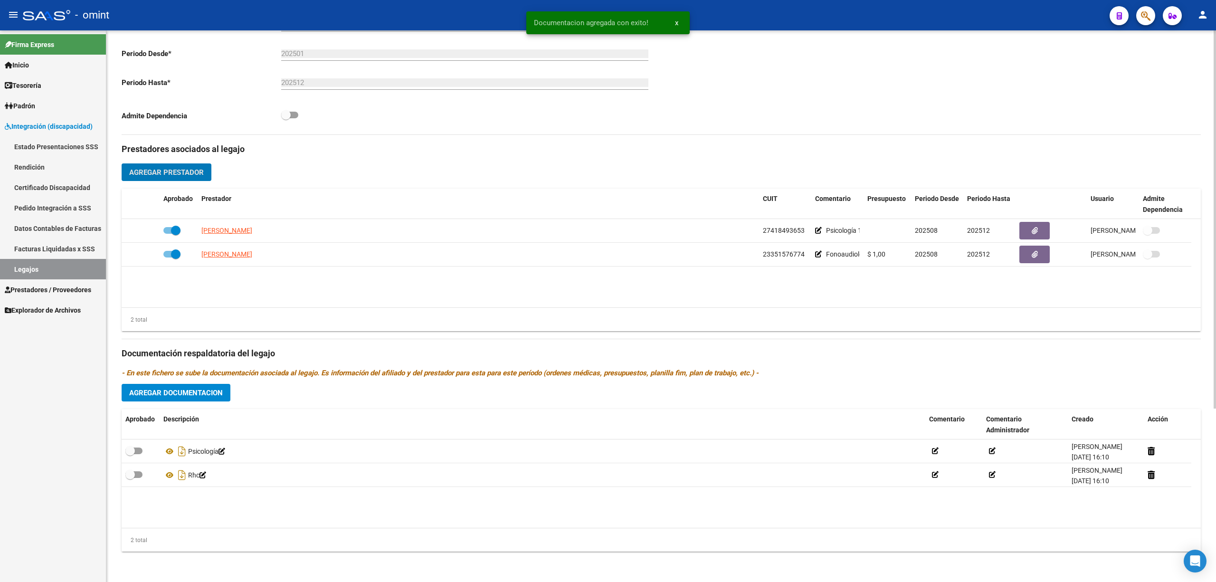
click at [219, 404] on div "Prestadores asociados al legajo Agregar Prestador Aprobado Prestador CUIT Comen…" at bounding box center [661, 347] width 1079 height 424
click at [211, 392] on span "Agregar Documentacion" at bounding box center [176, 393] width 94 height 9
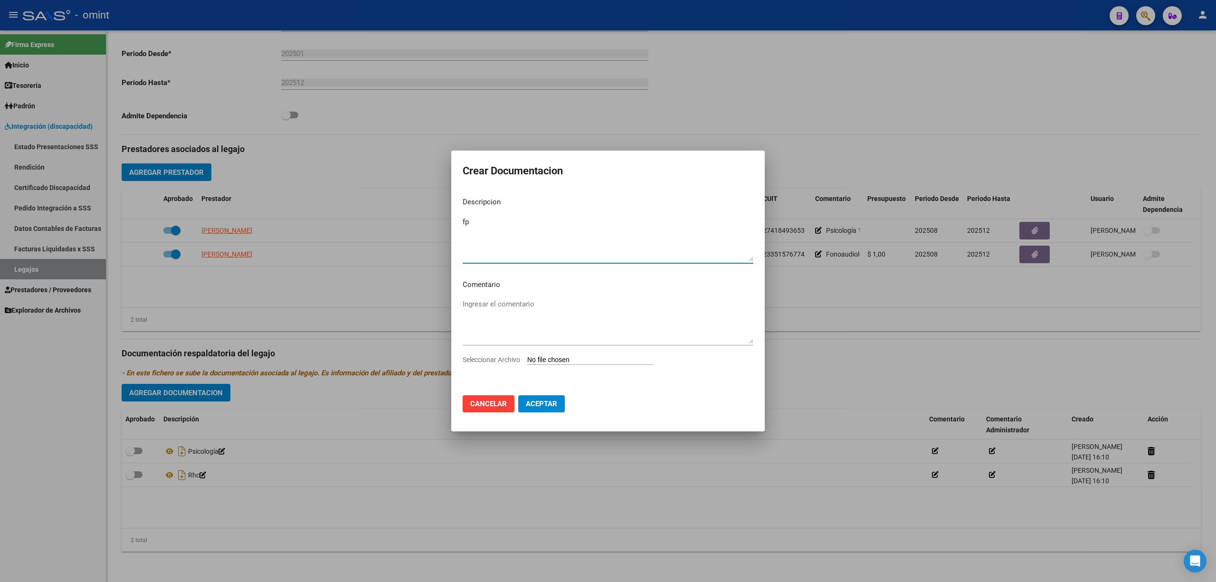
type textarea "f"
type textarea "fonoaudiología"
click at [572, 362] on input "Seleccionar Archivo" at bounding box center [590, 360] width 126 height 9
type input "C:\fakepath\fono prestacion.pdf"
click at [540, 405] on span "Aceptar" at bounding box center [541, 405] width 31 height 9
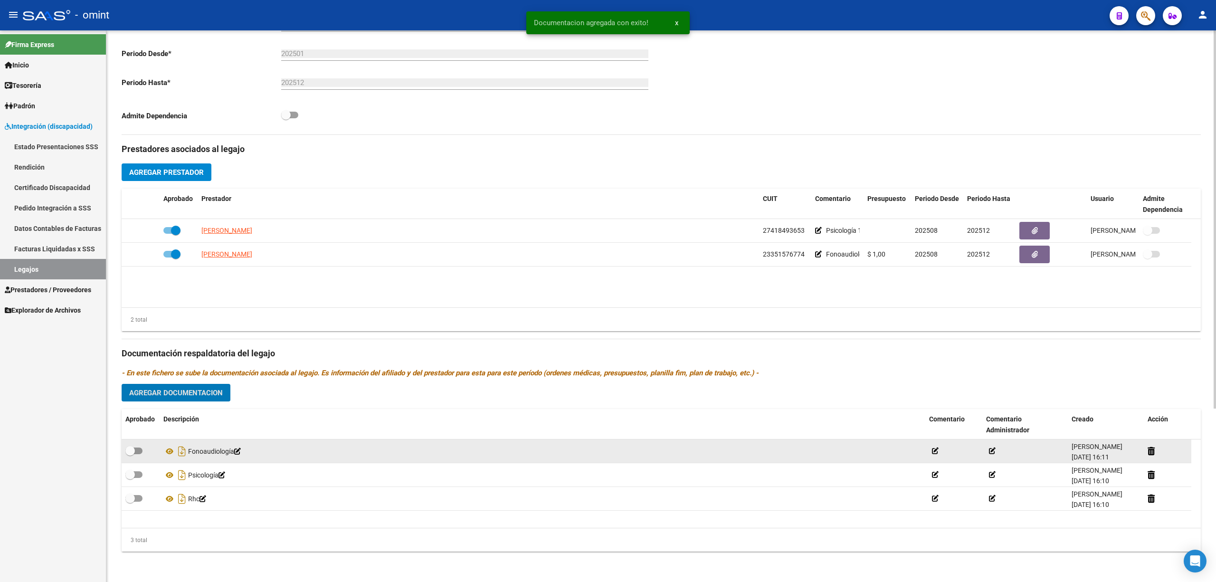
click at [134, 454] on span at bounding box center [130, 451] width 10 height 10
click at [130, 454] on input "checkbox" at bounding box center [130, 454] width 0 height 0
checkbox input "true"
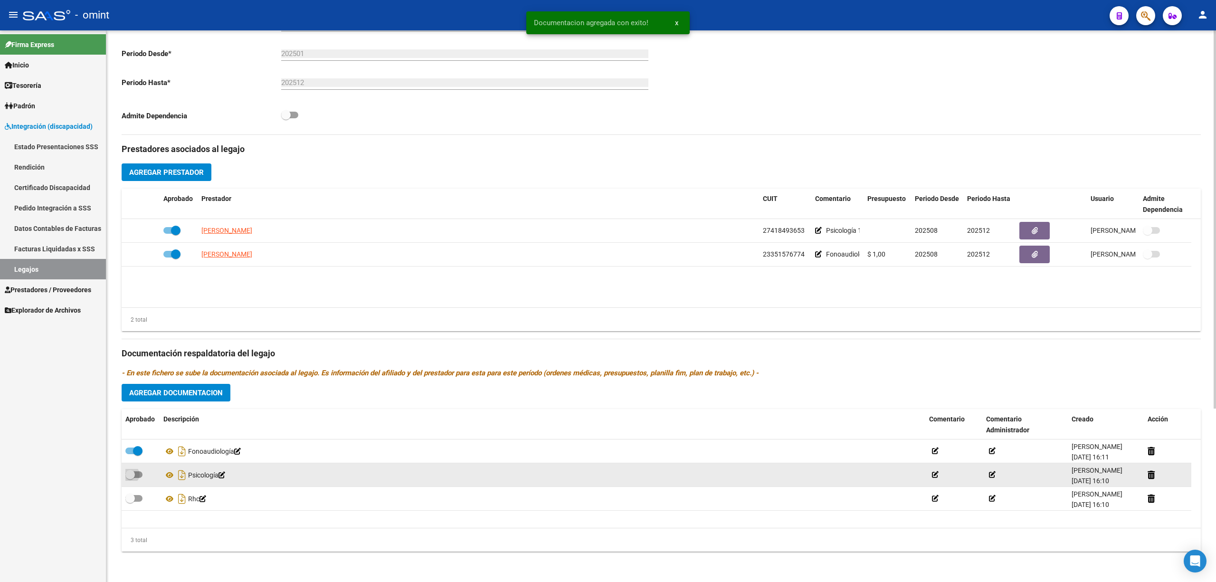
click at [139, 472] on span at bounding box center [133, 474] width 17 height 7
click at [130, 478] on input "checkbox" at bounding box center [130, 478] width 0 height 0
checkbox input "true"
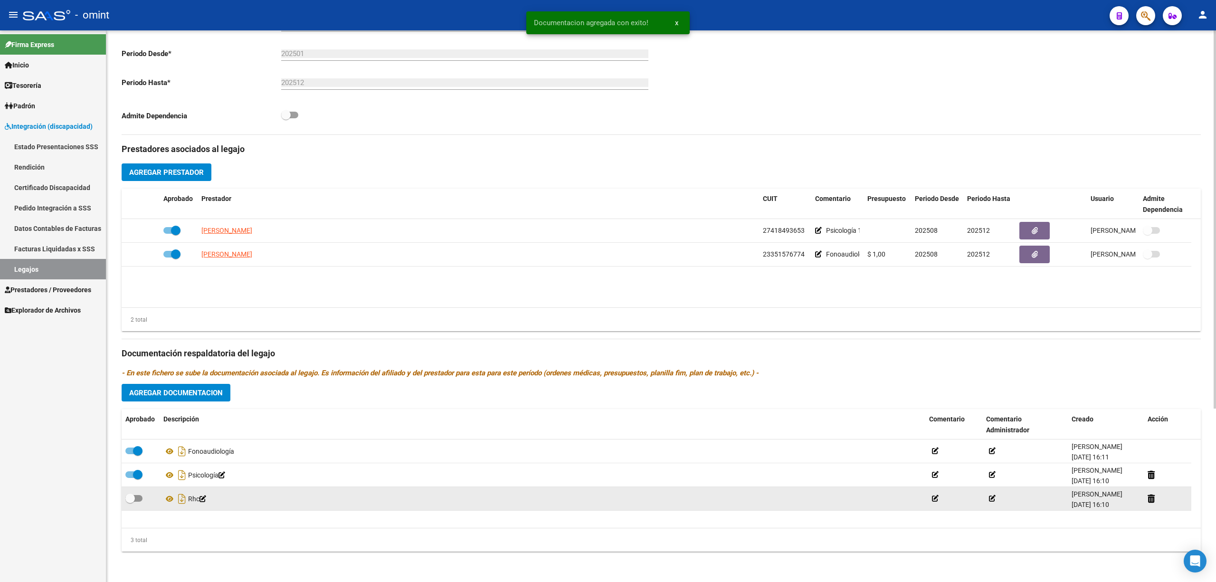
click at [137, 495] on label at bounding box center [133, 498] width 17 height 11
click at [130, 502] on input "checkbox" at bounding box center [130, 502] width 0 height 0
checkbox input "true"
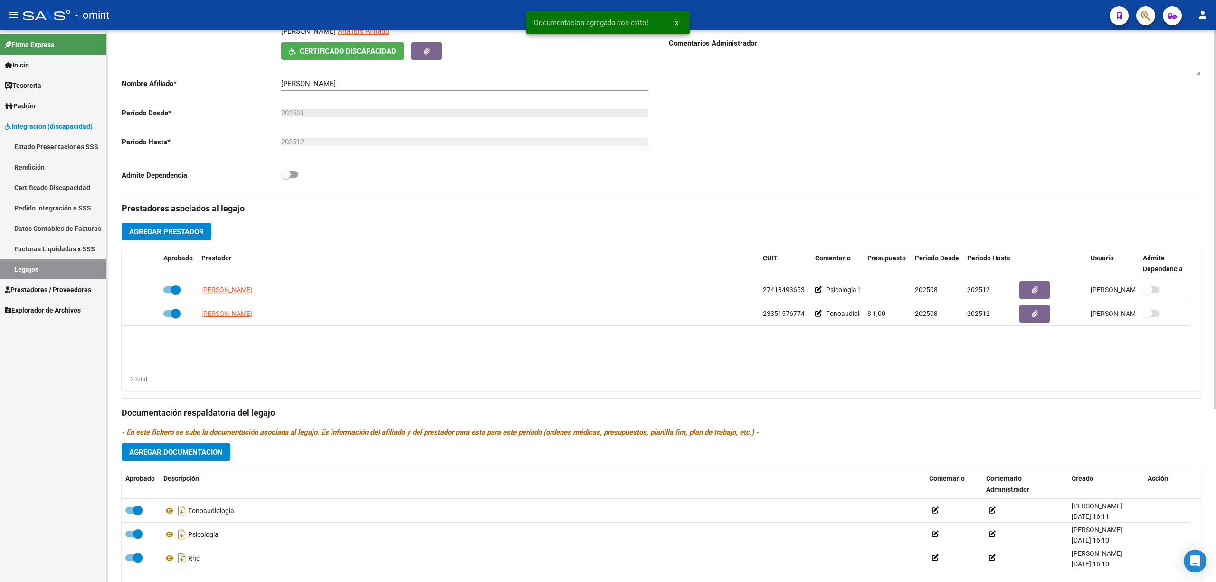
scroll to position [63, 0]
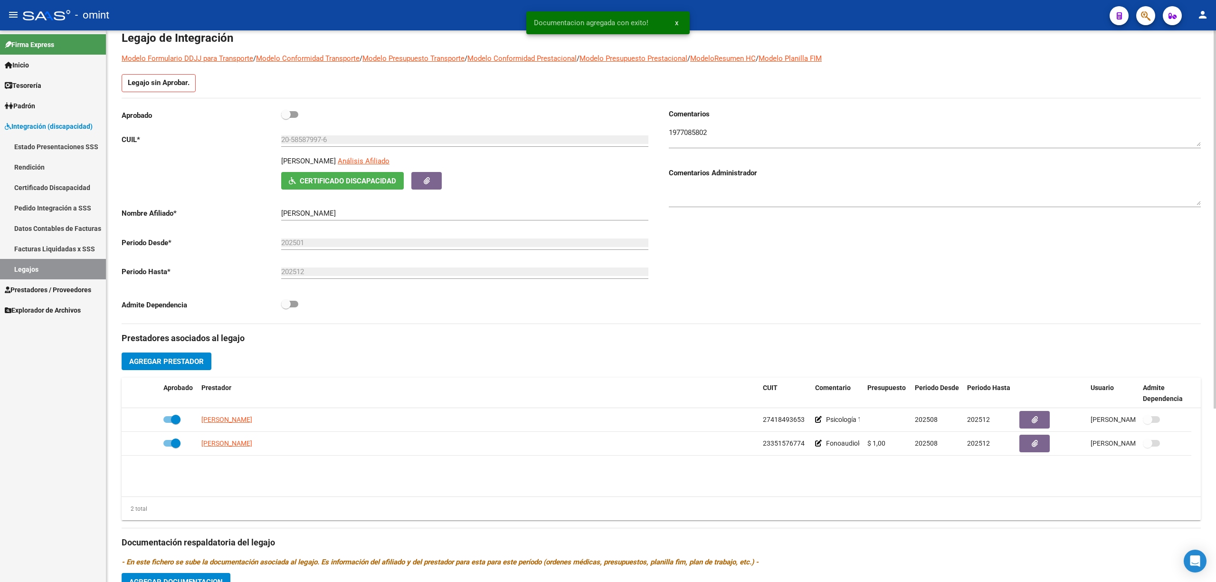
drag, startPoint x: 287, startPoint y: 121, endPoint x: 295, endPoint y: 124, distance: 8.1
click at [288, 121] on div "Aprobado" at bounding box center [388, 118] width 532 height 18
click at [292, 114] on span at bounding box center [289, 114] width 17 height 7
click at [286, 118] on input "checkbox" at bounding box center [285, 118] width 0 height 0
checkbox input "true"
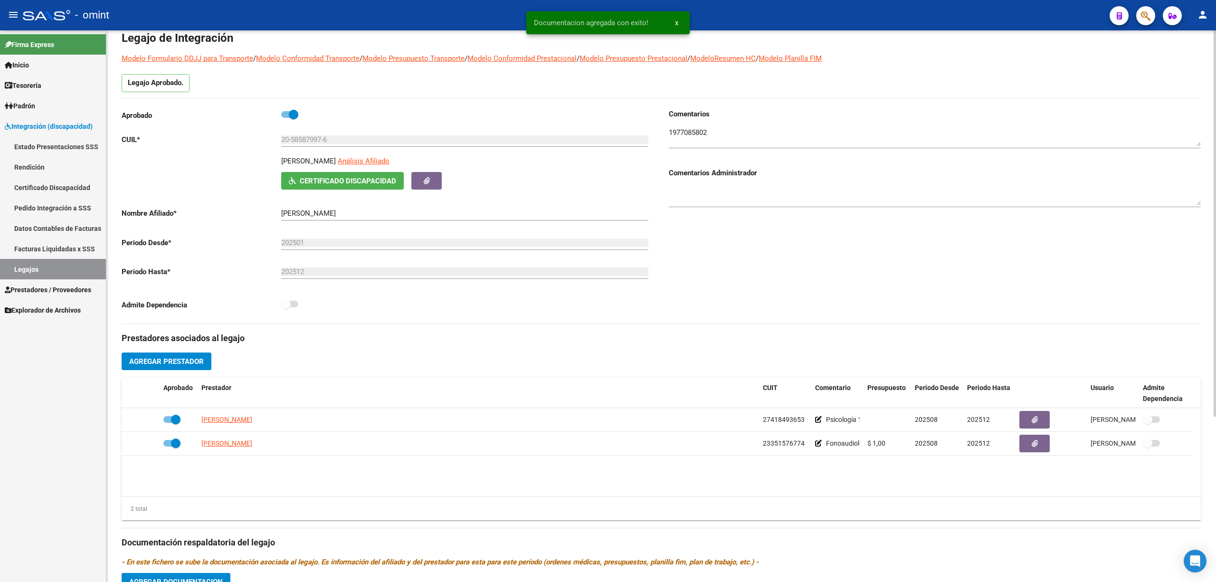
scroll to position [0, 0]
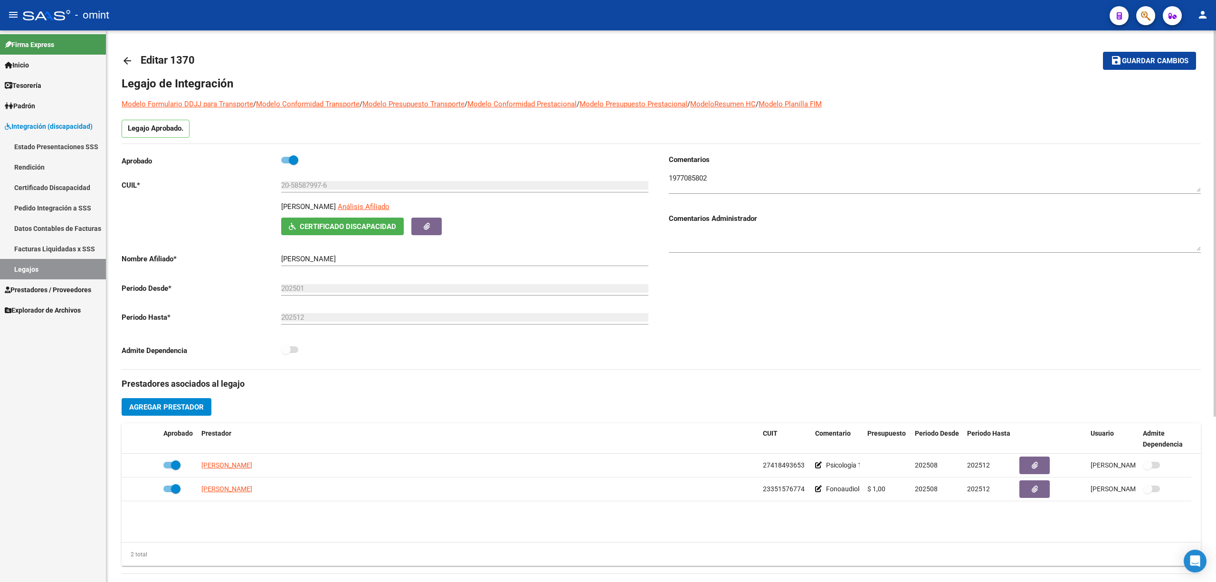
click at [1128, 59] on span "Guardar cambios" at bounding box center [1155, 61] width 67 height 9
click at [128, 63] on mat-icon "arrow_back" at bounding box center [127, 60] width 11 height 11
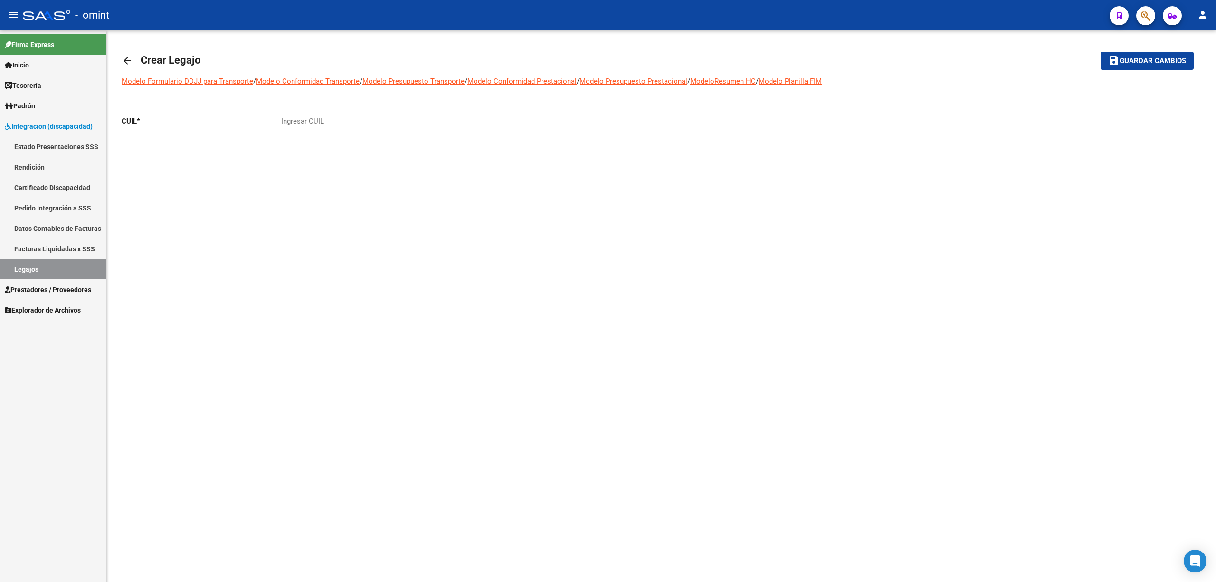
click at [27, 271] on link "Legajos" at bounding box center [53, 269] width 106 height 20
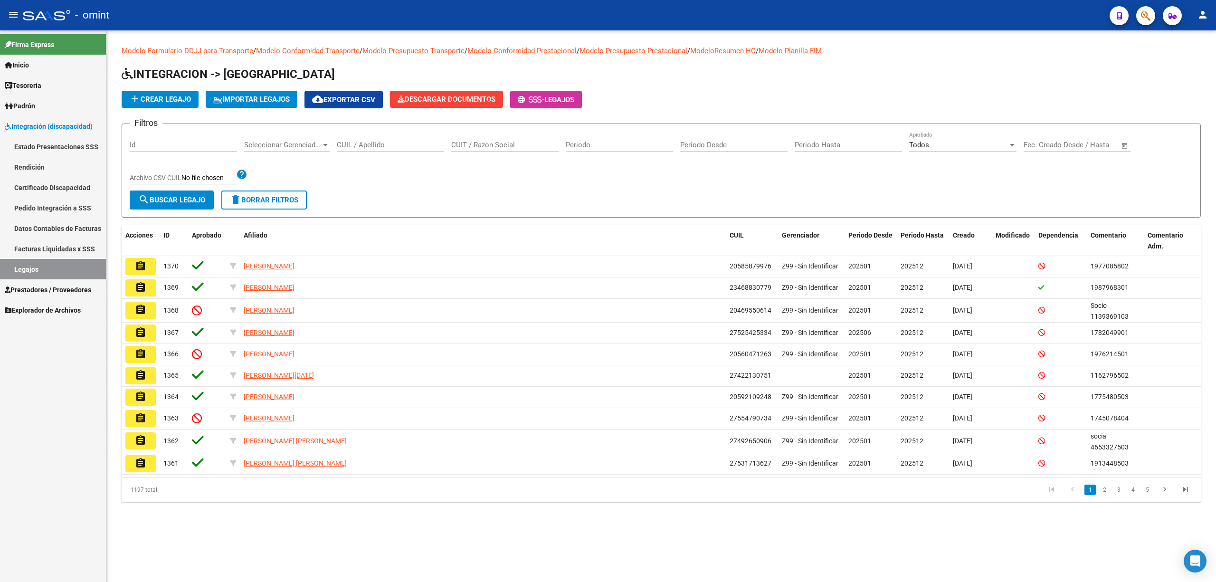
click at [364, 145] on input "CUIL / Apellido" at bounding box center [390, 145] width 107 height 9
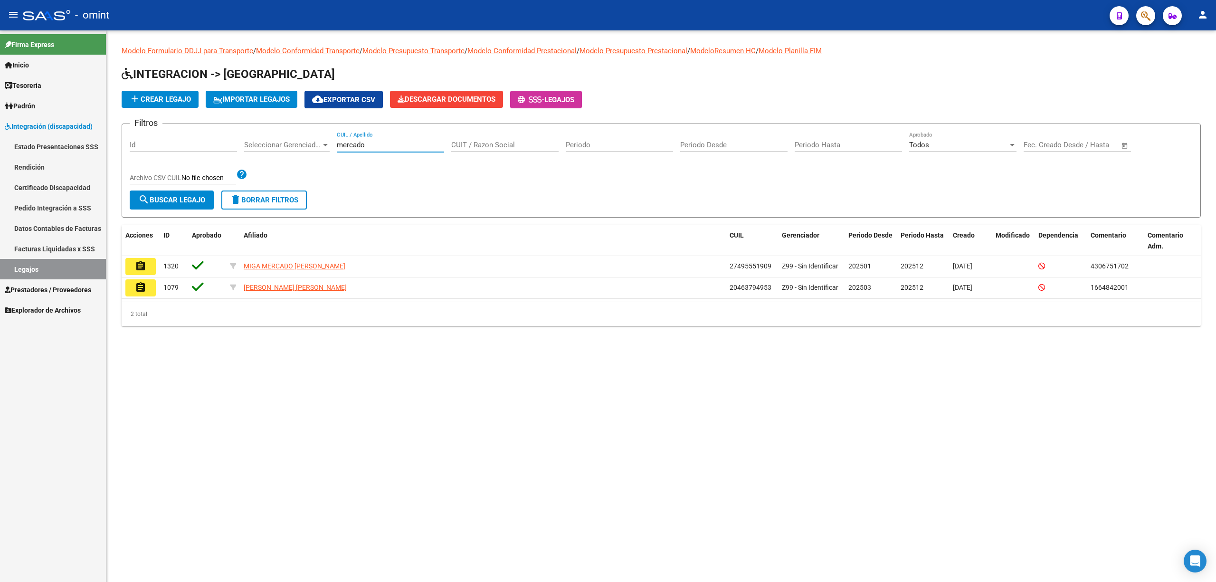
drag, startPoint x: 354, startPoint y: 145, endPoint x: 313, endPoint y: 148, distance: 41.9
click at [318, 148] on div "Filtros Id Seleccionar Gerenciador Seleccionar Gerenciador mercado CUIL / Apell…" at bounding box center [661, 161] width 1063 height 59
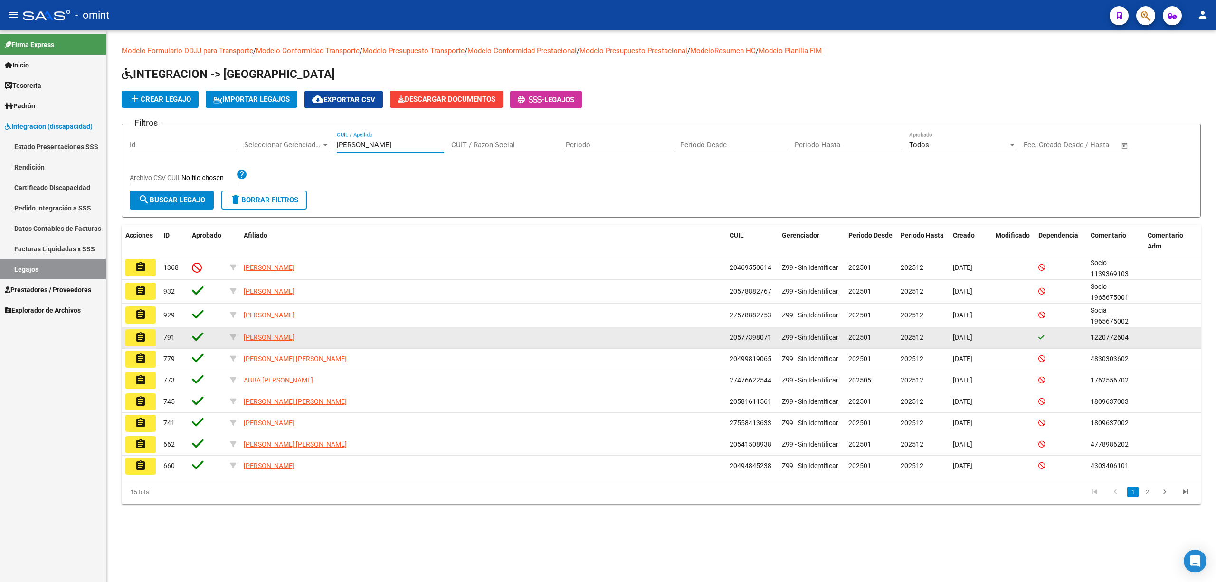
type input "martinez"
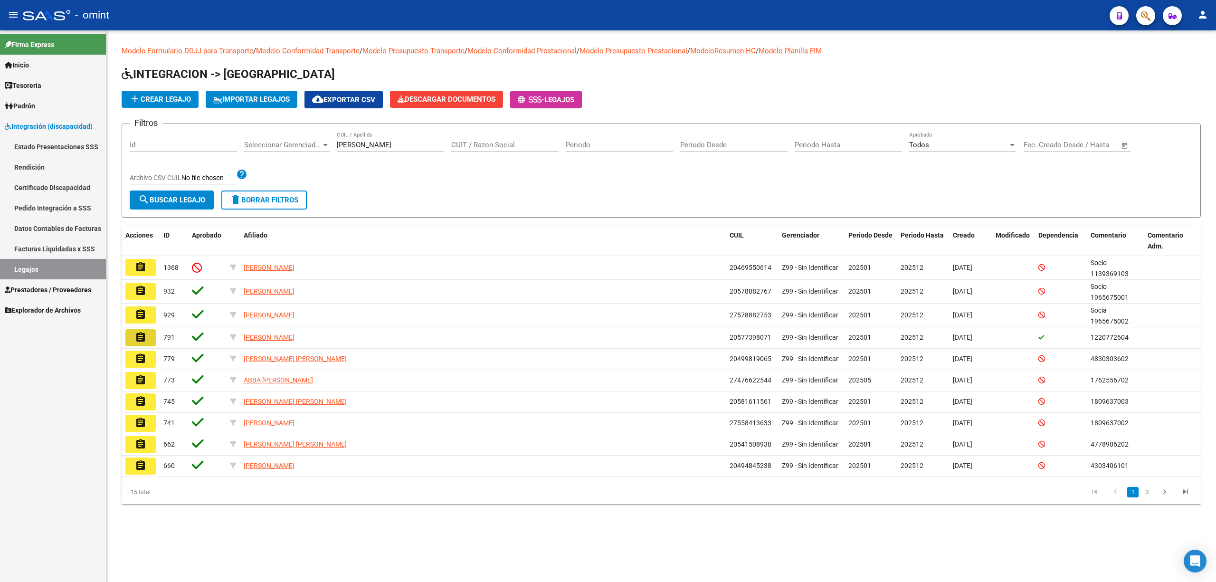
click at [151, 342] on button "assignment" at bounding box center [140, 337] width 30 height 17
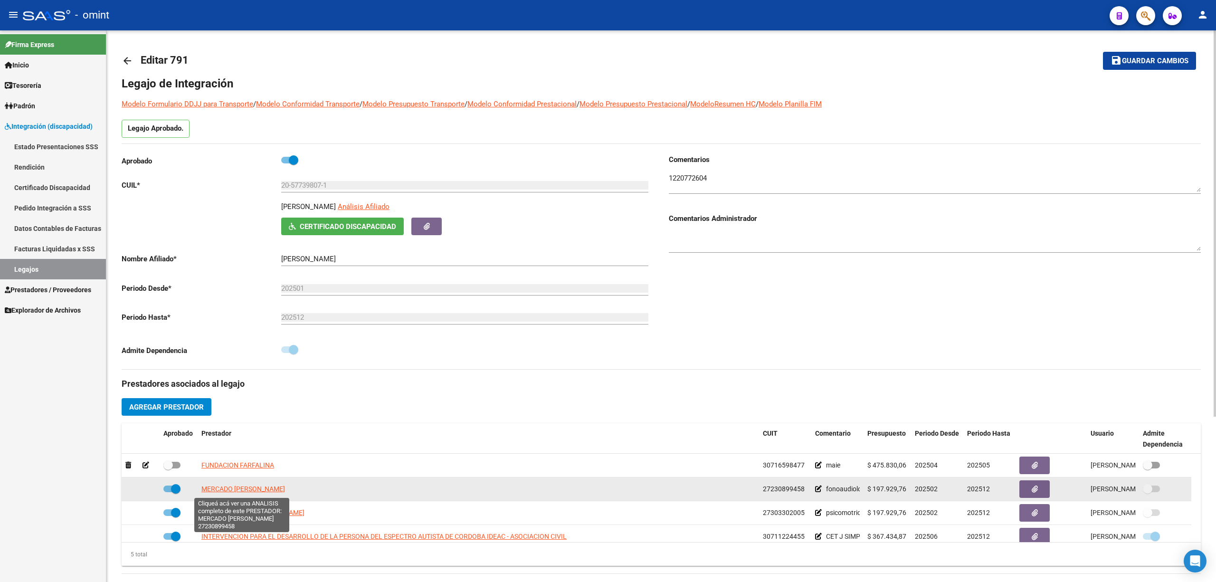
click at [229, 491] on span "MERCADO LAURA BEATRIZ" at bounding box center [243, 489] width 84 height 8
type textarea "27230899458"
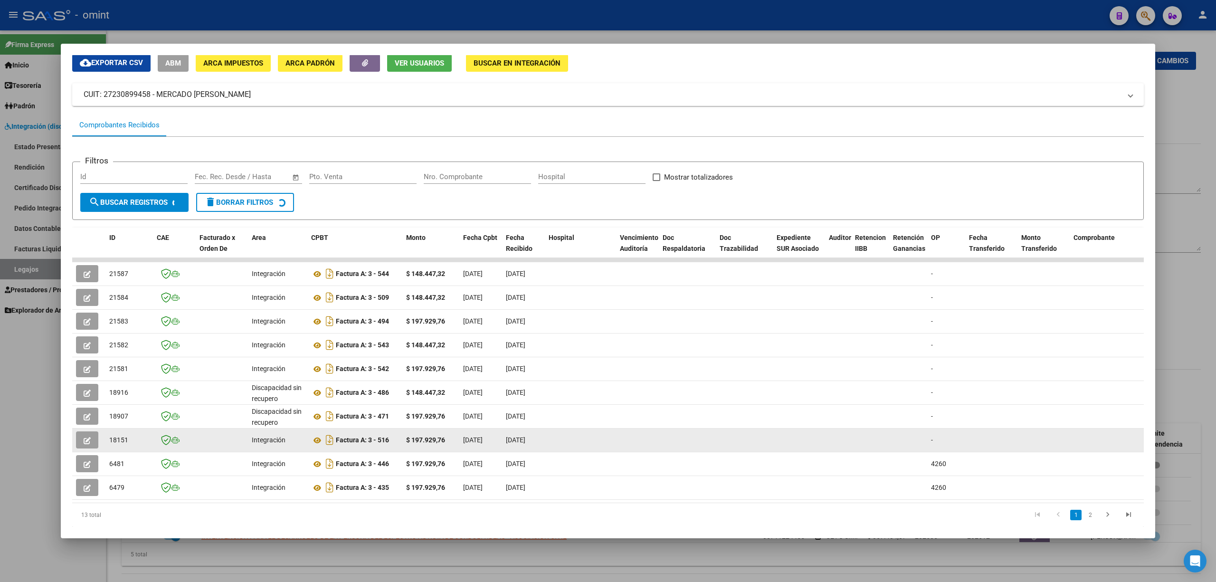
scroll to position [63, 0]
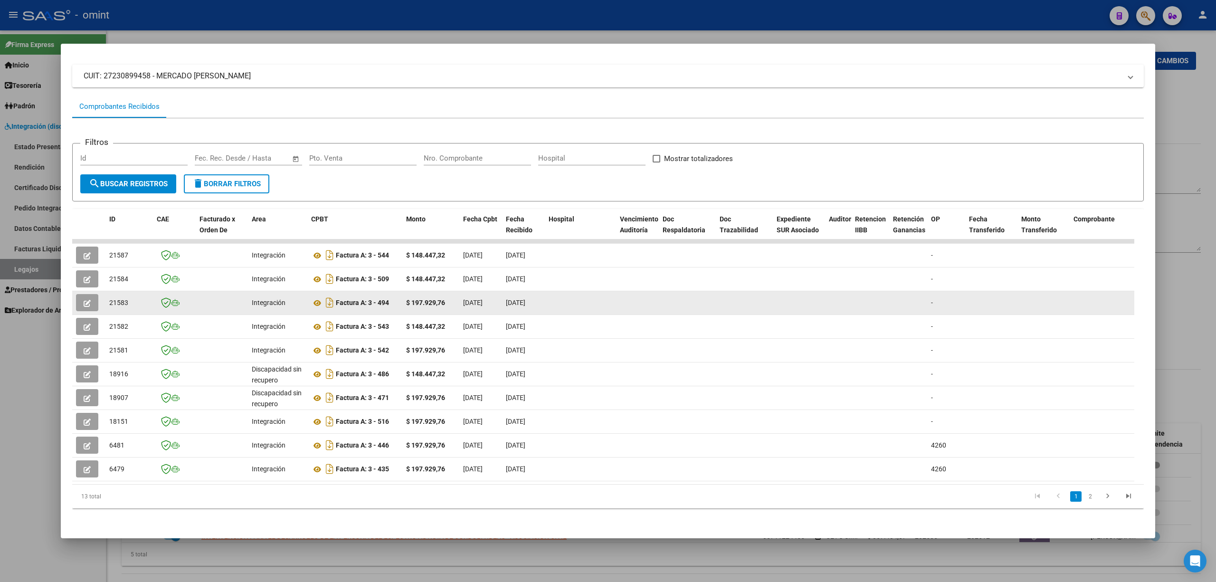
click at [84, 295] on button "button" at bounding box center [87, 302] width 22 height 17
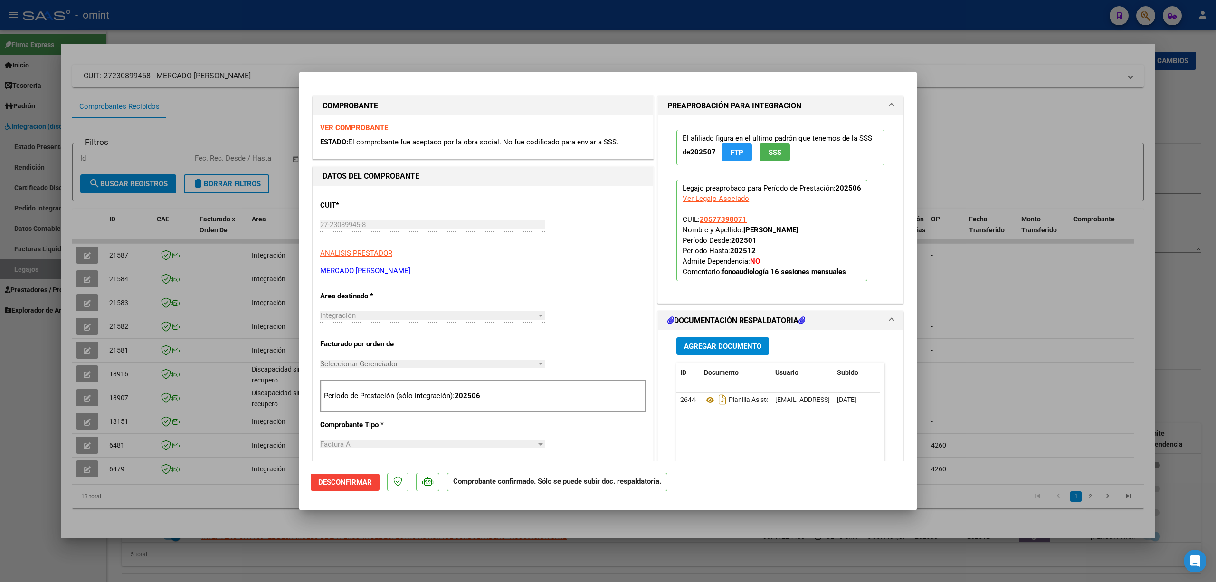
click at [343, 483] on span "Desconfirmar" at bounding box center [345, 482] width 54 height 9
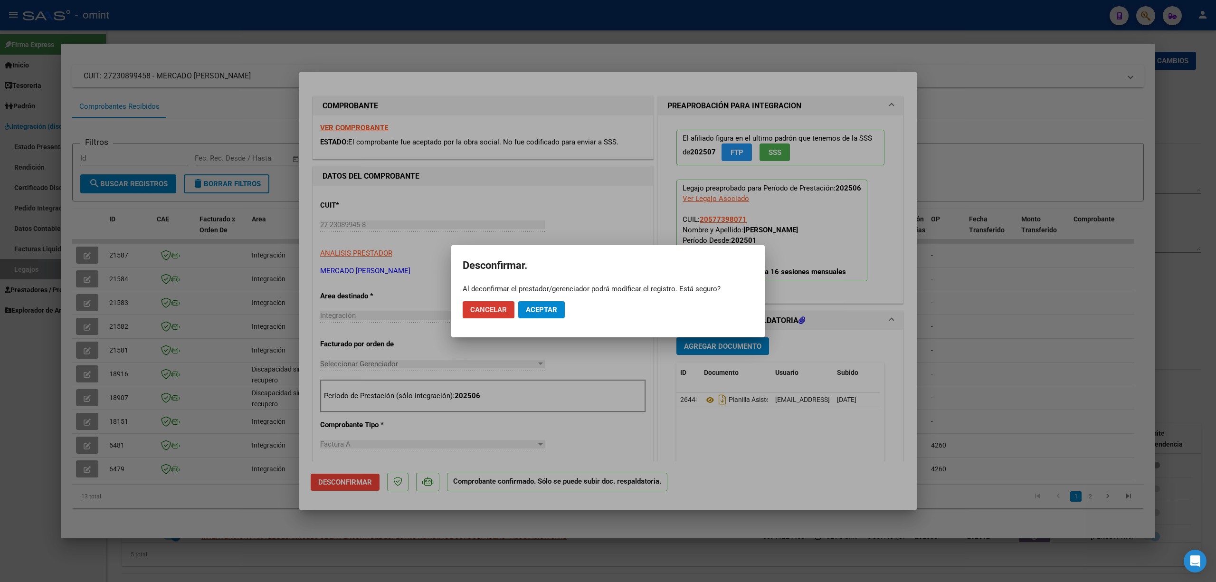
click at [540, 307] on span "Aceptar" at bounding box center [541, 309] width 31 height 9
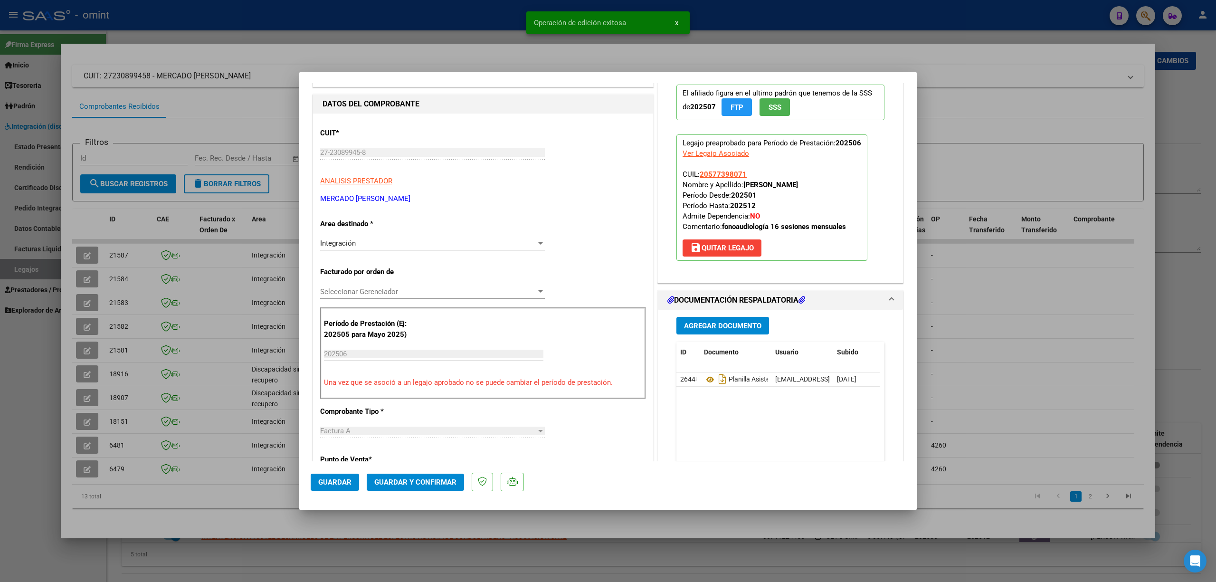
scroll to position [126, 0]
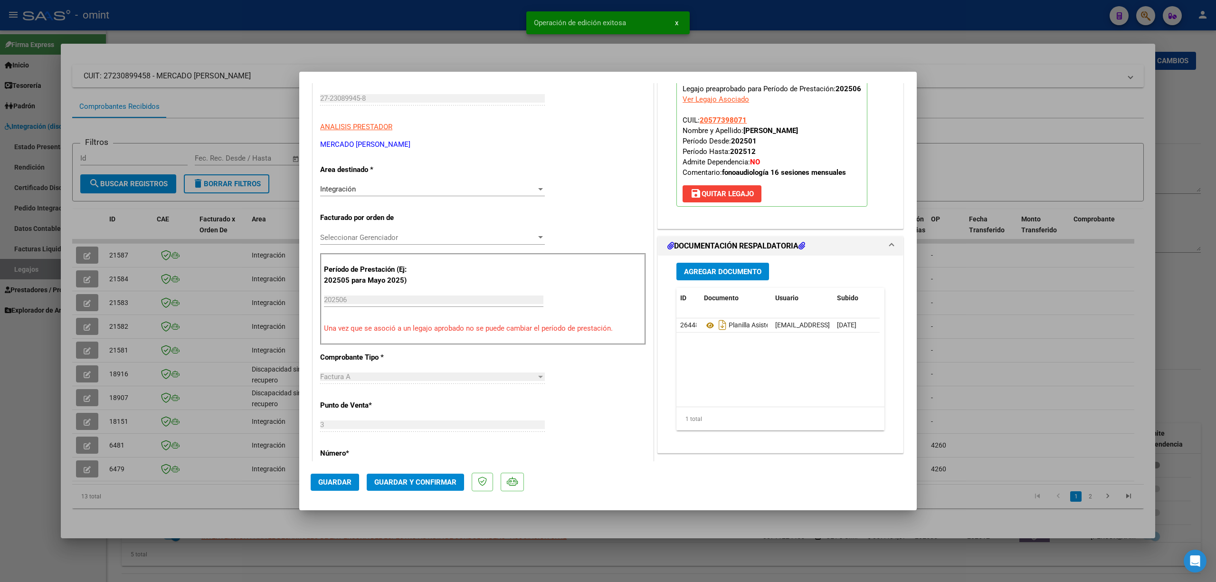
click at [385, 193] on div "Integración" at bounding box center [428, 189] width 216 height 9
click at [371, 219] on span "Discapacidad sin recupero" at bounding box center [362, 217] width 84 height 9
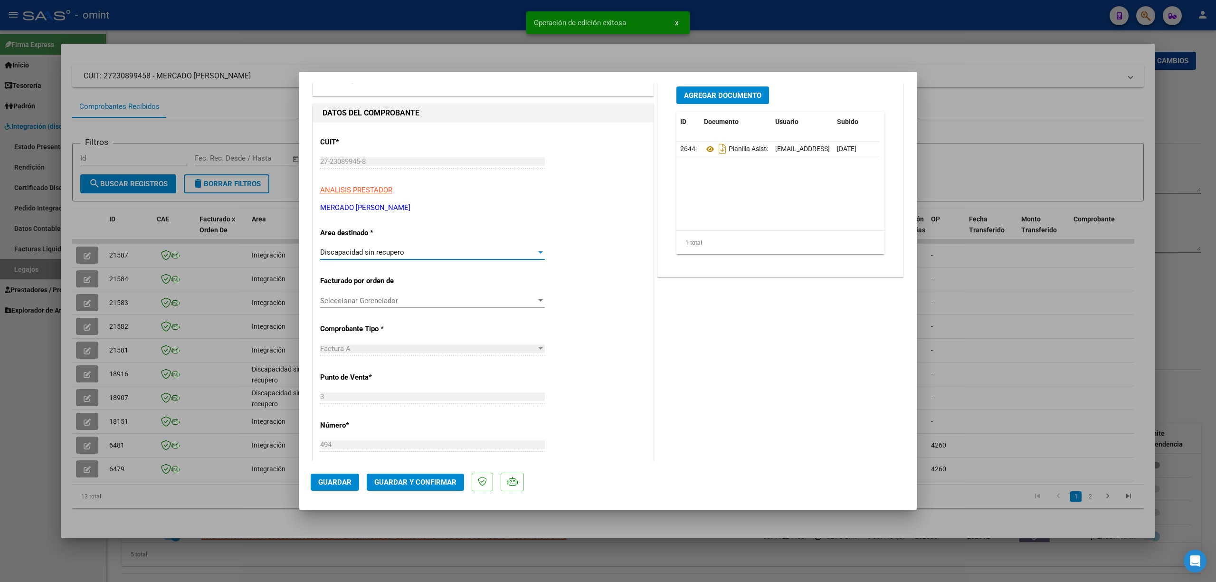
scroll to position [0, 0]
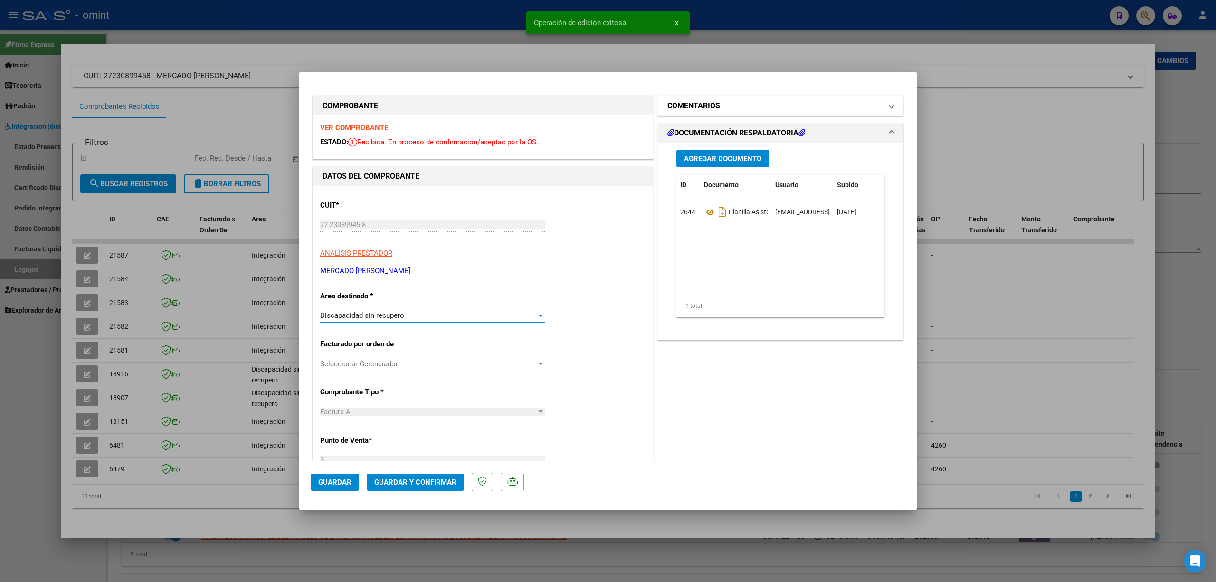
click at [717, 97] on mat-expansion-panel-header "COMENTARIOS" at bounding box center [780, 105] width 245 height 19
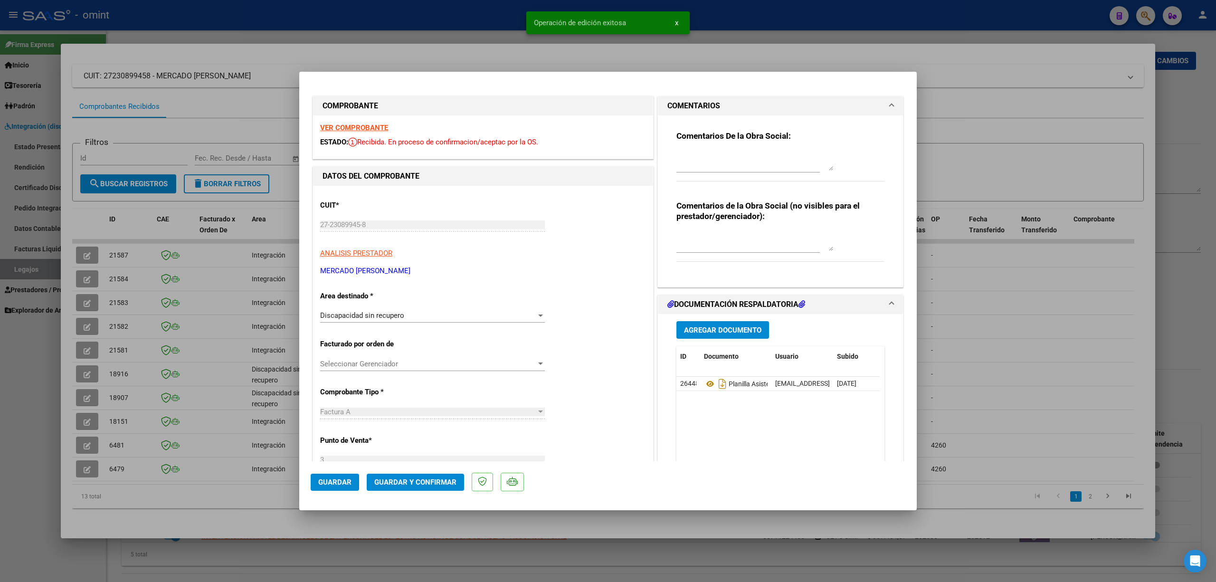
click at [695, 150] on div "Comentarios De la Obra Social:" at bounding box center [780, 161] width 208 height 61
click at [732, 163] on textarea at bounding box center [754, 161] width 157 height 19
type textarea "Estimada, la factura queda rechazada ya que debe tener fecha de emision posteri…"
click at [430, 483] on span "Guardar y Confirmar" at bounding box center [415, 482] width 82 height 9
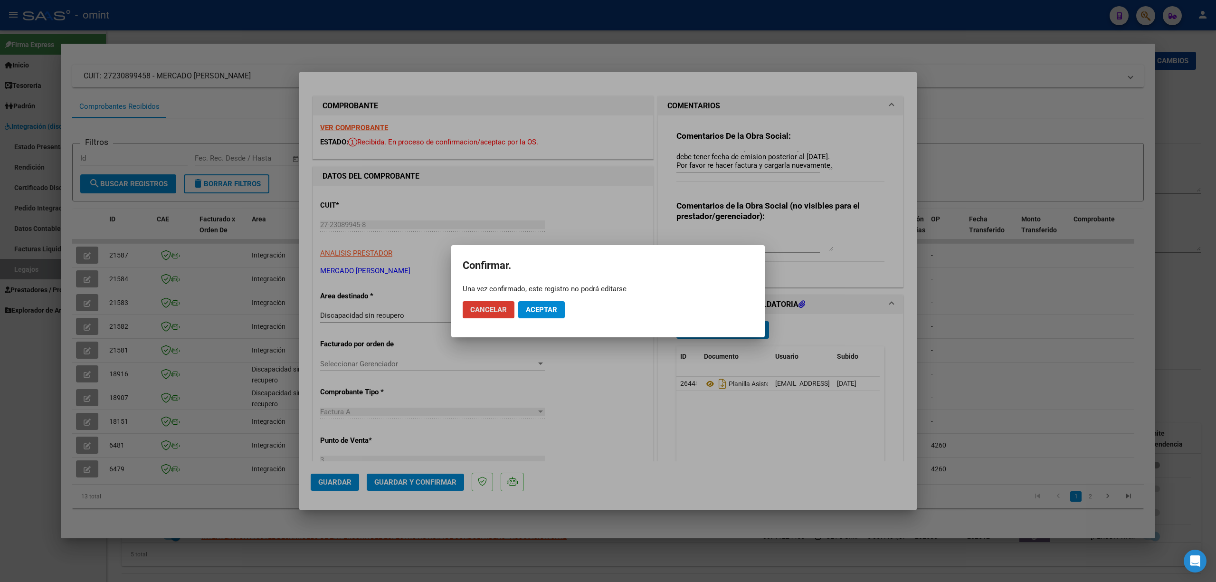
click at [536, 315] on button "Aceptar" at bounding box center [541, 309] width 47 height 17
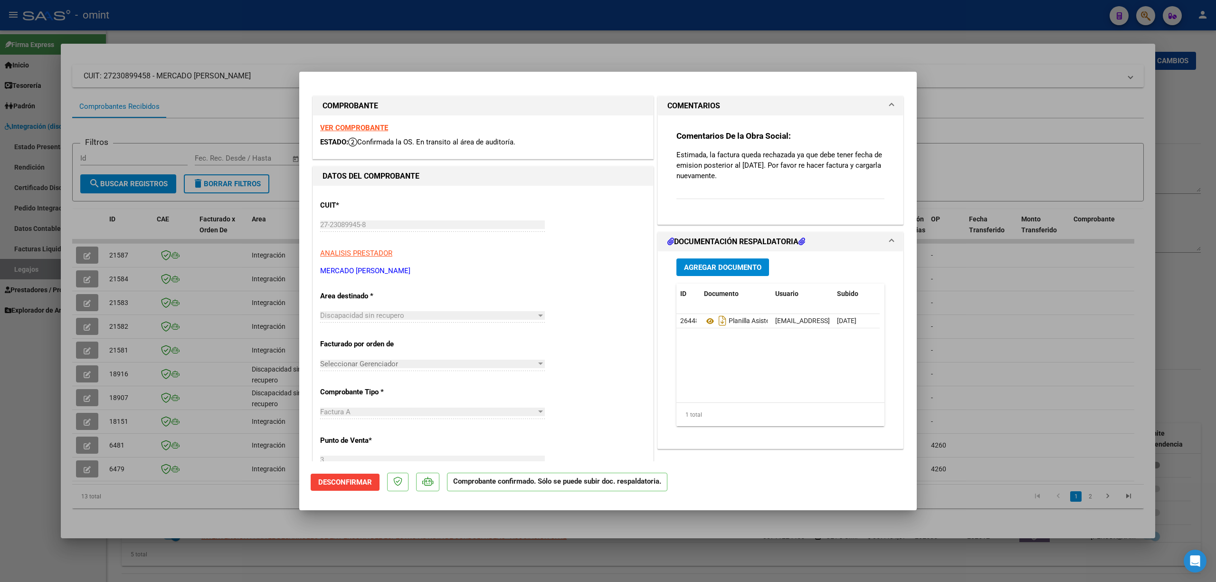
click at [866, 50] on div at bounding box center [608, 291] width 1216 height 582
type input "$ 0,00"
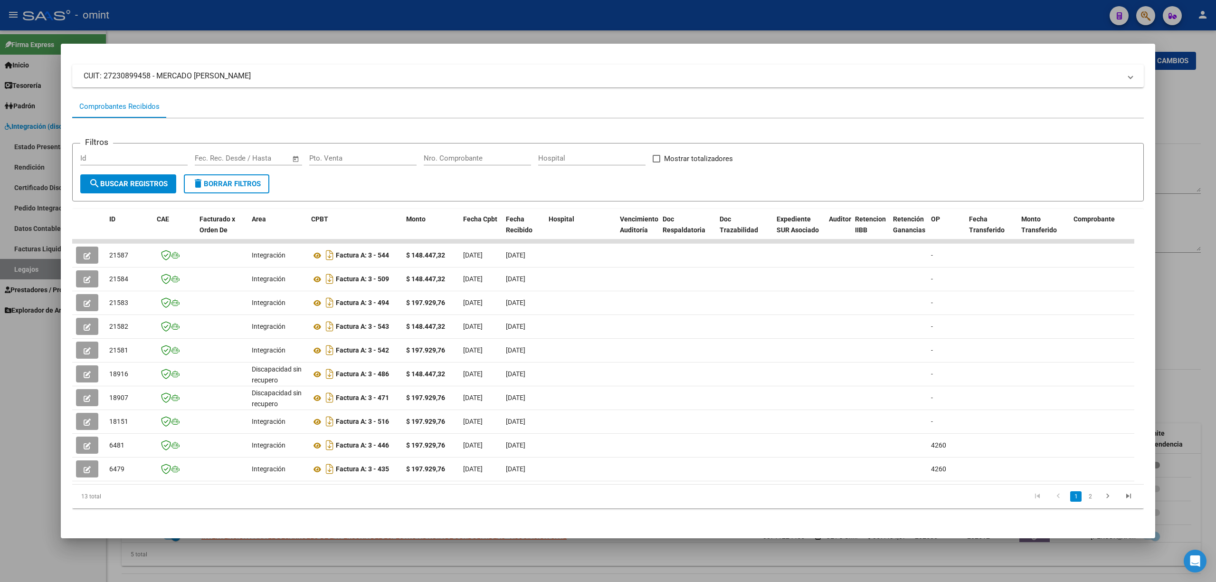
drag, startPoint x: 589, startPoint y: 27, endPoint x: 563, endPoint y: 27, distance: 26.1
click at [585, 27] on div at bounding box center [608, 291] width 1216 height 582
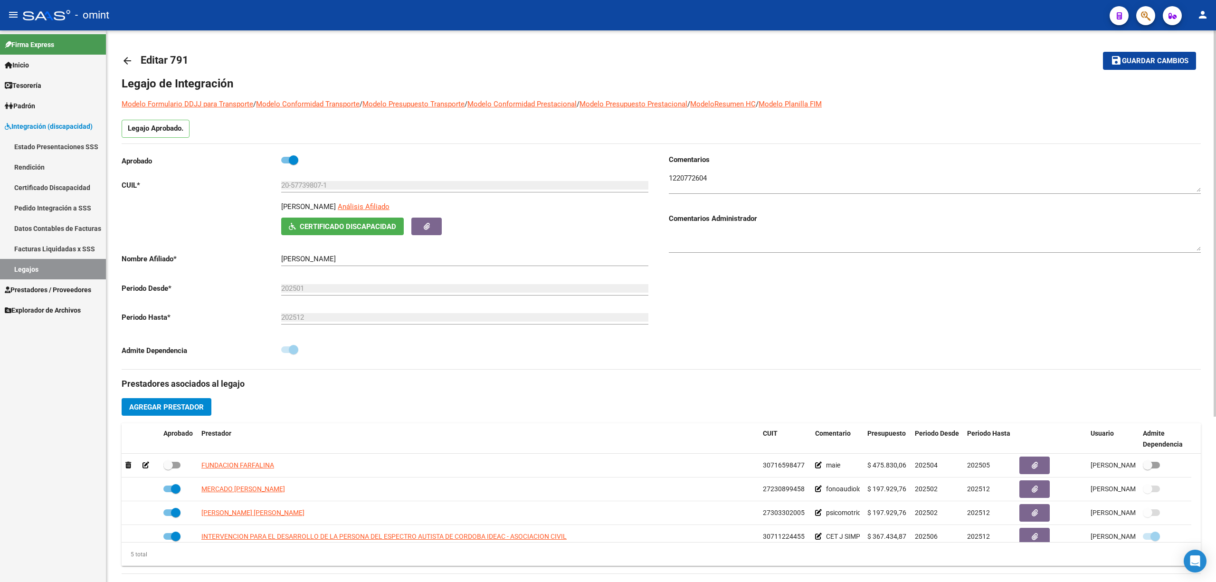
click at [127, 59] on mat-icon "arrow_back" at bounding box center [127, 60] width 11 height 11
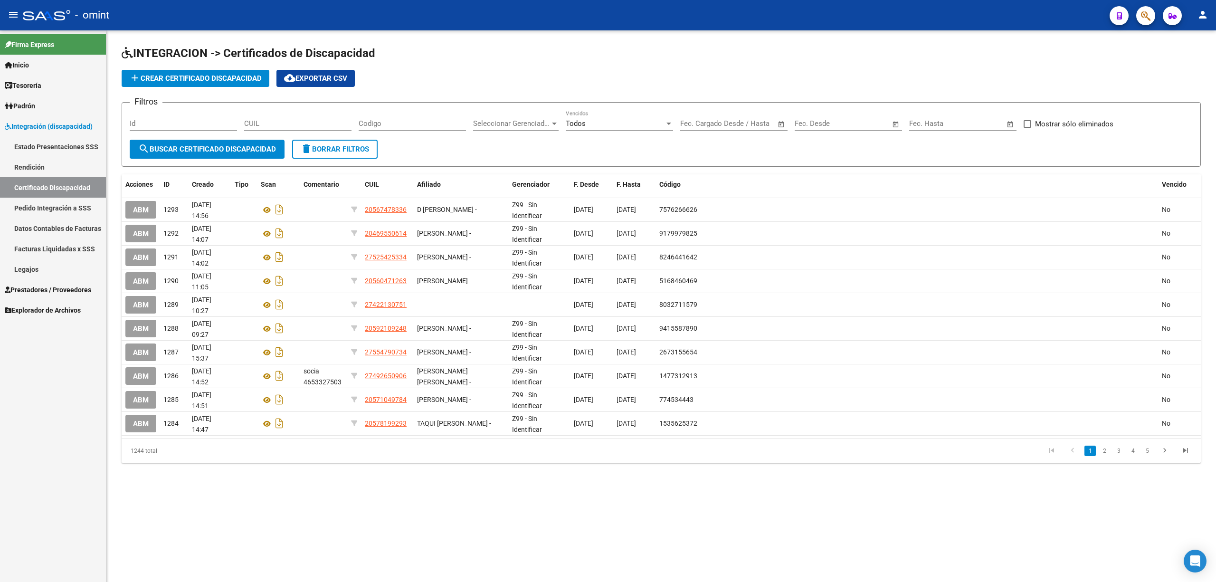
click at [177, 78] on span "add Crear Certificado Discapacidad" at bounding box center [195, 78] width 133 height 9
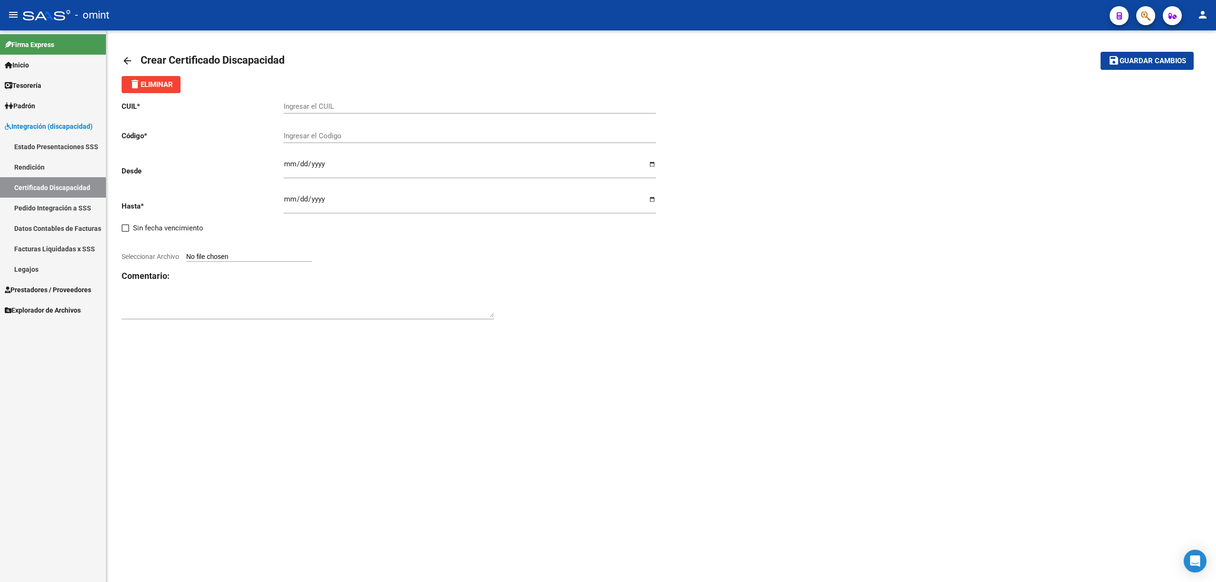
click at [348, 114] on div "Ingresar el CUIL" at bounding box center [470, 107] width 372 height 29
click at [335, 106] on input "Ingresar el CUIL" at bounding box center [470, 106] width 372 height 9
paste input "23-46883077-9"
type input "23-46883077-9"
type input "7790510899"
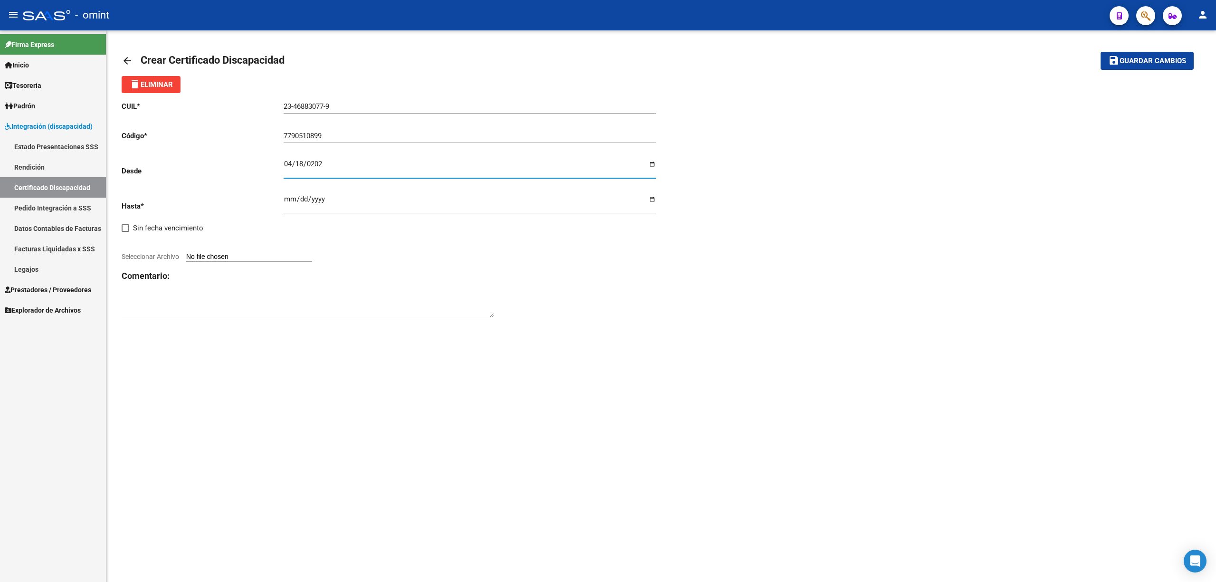
type input "[DATE]"
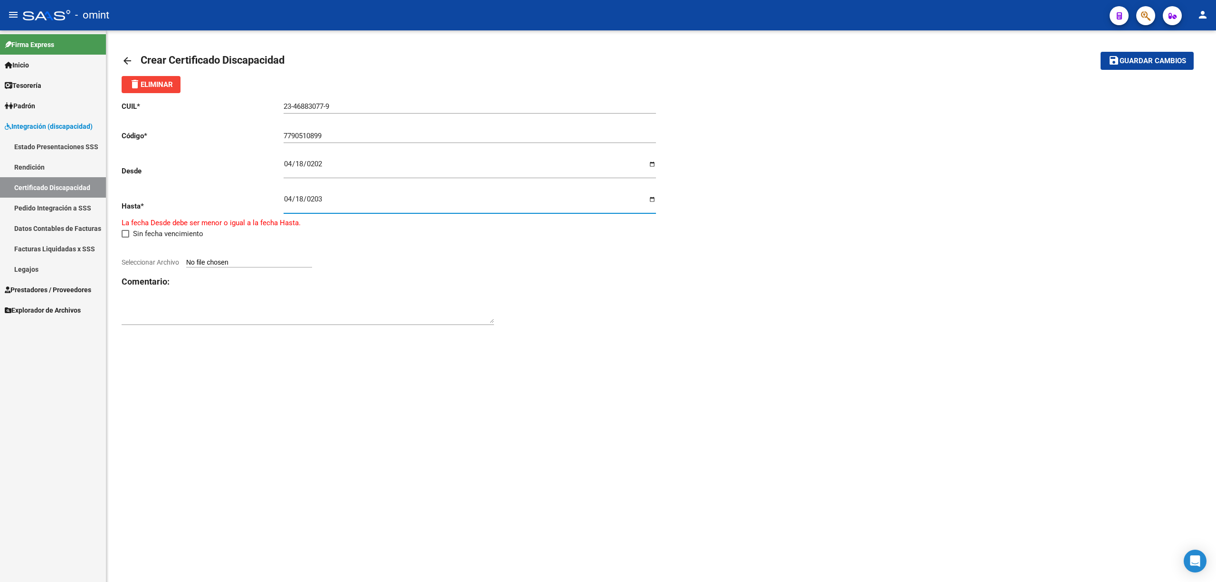
type input "[DATE]"
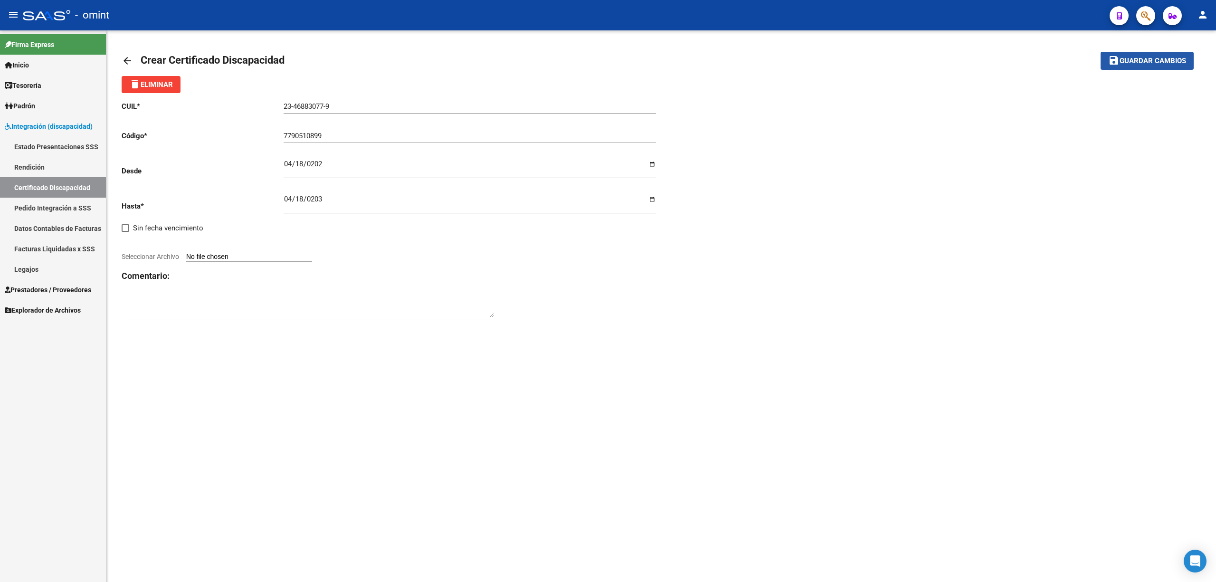
click at [1136, 64] on span "Guardar cambios" at bounding box center [1153, 61] width 67 height 9
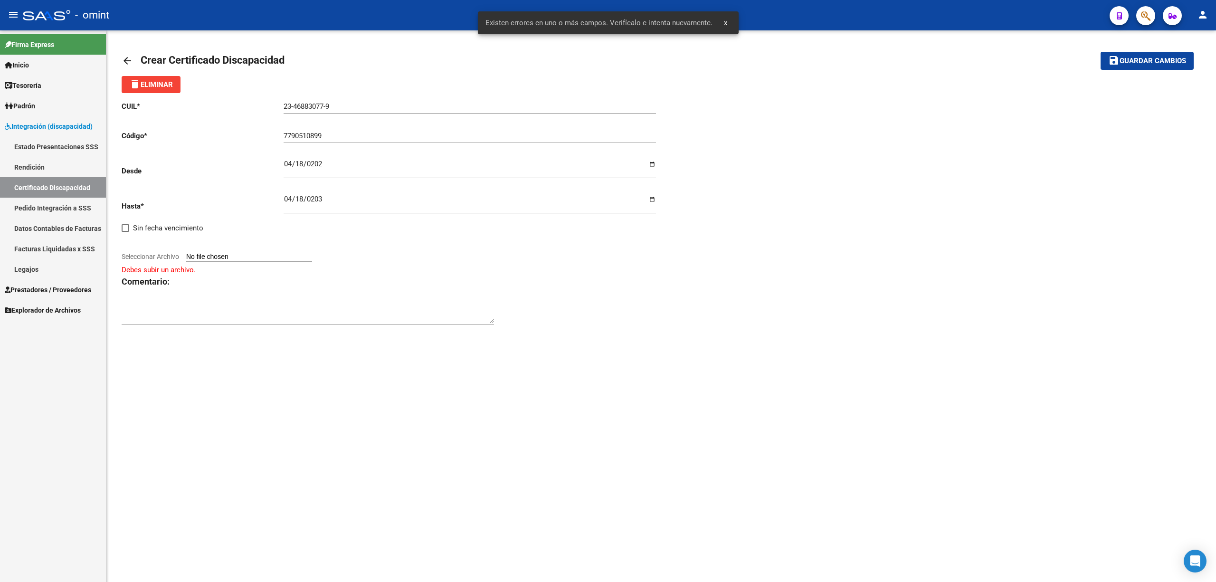
click at [242, 264] on div "CUIL * 23-46883077-9 Ingresar el CUIL Código * 7790510899 Ingresar el Codigo De…" at bounding box center [392, 213] width 540 height 241
click at [238, 255] on input "Seleccionar Archivo" at bounding box center [249, 257] width 126 height 9
type input "C:\fakepath\CUD.pdf"
click at [1146, 62] on span "Guardar cambios" at bounding box center [1153, 61] width 67 height 9
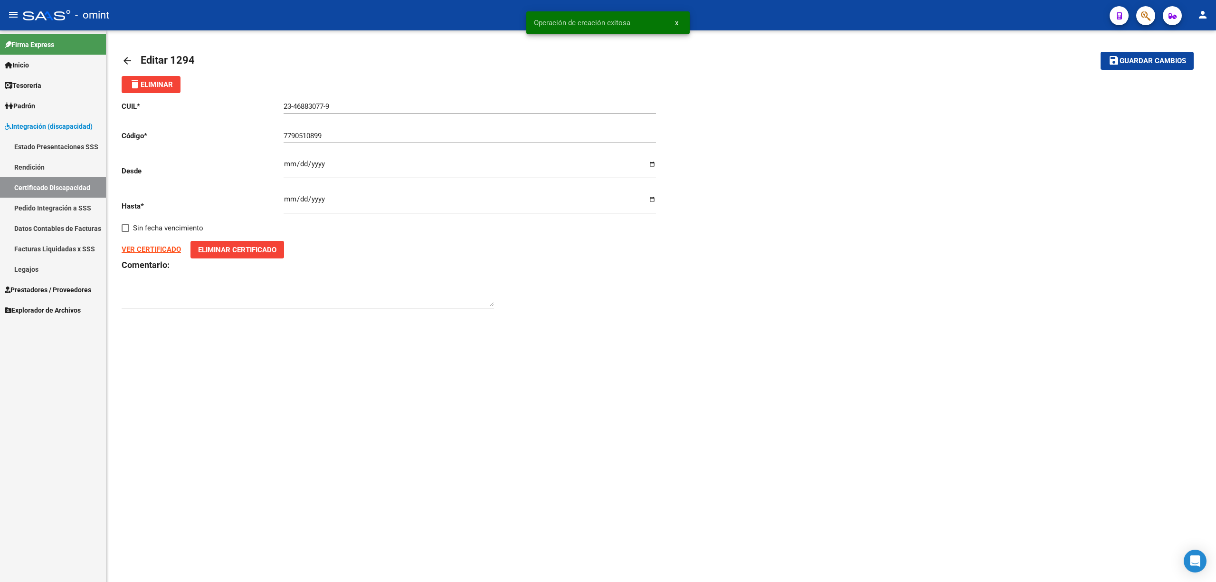
click at [314, 103] on input "23-46883077-9" at bounding box center [470, 106] width 372 height 9
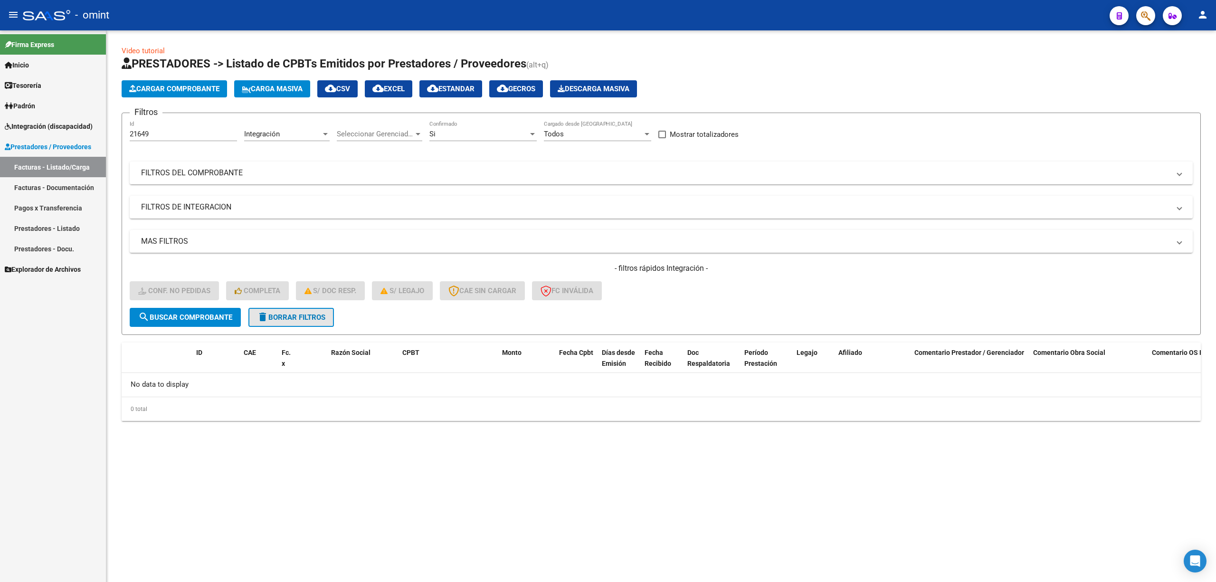
click at [300, 313] on span "delete Borrar Filtros" at bounding box center [291, 317] width 68 height 9
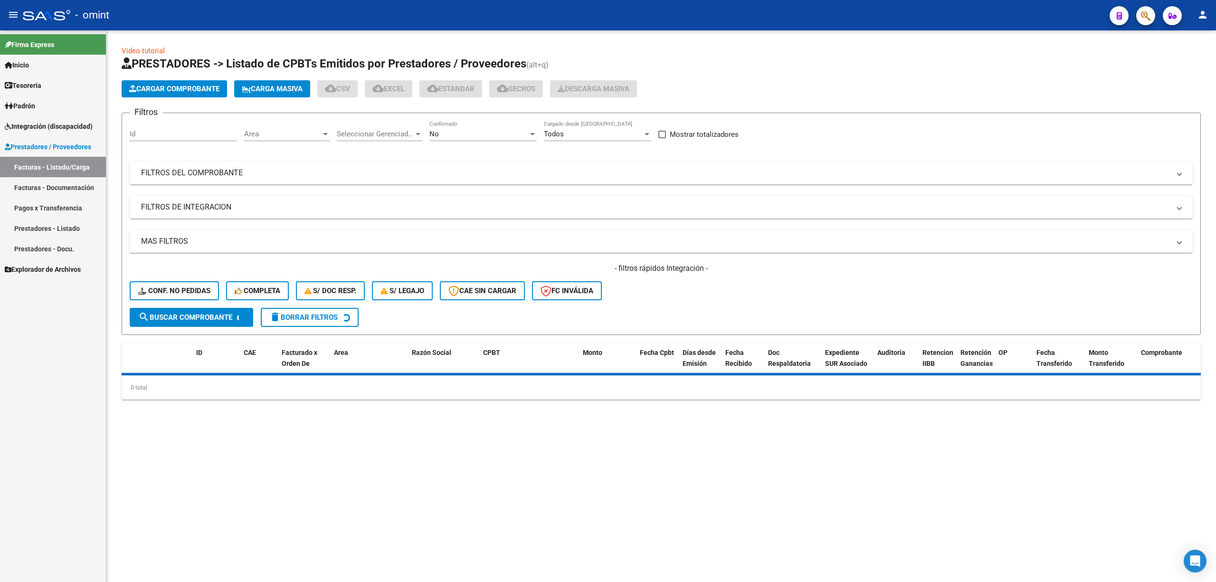
click at [181, 130] on input "Id" at bounding box center [183, 134] width 107 height 9
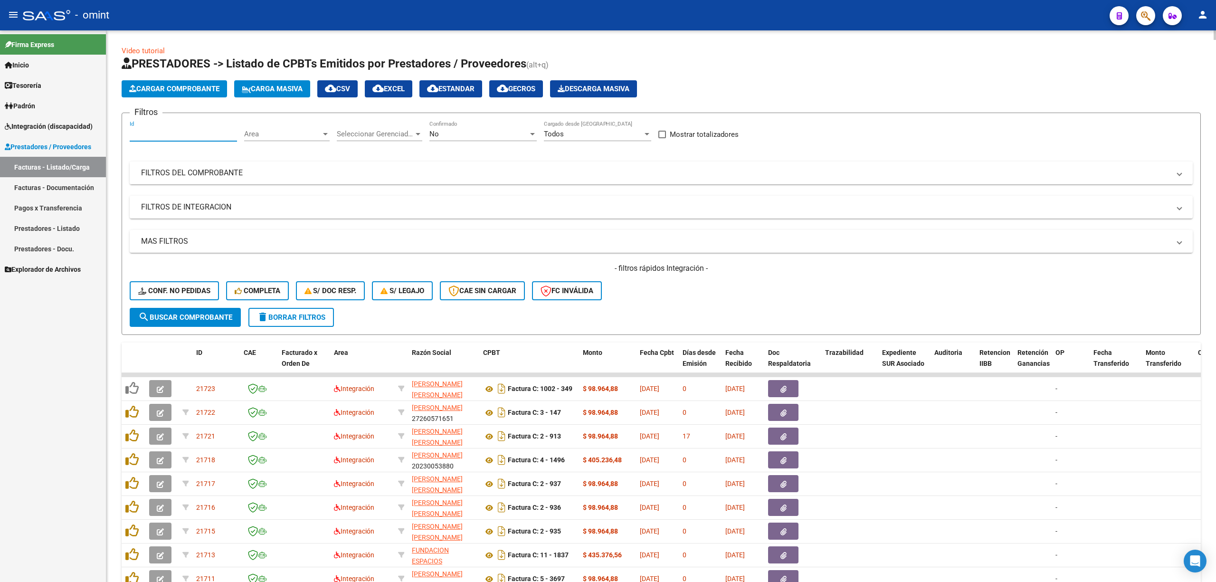
paste input "21555"
type input "21555"
click at [186, 319] on span "search Buscar Comprobante" at bounding box center [185, 317] width 94 height 9
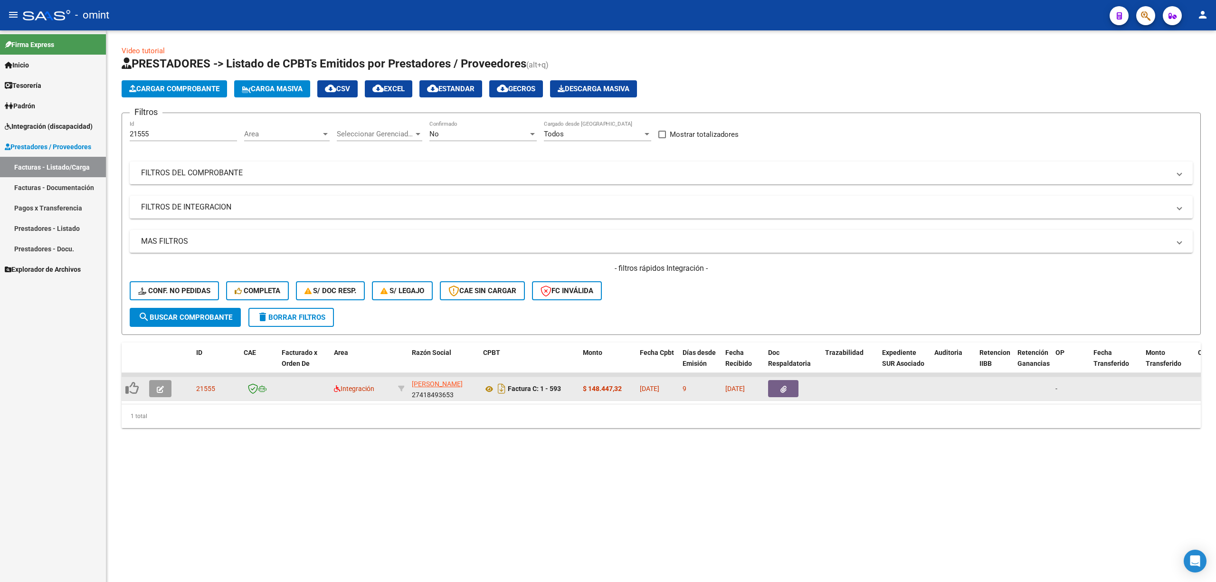
click at [158, 390] on icon "button" at bounding box center [160, 389] width 7 height 7
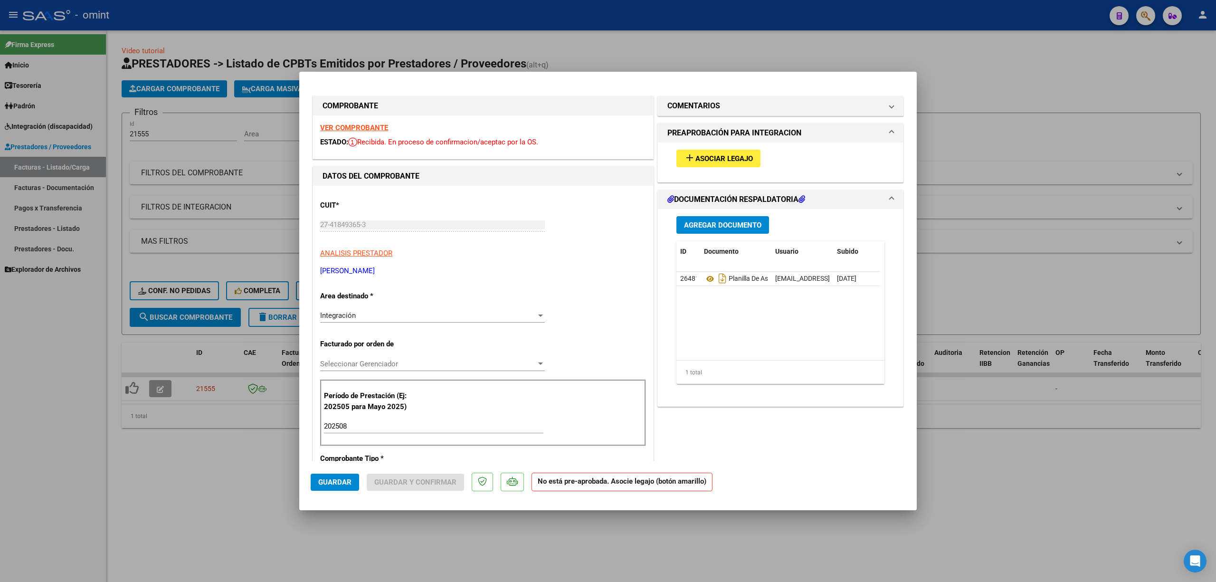
click at [371, 126] on strong "VER COMPROBANTE" at bounding box center [354, 128] width 68 height 9
click at [696, 151] on button "add Asociar Legajo" at bounding box center [718, 159] width 84 height 18
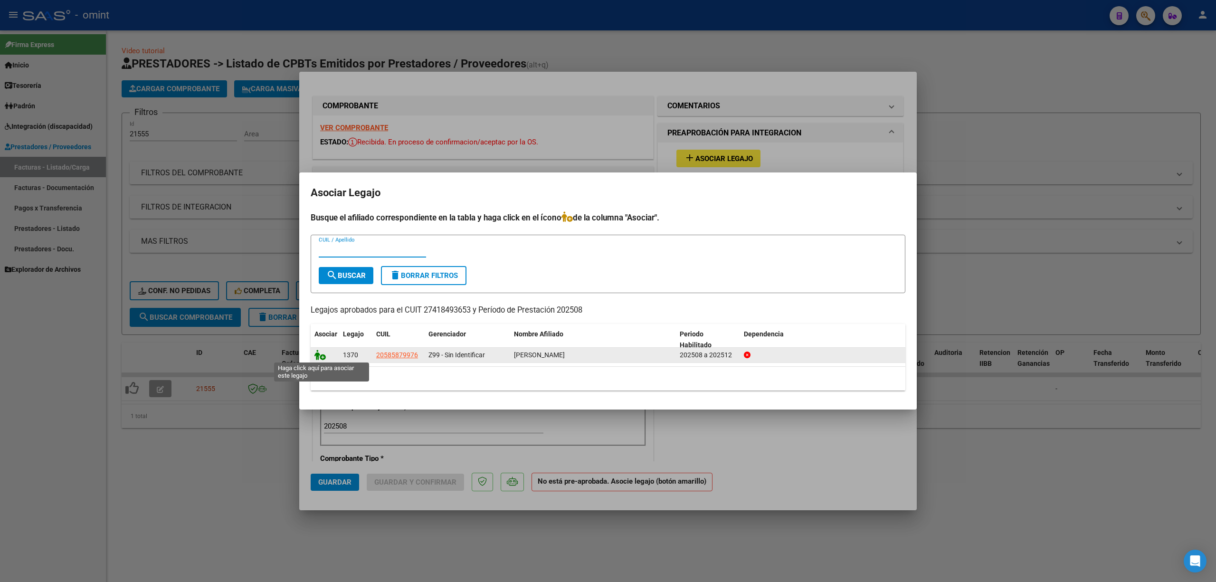
click at [318, 354] on icon at bounding box center [319, 355] width 11 height 10
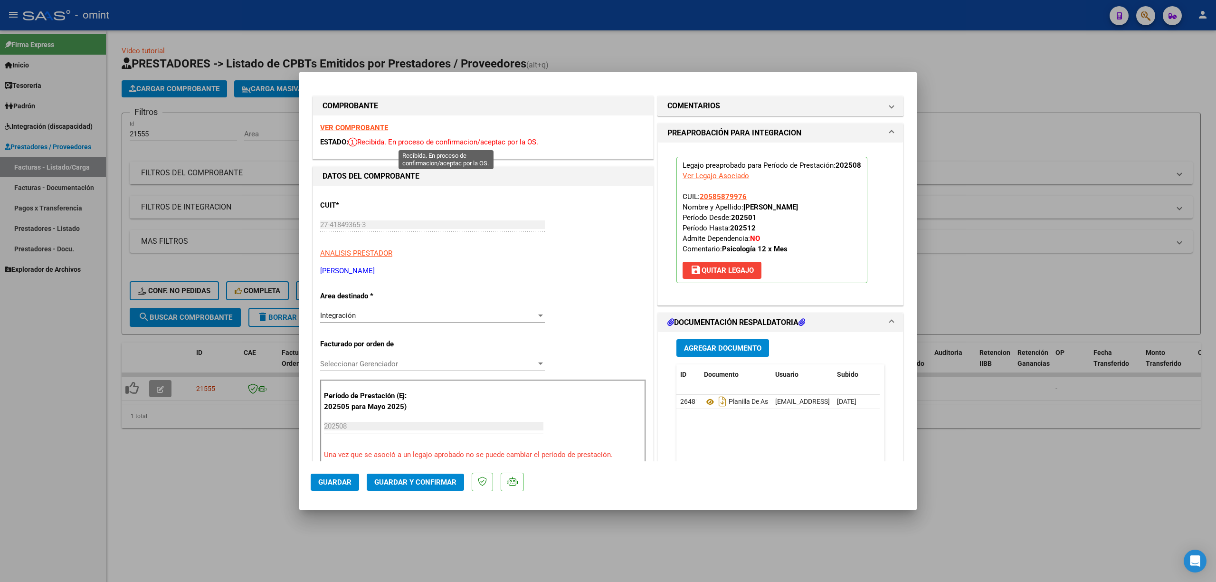
click at [360, 128] on strong "VER COMPROBANTE" at bounding box center [354, 128] width 68 height 9
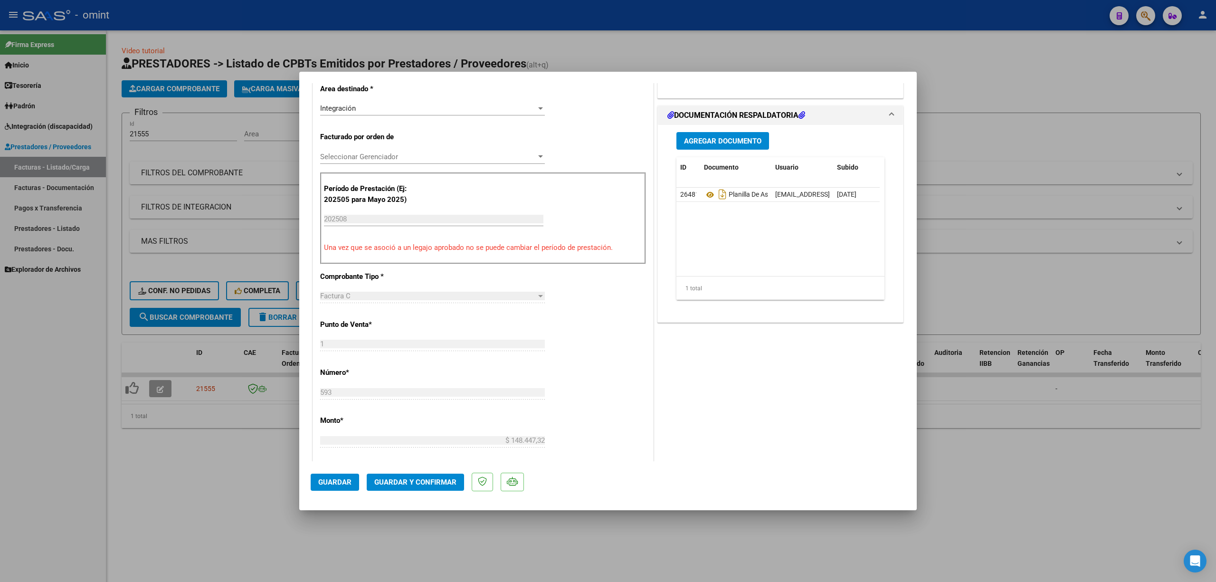
scroll to position [253, 0]
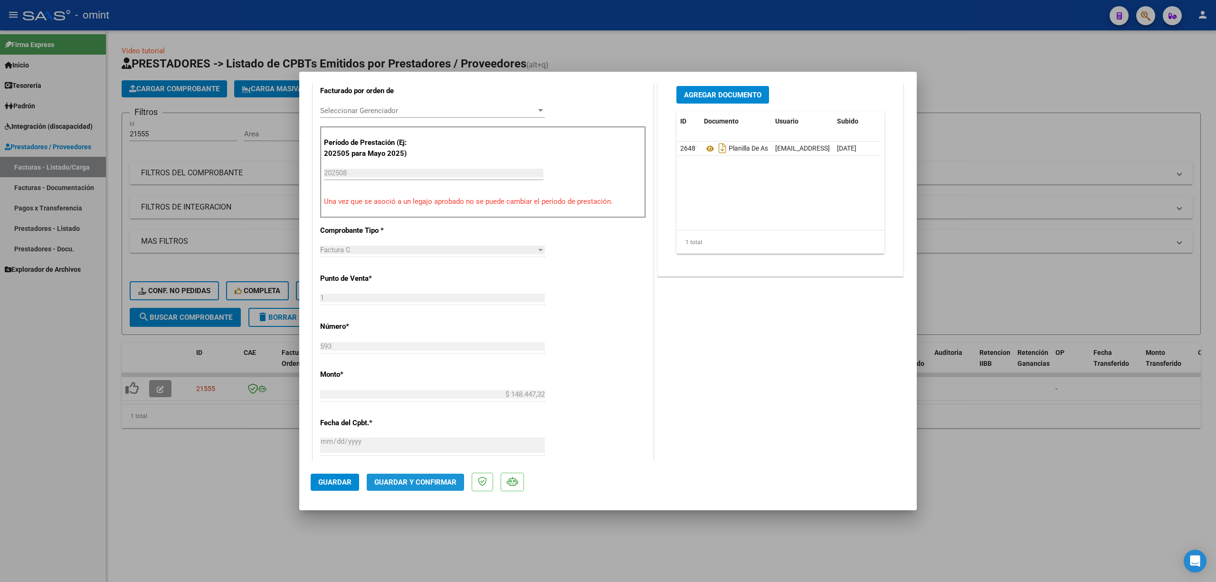
click at [415, 485] on span "Guardar y Confirmar" at bounding box center [415, 482] width 82 height 9
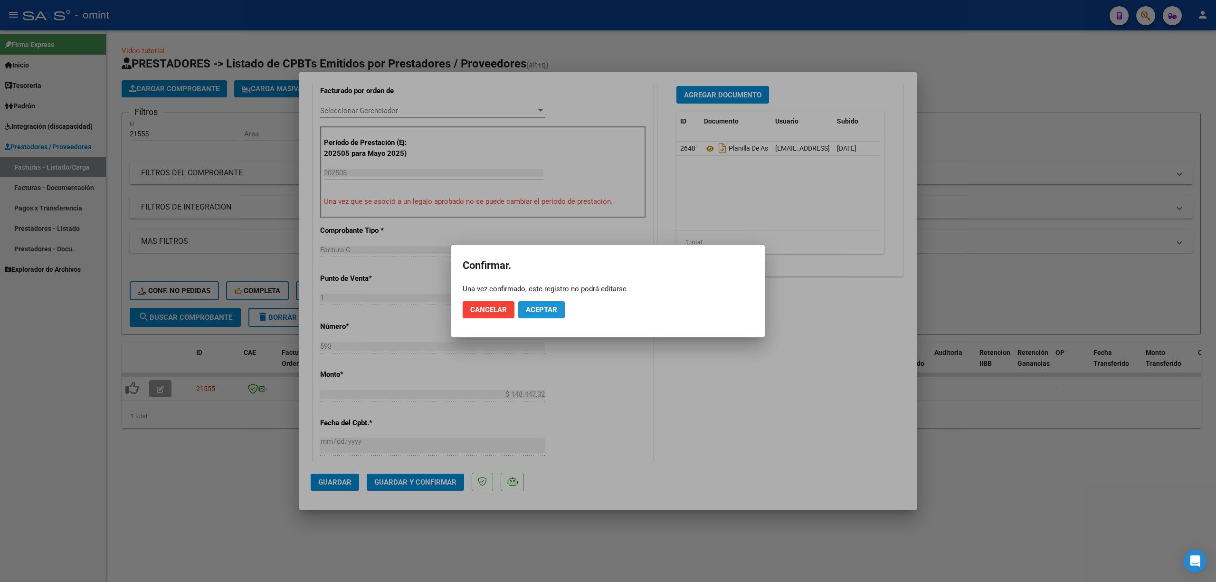
click at [541, 314] on button "Aceptar" at bounding box center [541, 309] width 47 height 17
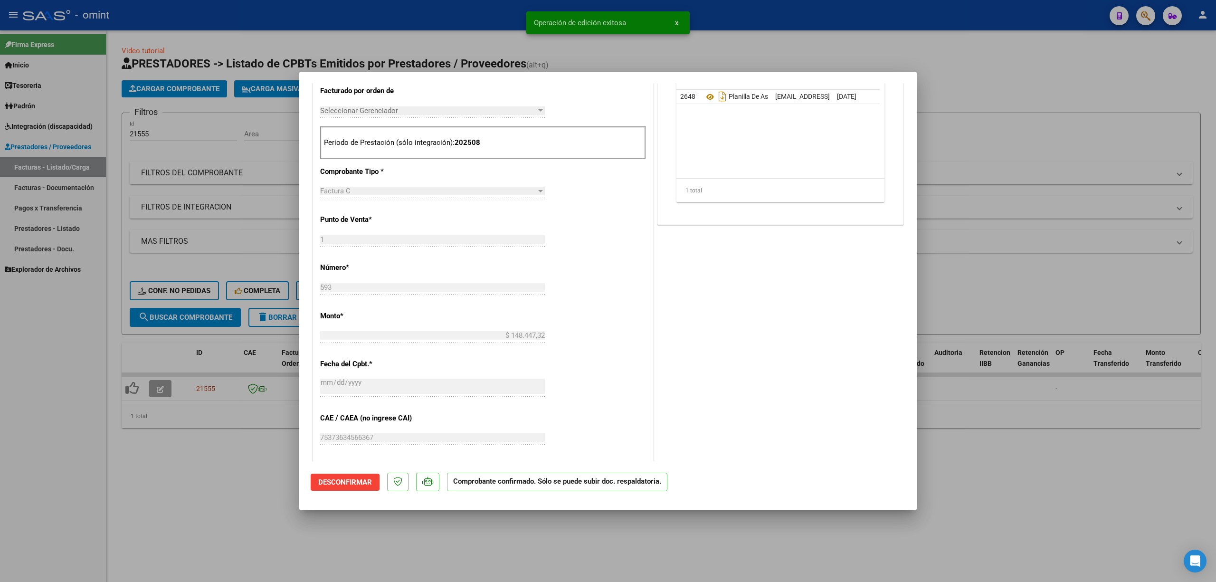
click at [192, 295] on div at bounding box center [608, 291] width 1216 height 582
type input "$ 0,00"
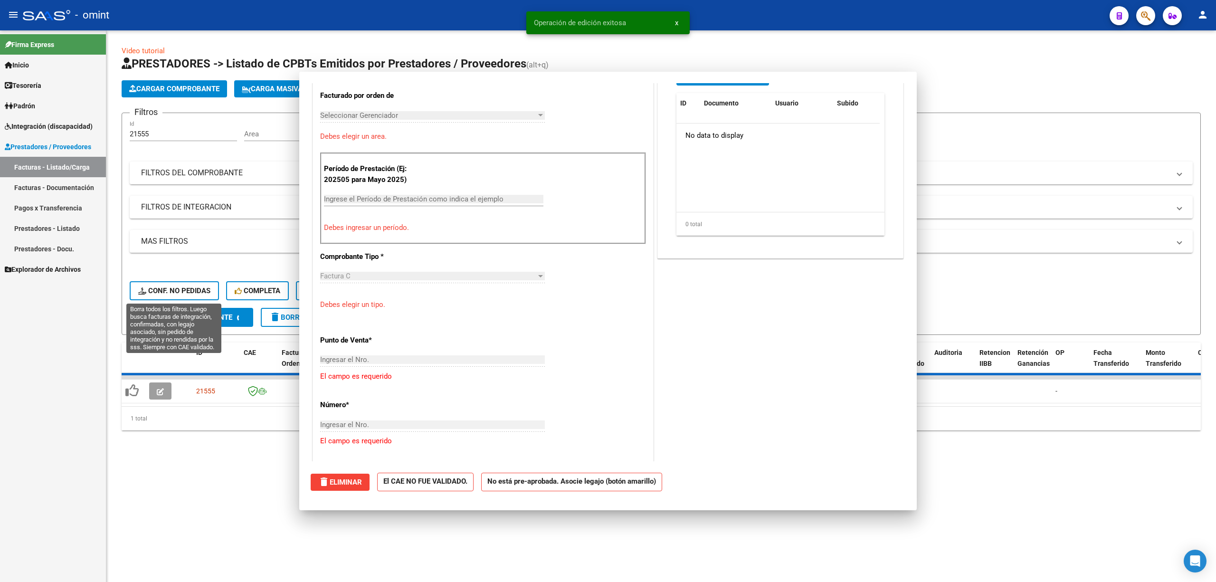
scroll to position [0, 0]
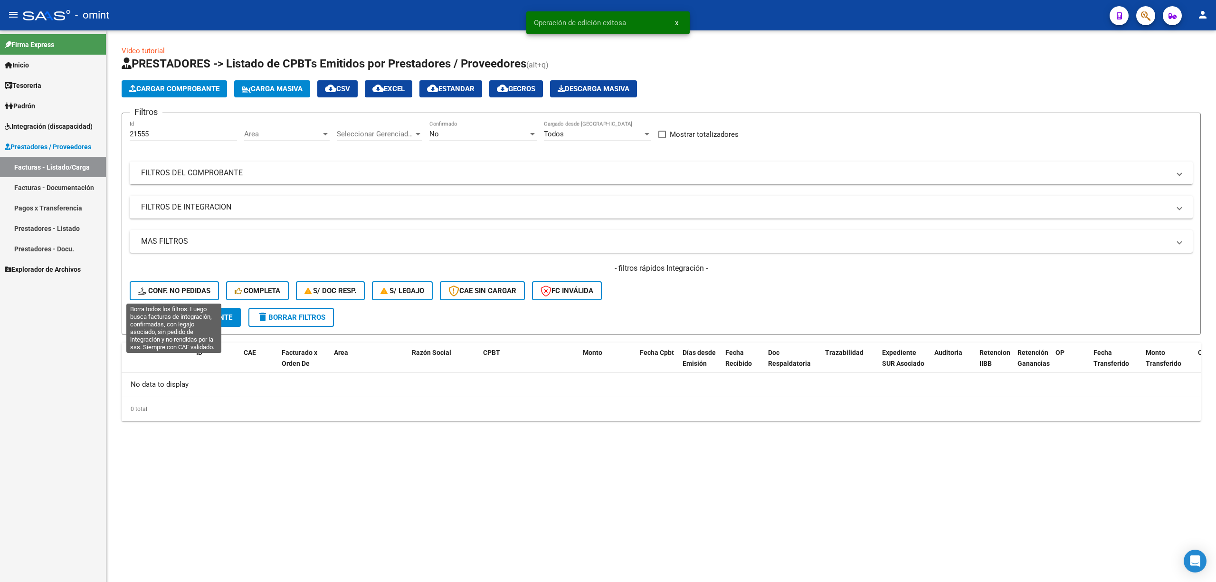
click at [190, 290] on span "Conf. no pedidas" at bounding box center [174, 290] width 72 height 9
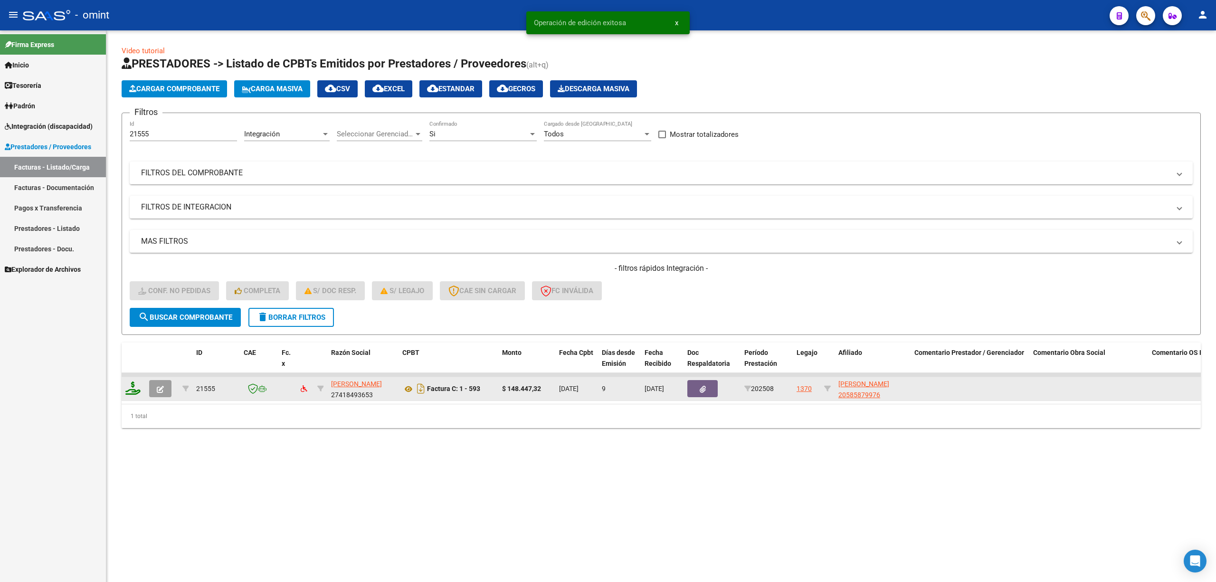
click at [135, 390] on icon at bounding box center [132, 387] width 15 height 13
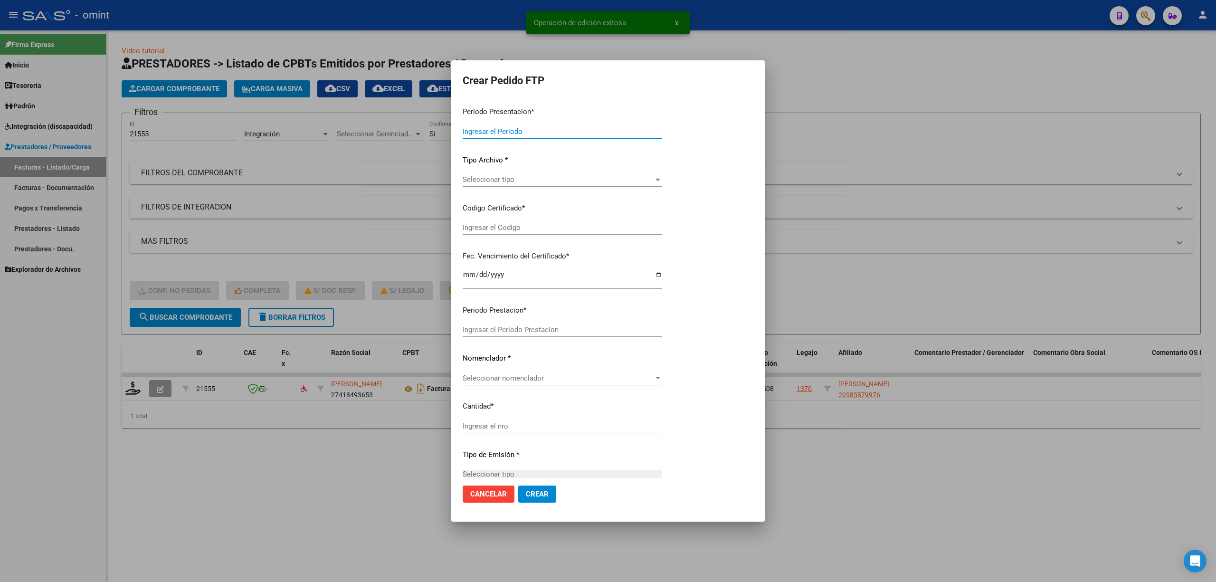
type input "202508"
type input "$ 148.447,32"
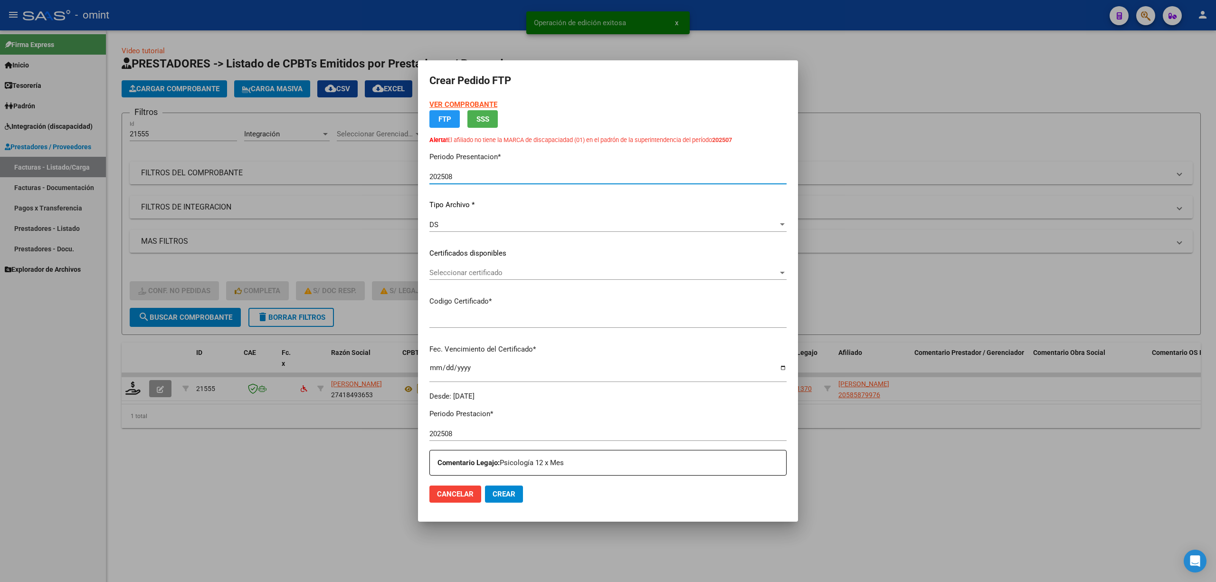
type input "7092471404"
type input "2030-05-29"
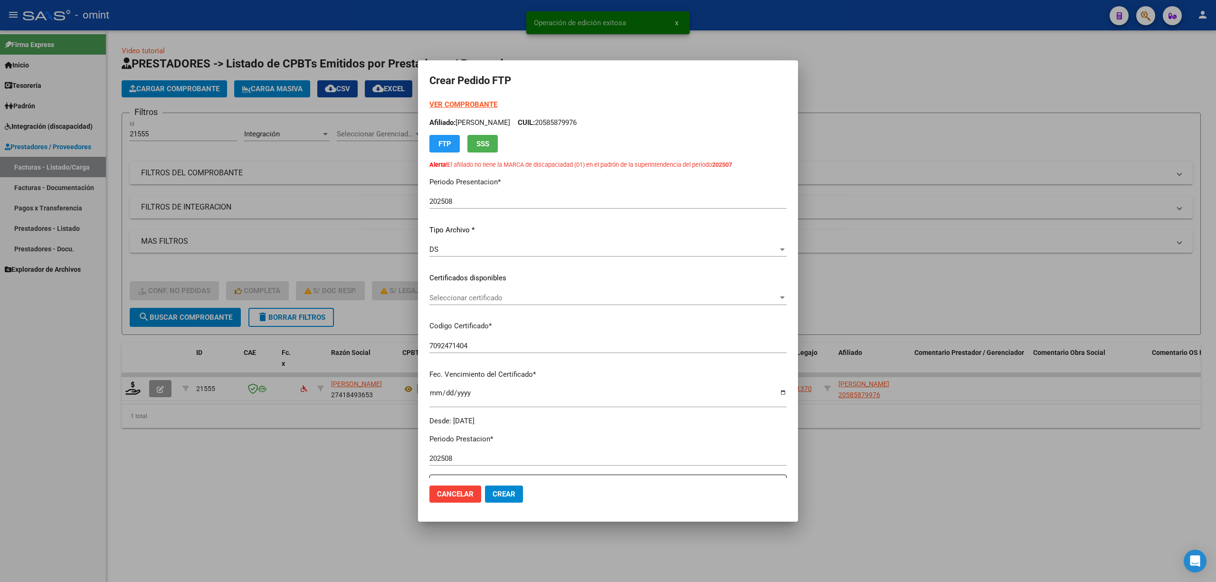
click at [475, 279] on p "Certificados disponibles" at bounding box center [607, 278] width 357 height 11
click at [465, 295] on span "Seleccionar certificado" at bounding box center [603, 298] width 349 height 9
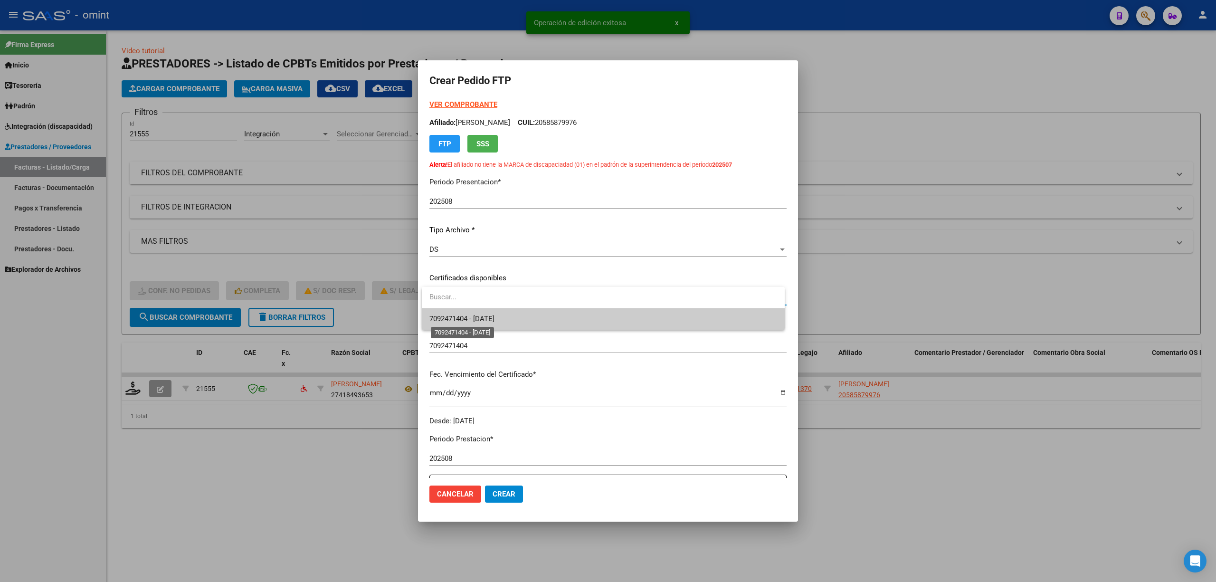
click at [464, 323] on span "7092471404 - 2030-05-29" at bounding box center [461, 318] width 65 height 9
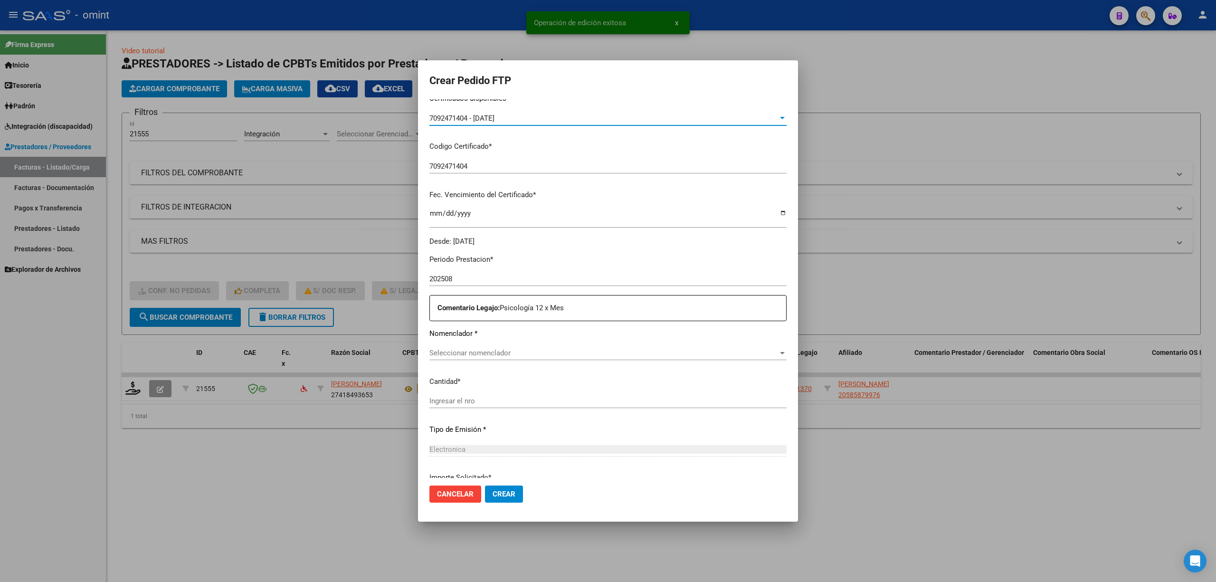
scroll to position [263, 0]
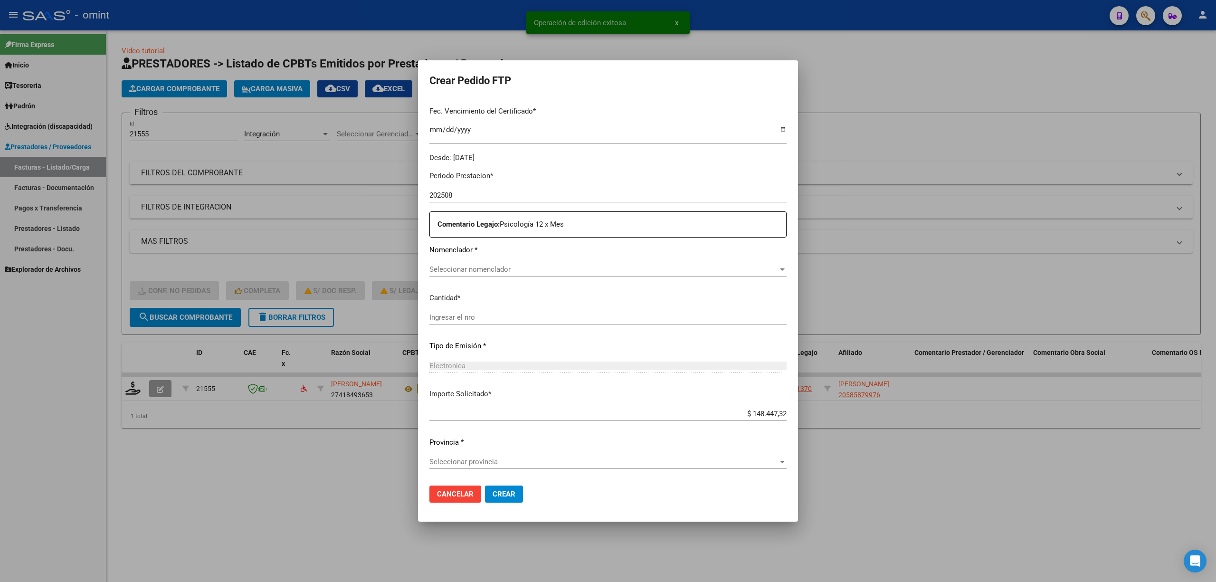
click at [487, 271] on span "Seleccionar nomenclador" at bounding box center [603, 269] width 349 height 9
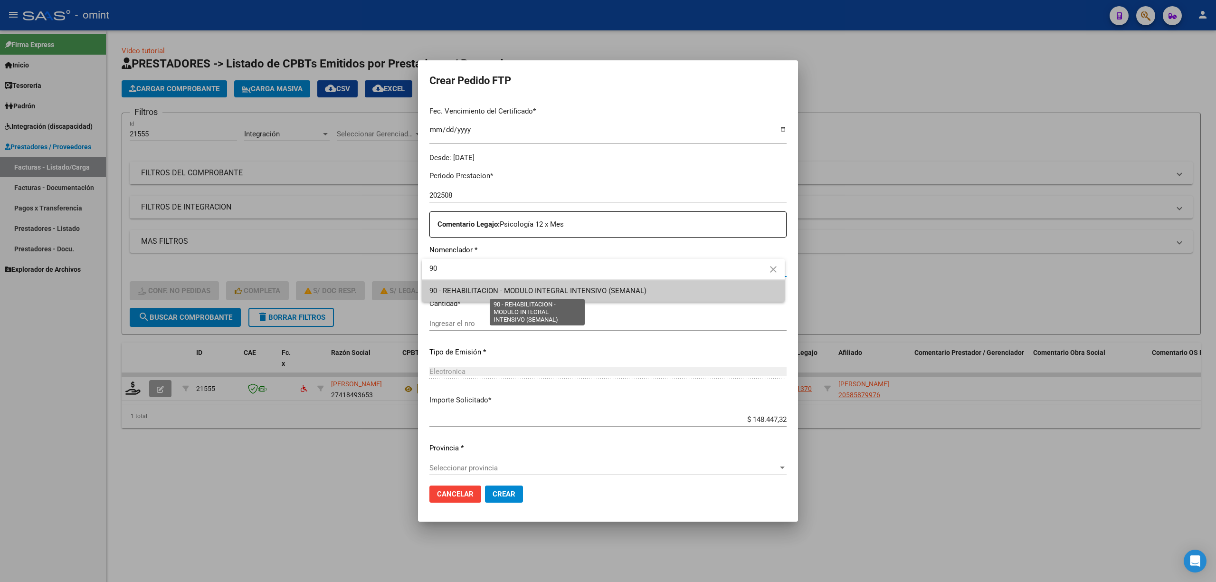
type input "90"
click at [483, 299] on span "90 - REHABILITACION - MODULO INTEGRAL INTENSIVO (SEMANAL)" at bounding box center [603, 290] width 348 height 21
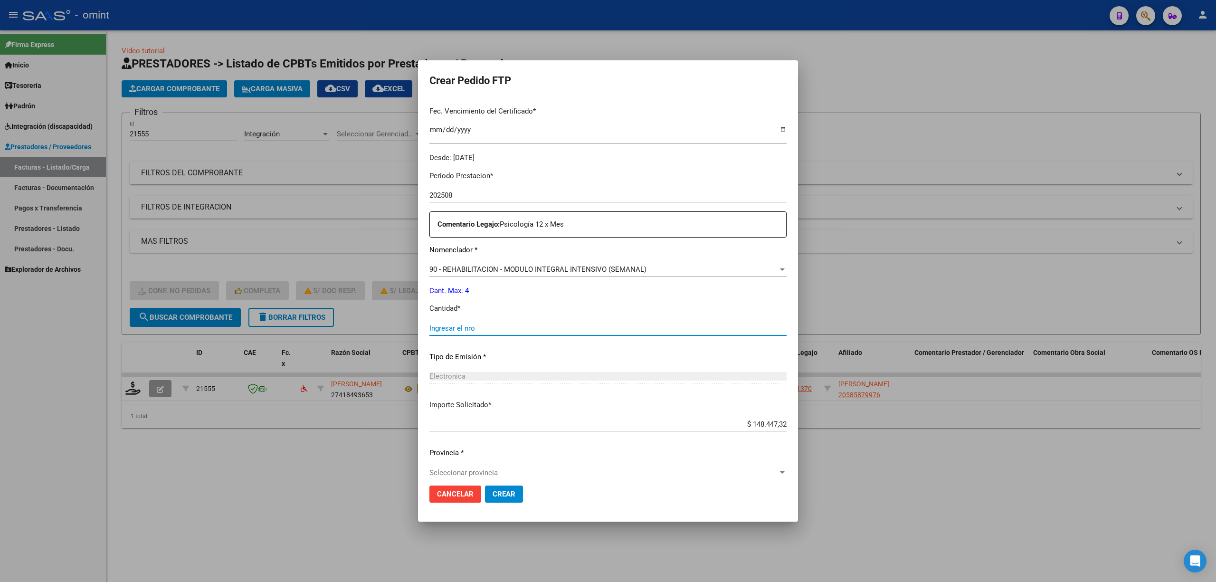
click at [479, 325] on input "Ingresar el nro" at bounding box center [607, 328] width 357 height 9
type input "4"
click at [519, 488] on button "Crear" at bounding box center [504, 493] width 38 height 17
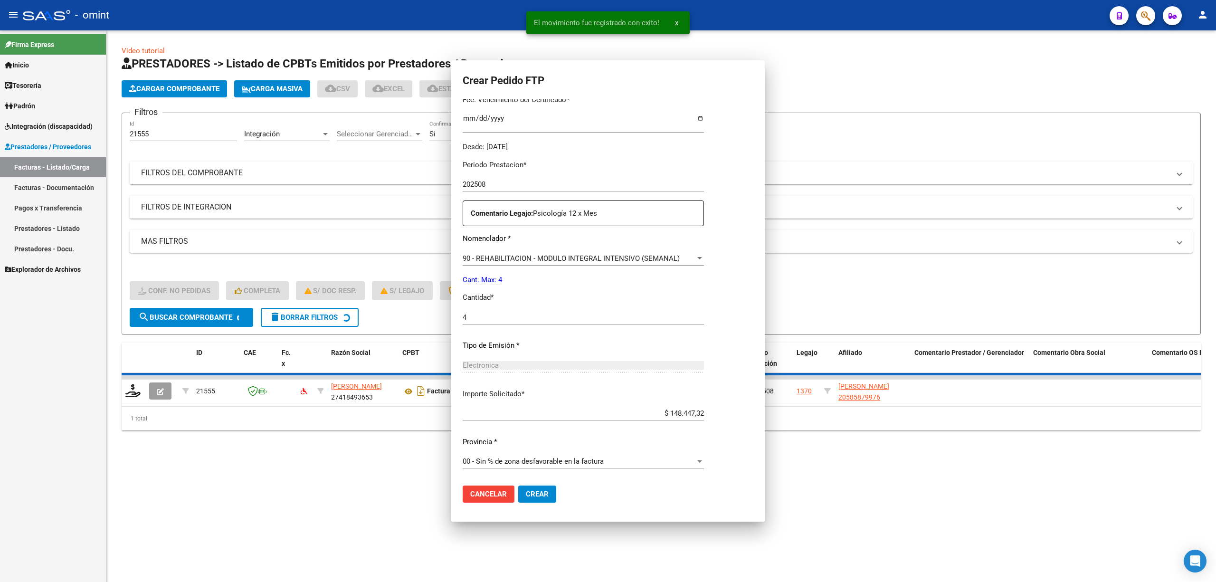
scroll to position [194, 0]
